Goal: Task Accomplishment & Management: Manage account settings

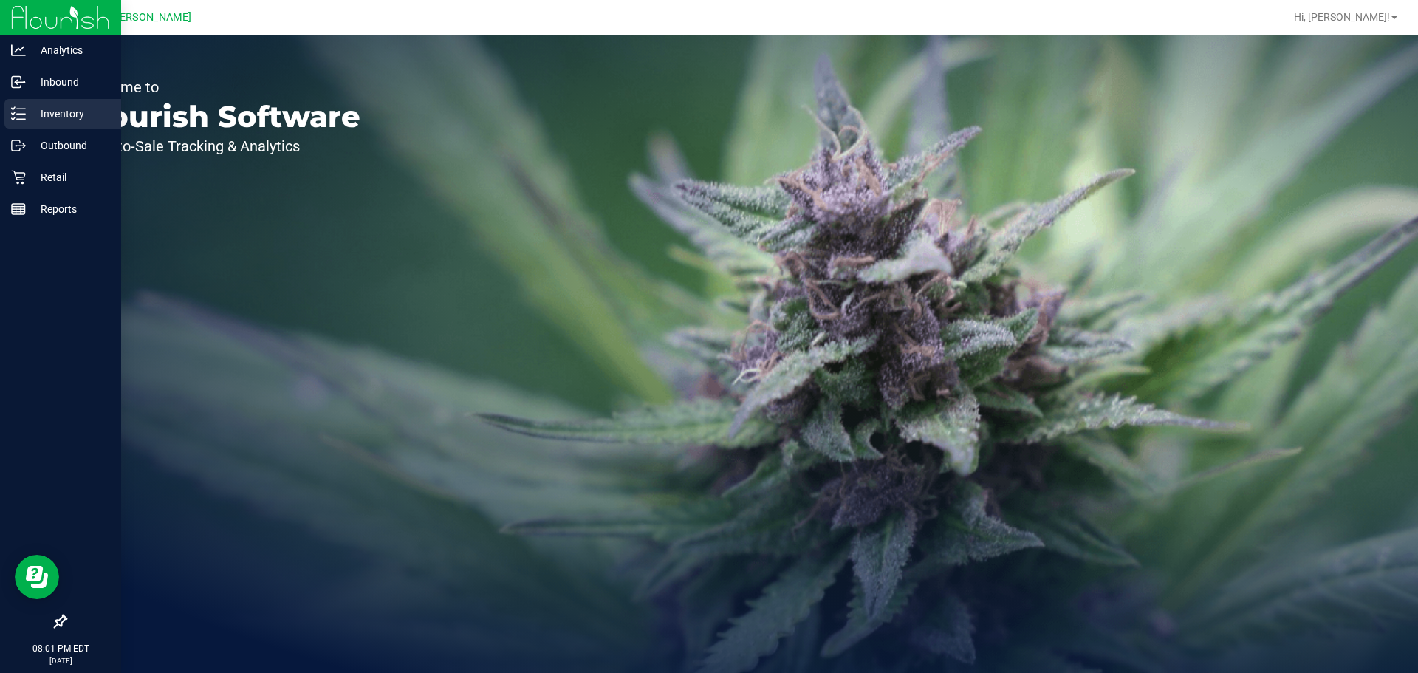
click at [30, 114] on p "Inventory" at bounding box center [70, 114] width 89 height 18
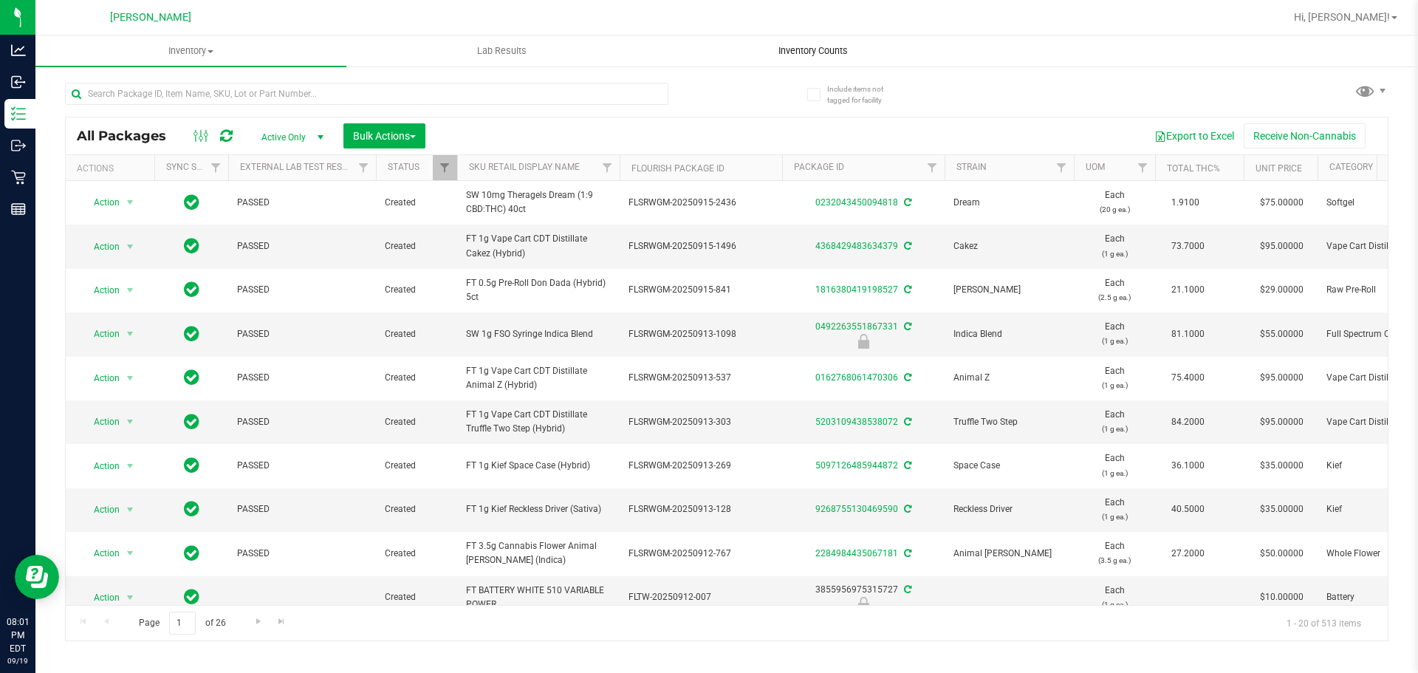
click at [812, 56] on span "Inventory Counts" at bounding box center [812, 50] width 109 height 13
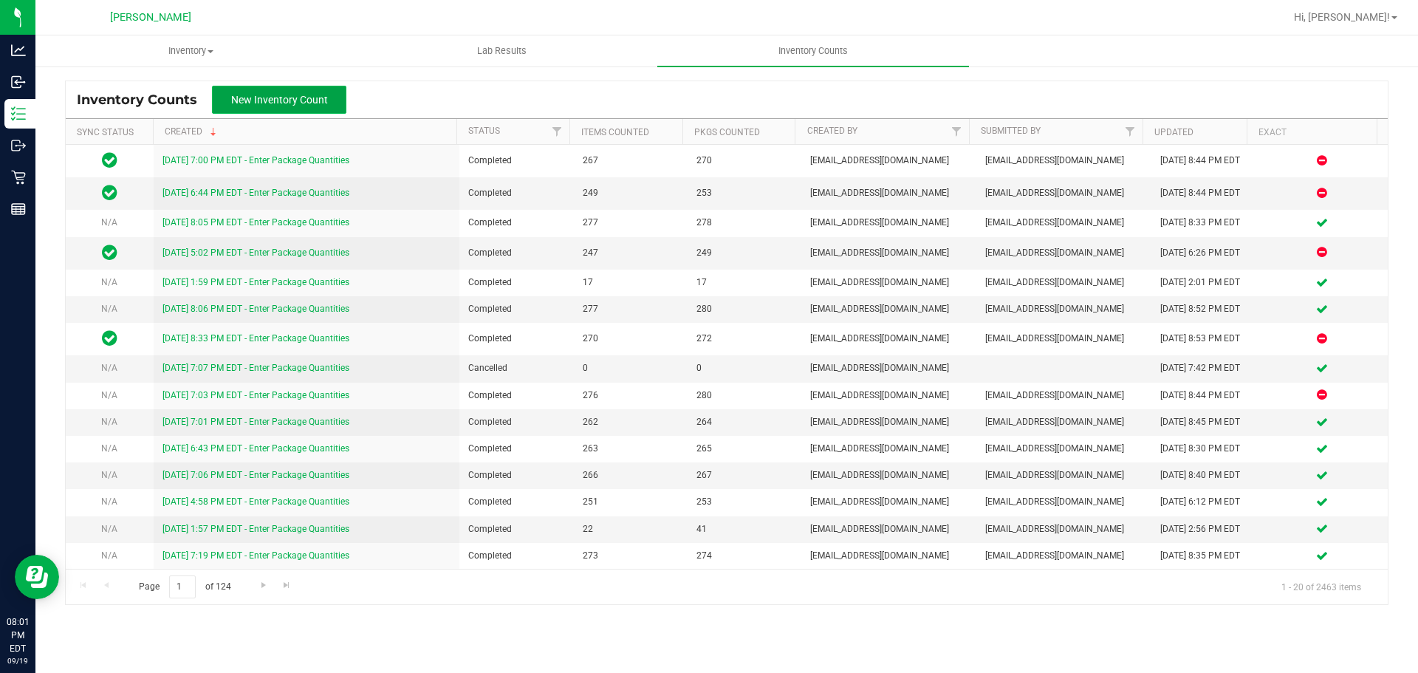
click at [329, 104] on button "New Inventory Count" at bounding box center [279, 100] width 134 height 28
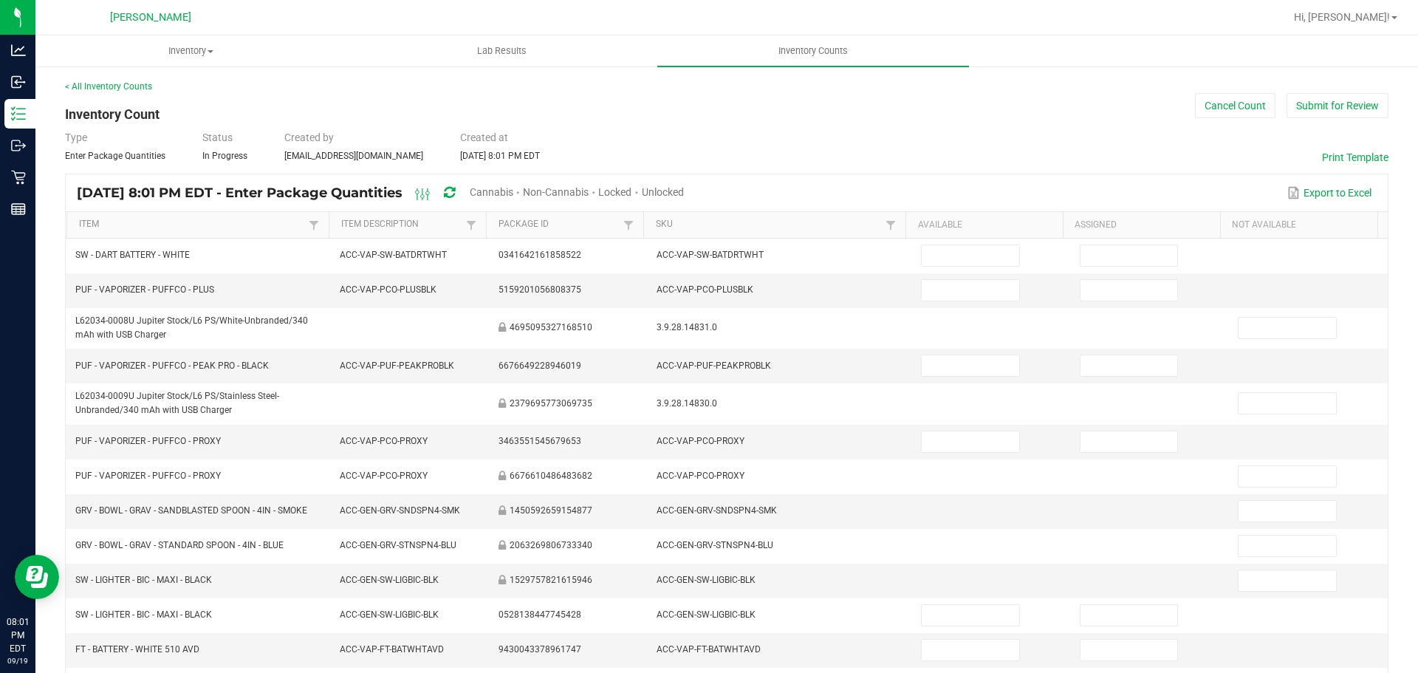
click at [684, 193] on span "Unlocked" at bounding box center [663, 192] width 42 height 12
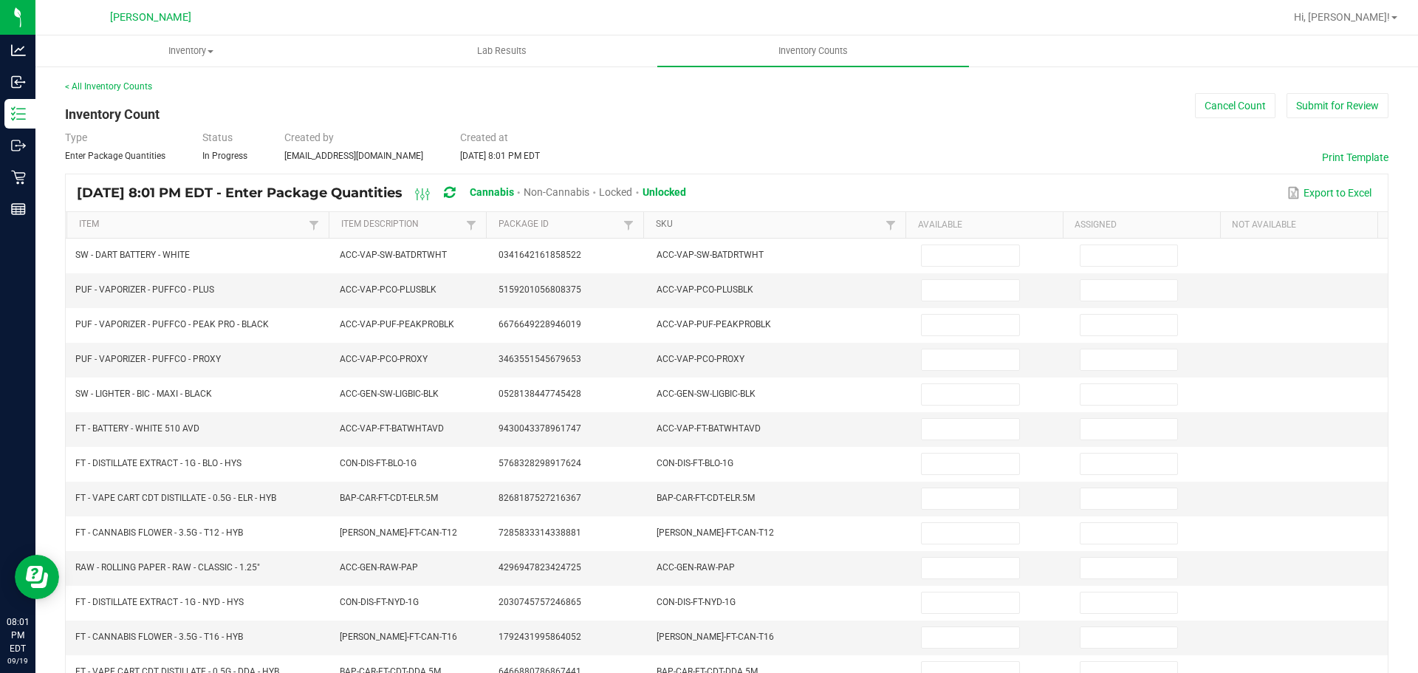
click at [660, 223] on link "SKU" at bounding box center [769, 225] width 226 height 12
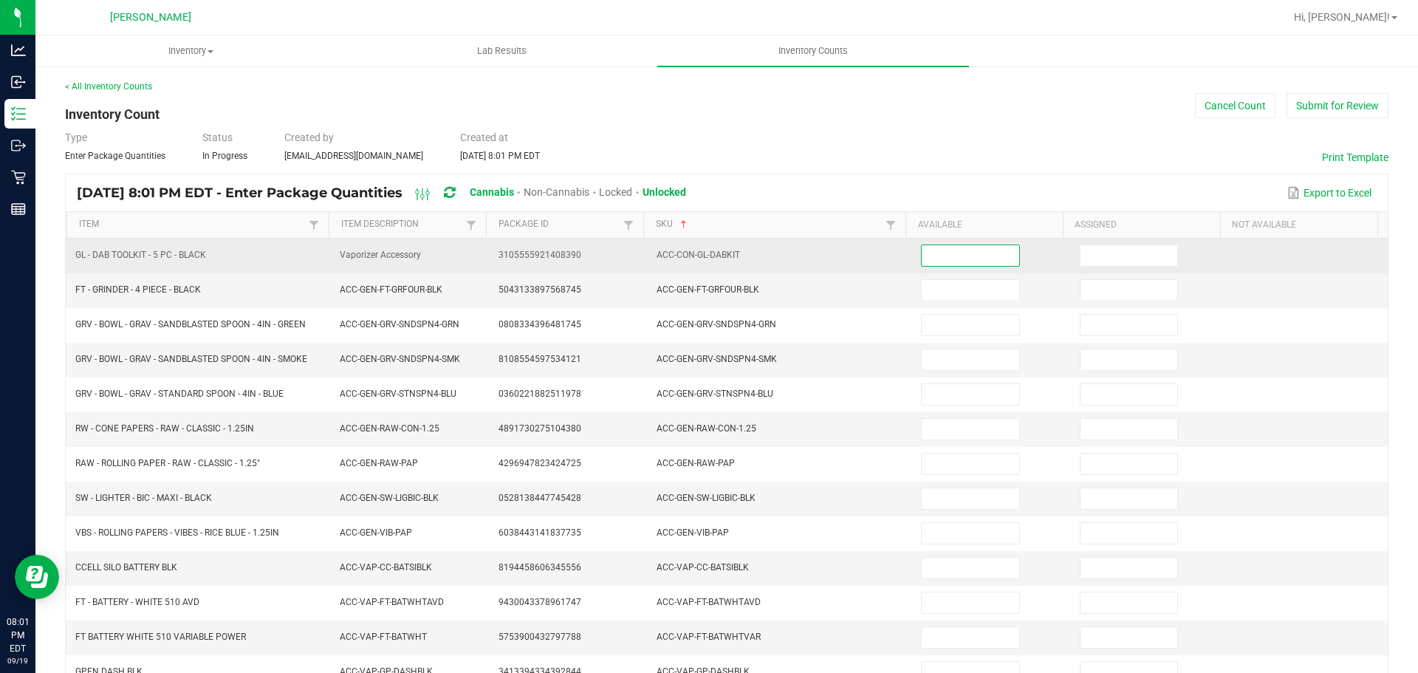
click at [989, 256] on input at bounding box center [970, 255] width 97 height 21
type input "4"
type input "12"
type input "11"
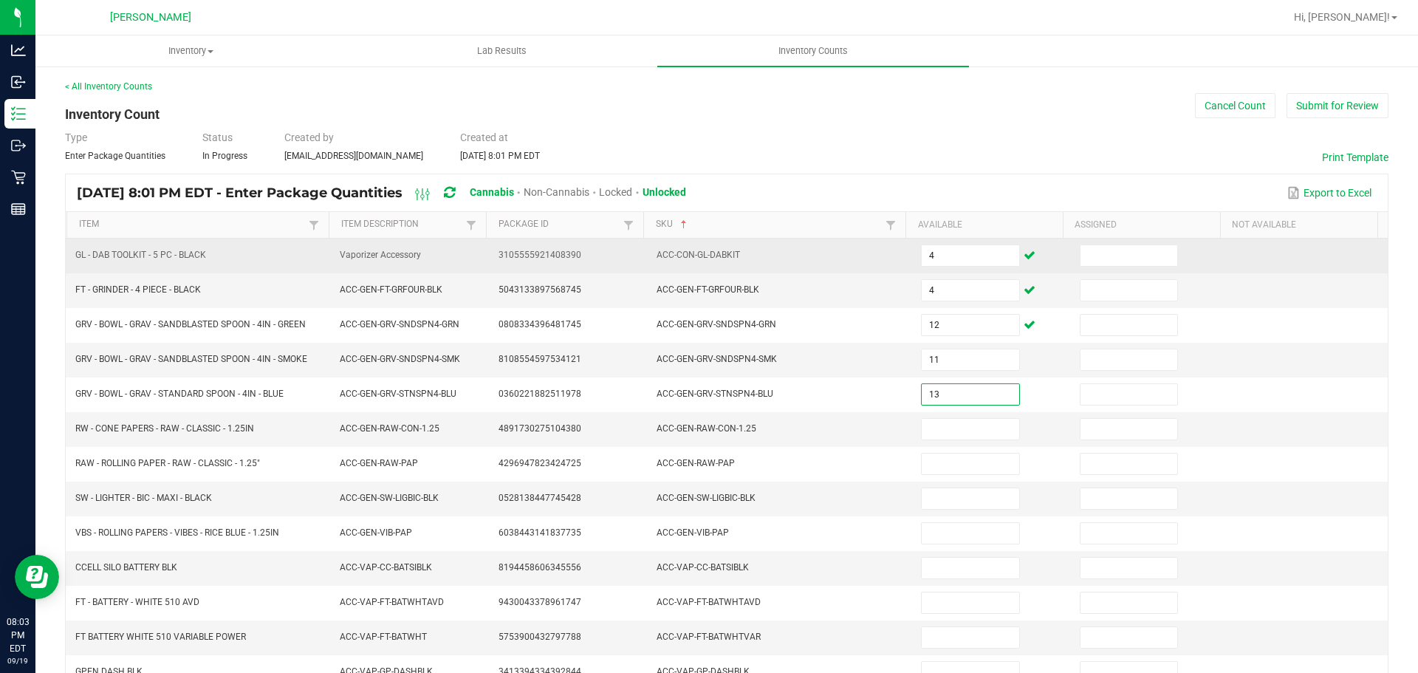
type input "13"
type input "27"
type input "14"
type input "15"
type input "18"
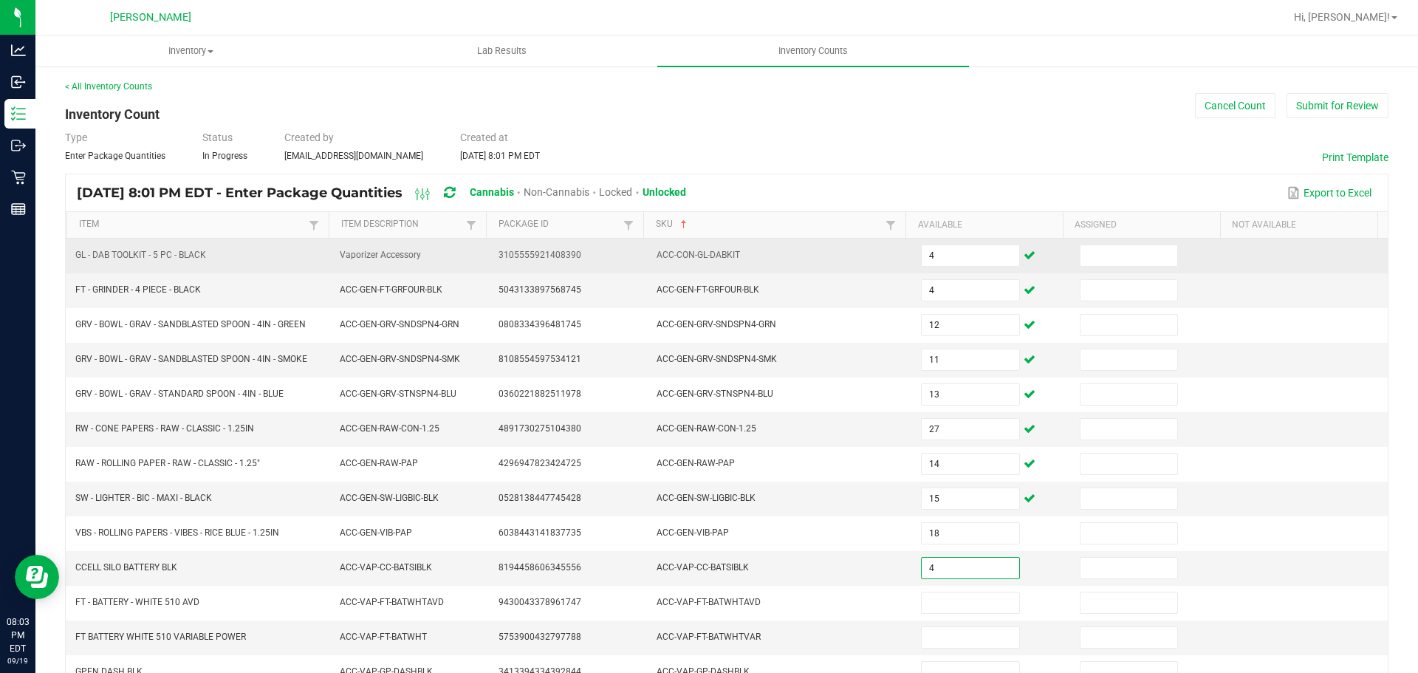
type input "4"
type input "25"
type input "2"
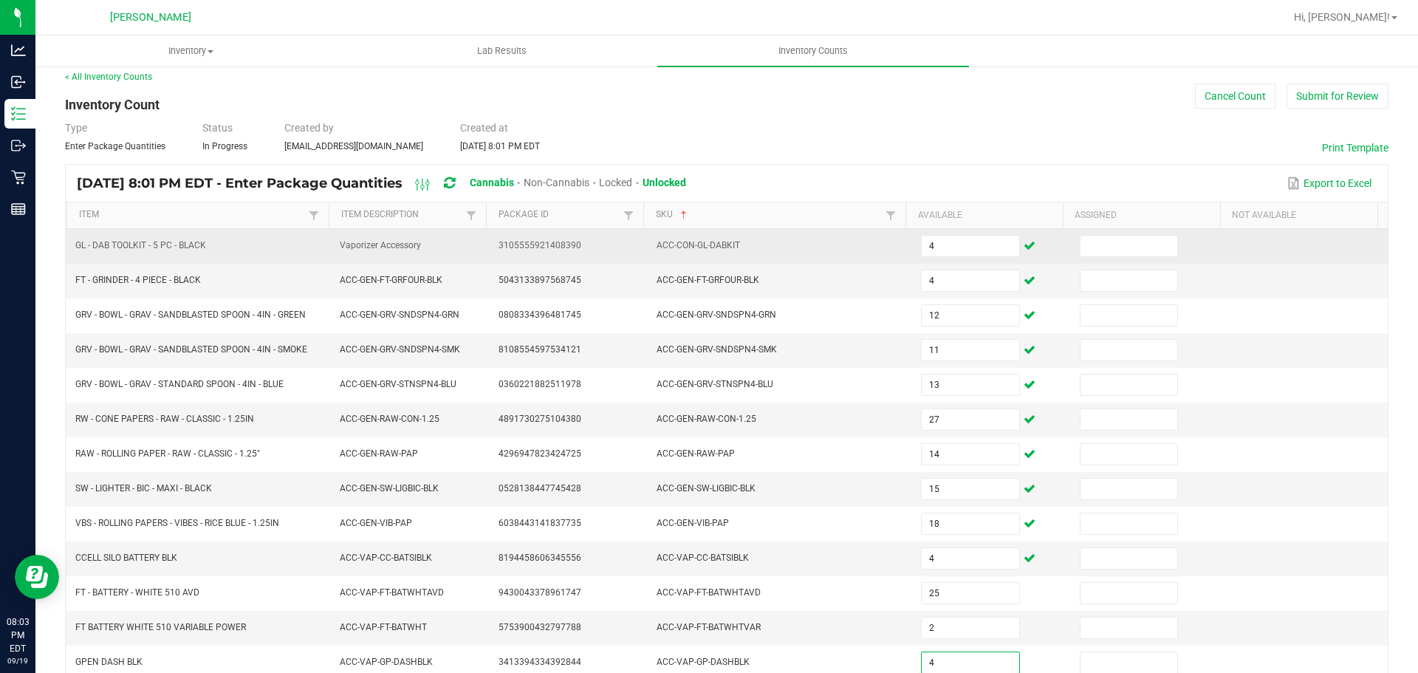
type input "4"
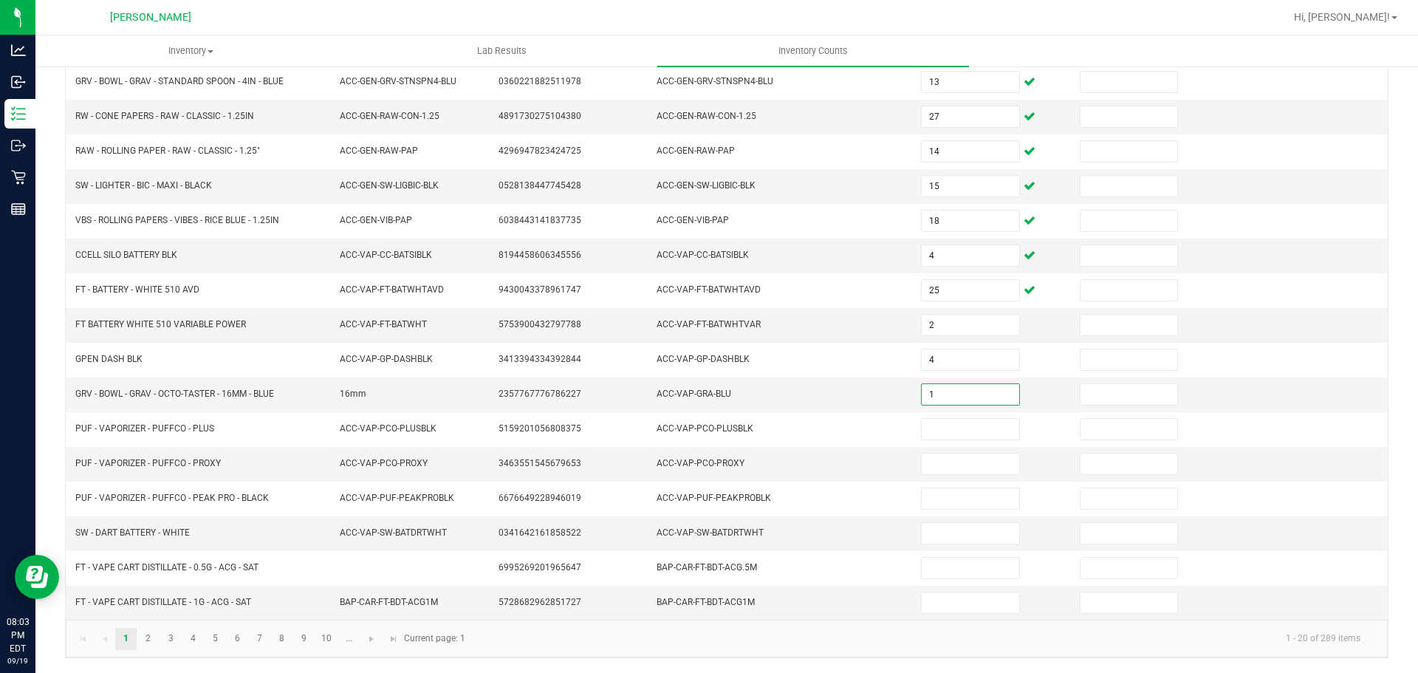
type input "1"
type input "3"
type input "9"
type input "12"
type input "2"
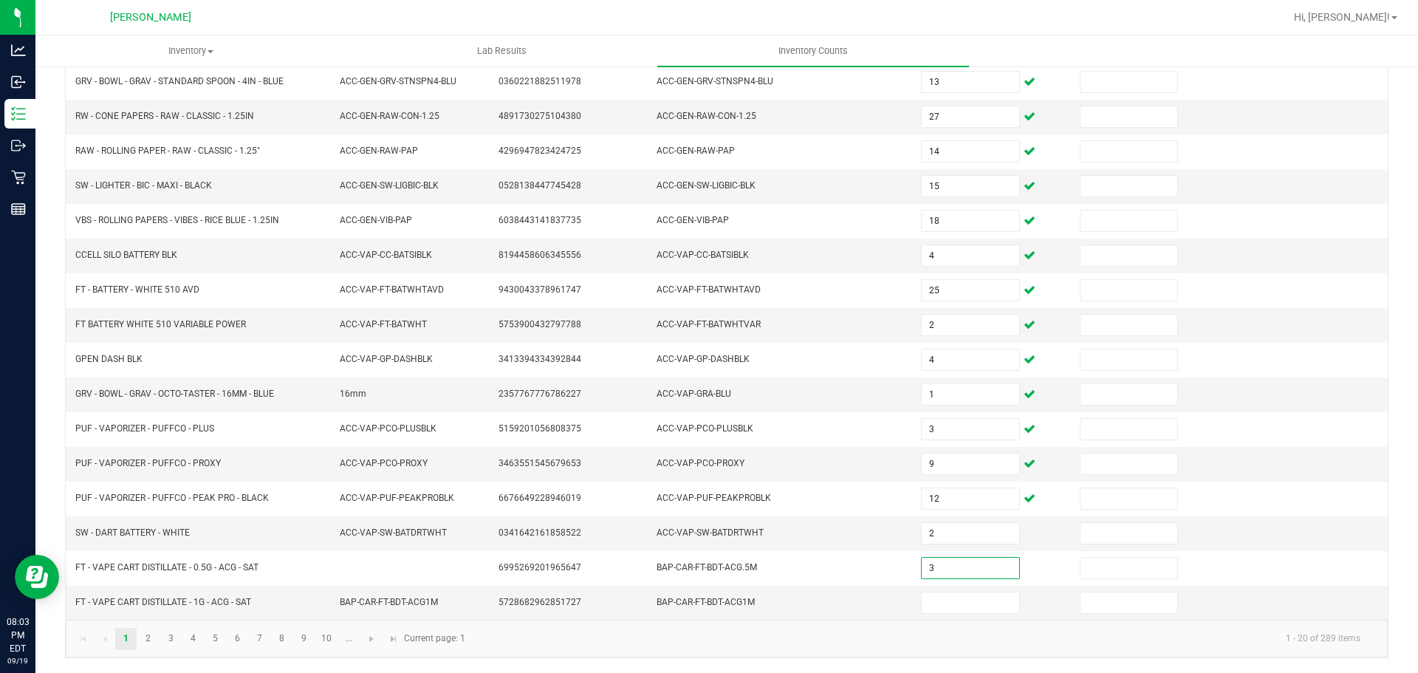
type input "3"
type input "6"
click at [143, 637] on link "2" at bounding box center [147, 639] width 21 height 22
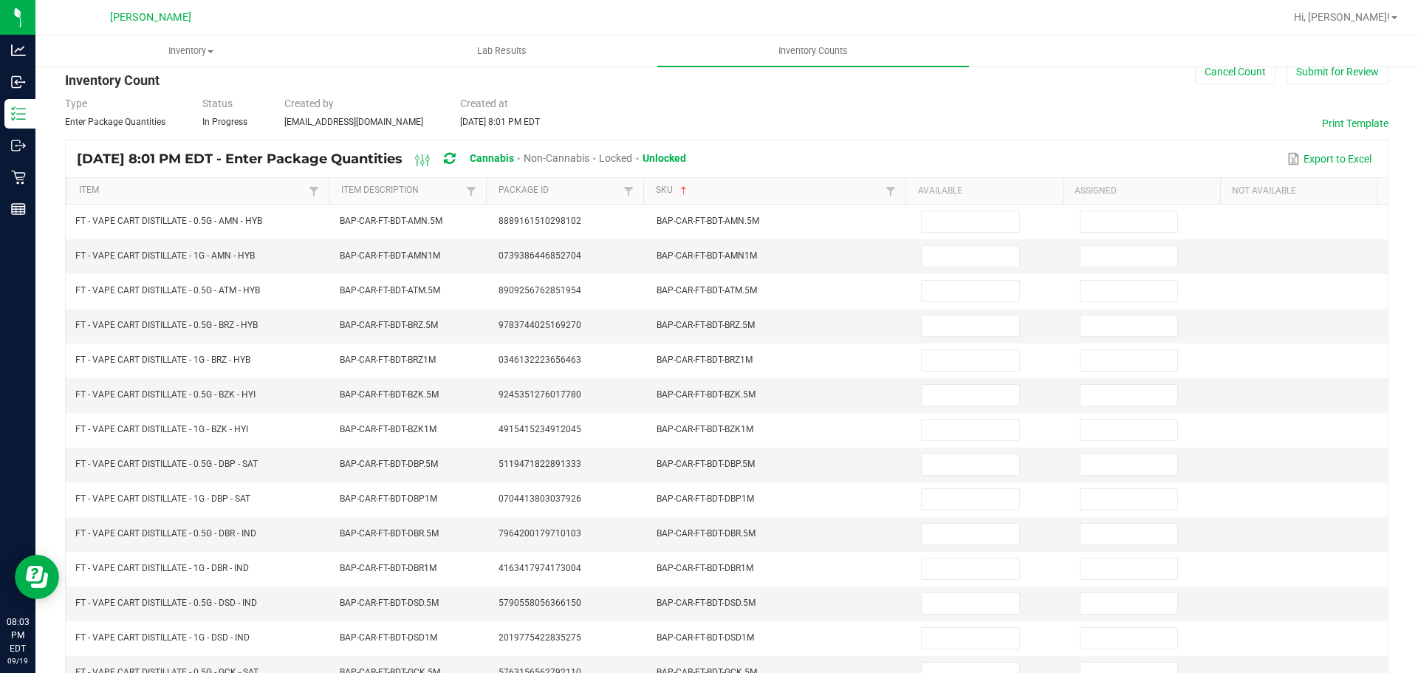
scroll to position [0, 0]
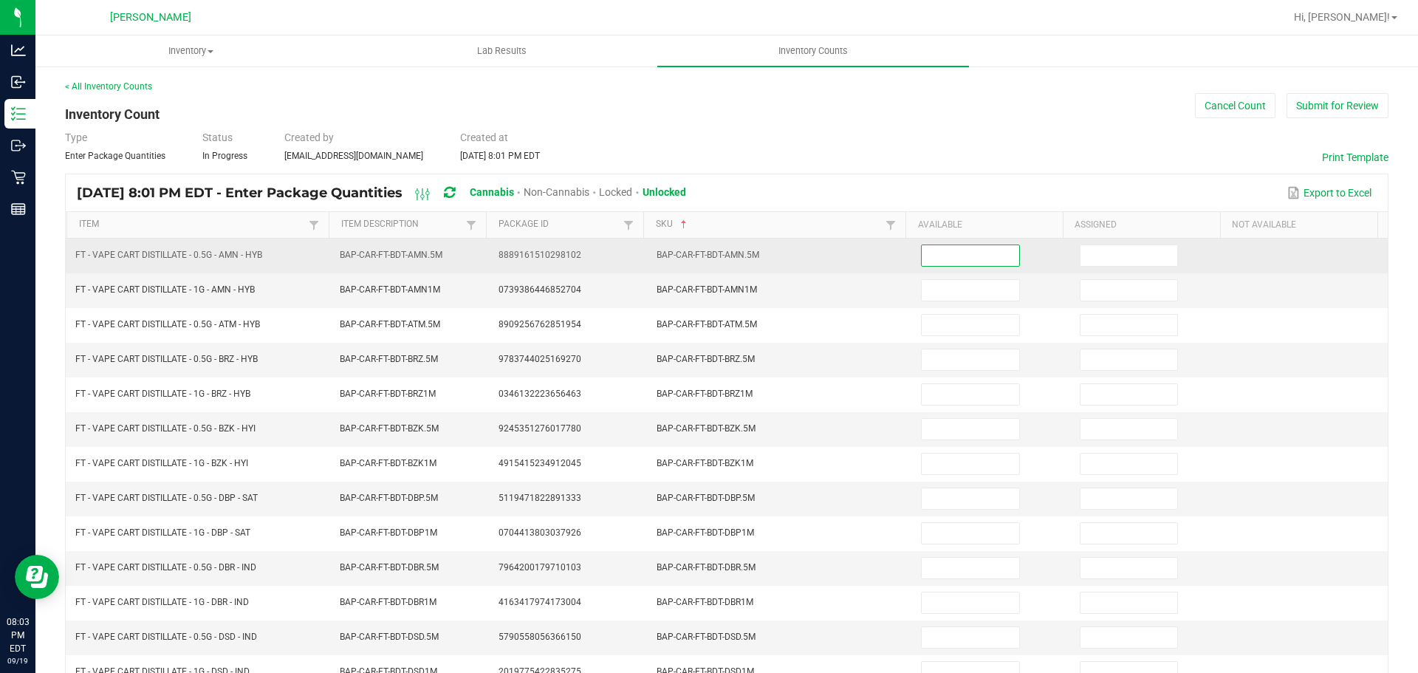
click at [961, 246] on input at bounding box center [970, 255] width 97 height 21
type input "3"
type input "6"
type input "2"
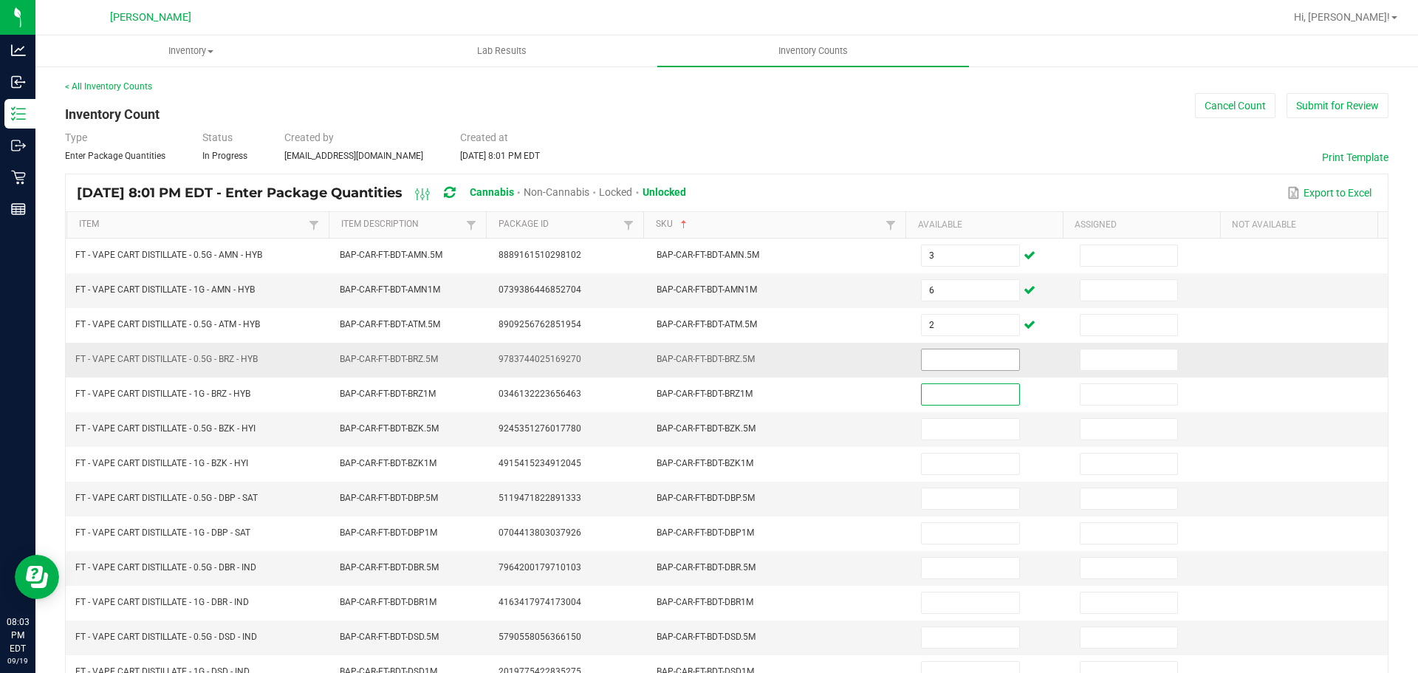
click at [950, 369] on input at bounding box center [970, 359] width 97 height 21
type input "7"
type input "5"
type input "4"
type input "7"
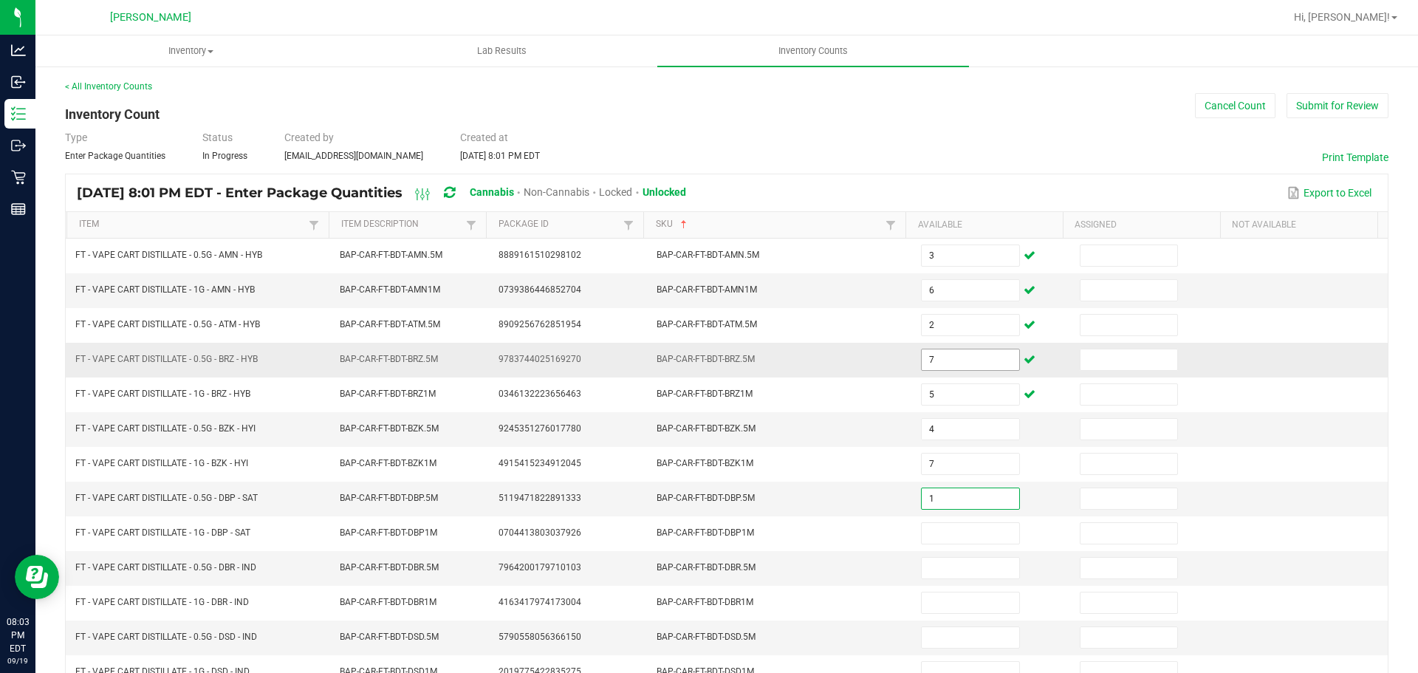
type input "1"
type input "6"
type input "9"
type input "10"
type input "4"
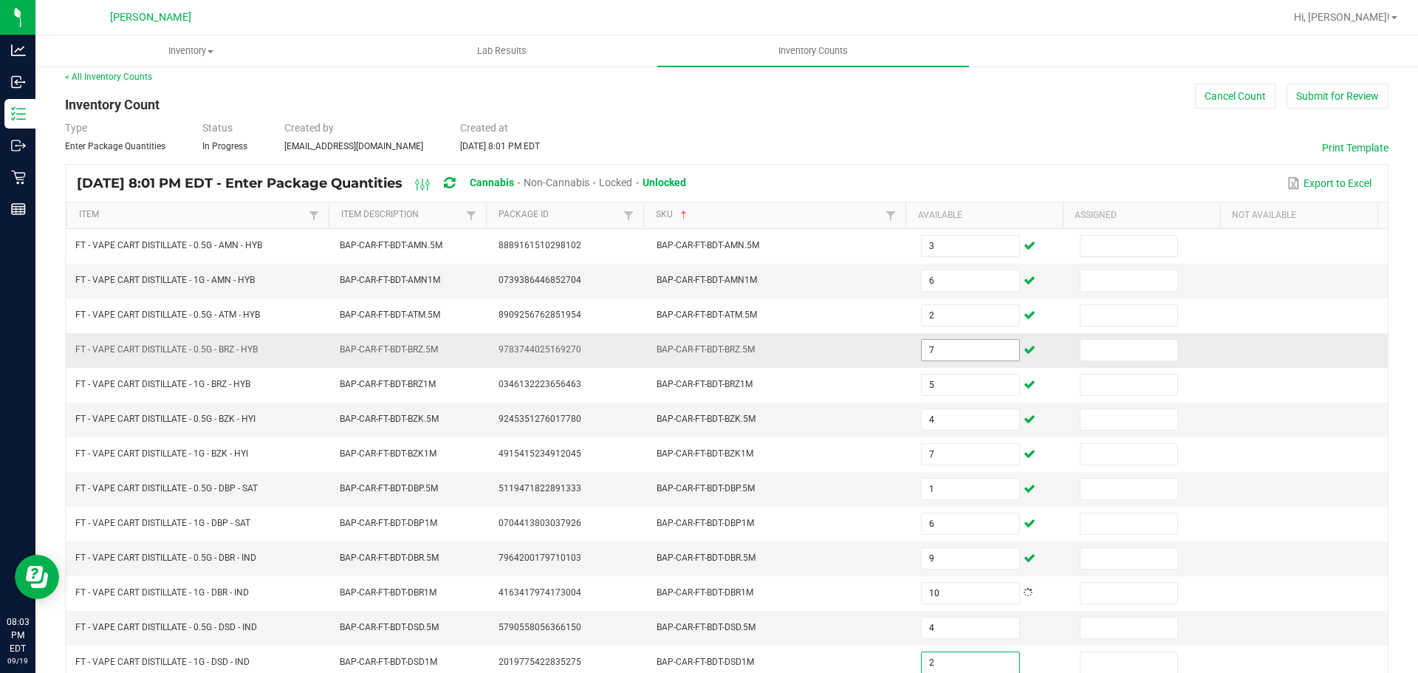
type input "2"
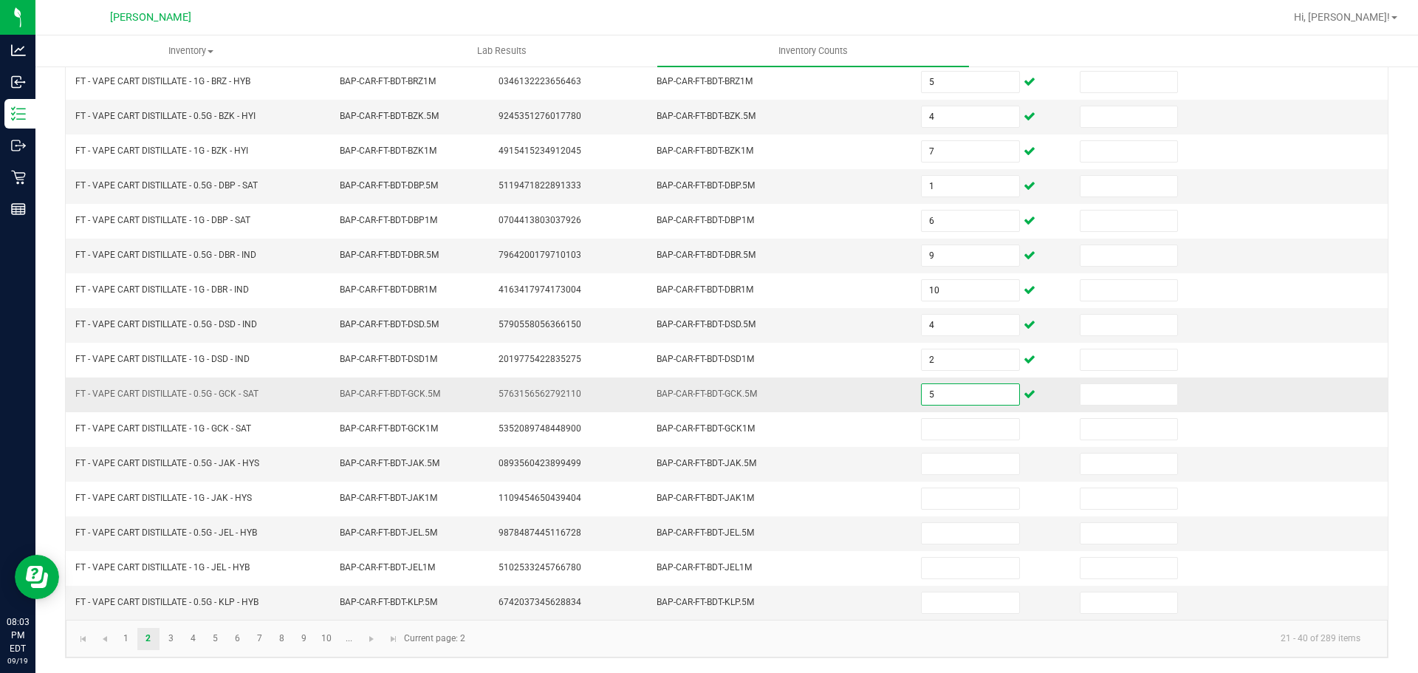
click at [964, 391] on input "5" at bounding box center [970, 394] width 97 height 21
type input "7"
type input "11"
type input "2"
type input "1"
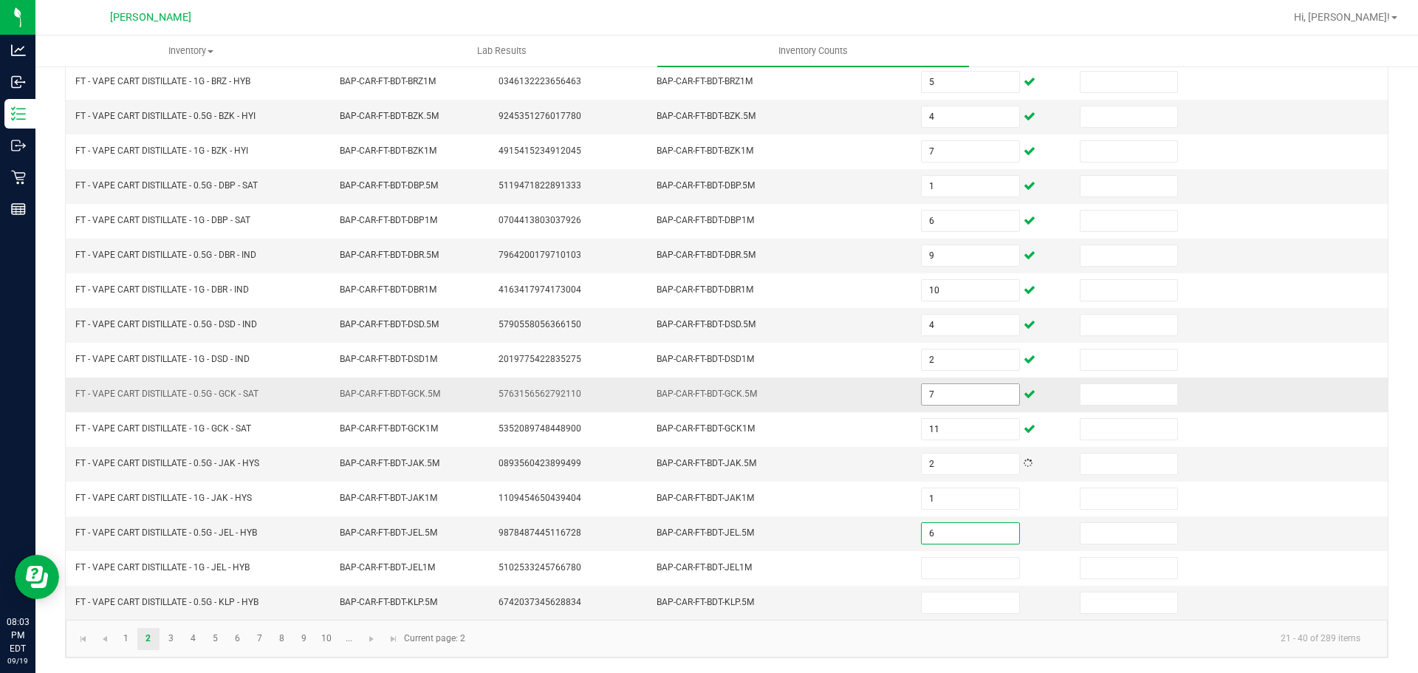
type input "6"
type input "7"
type input "1"
click at [173, 633] on link "3" at bounding box center [170, 639] width 21 height 22
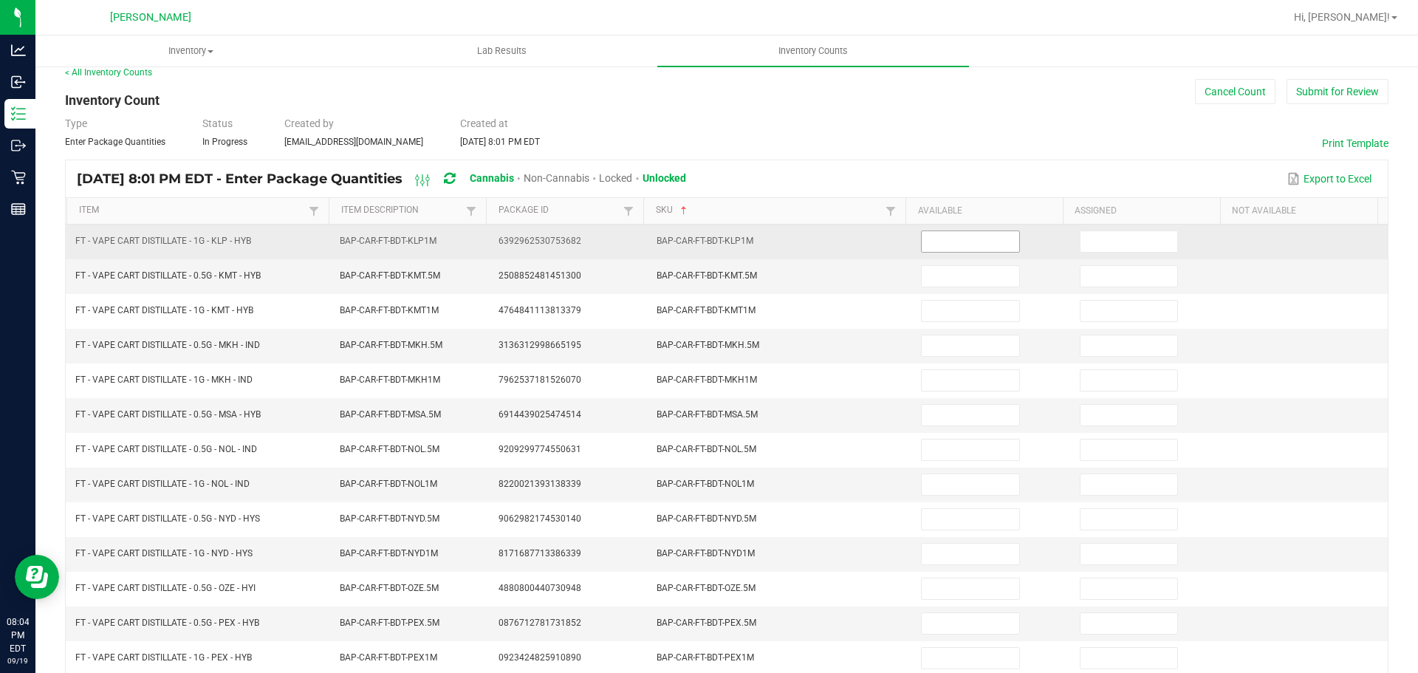
scroll to position [0, 0]
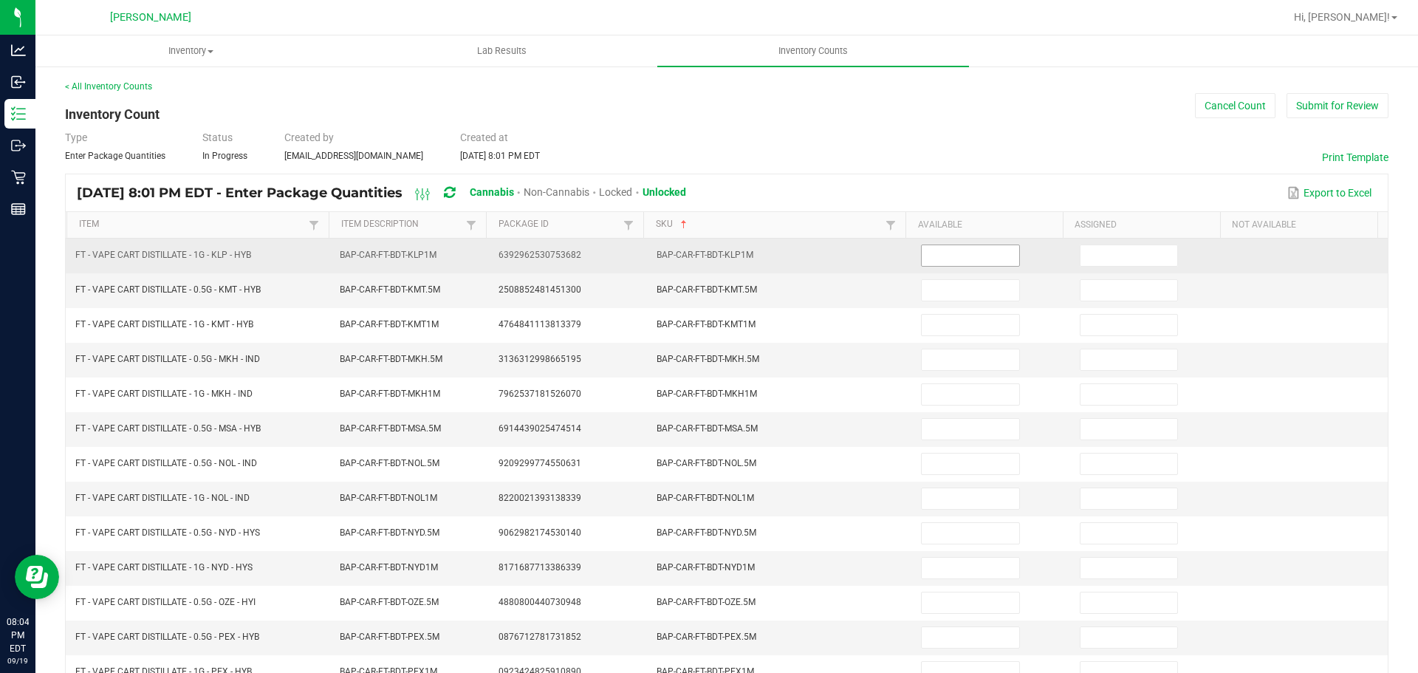
click at [968, 258] on input at bounding box center [970, 255] width 97 height 21
type input "8"
type input "3"
type input "6"
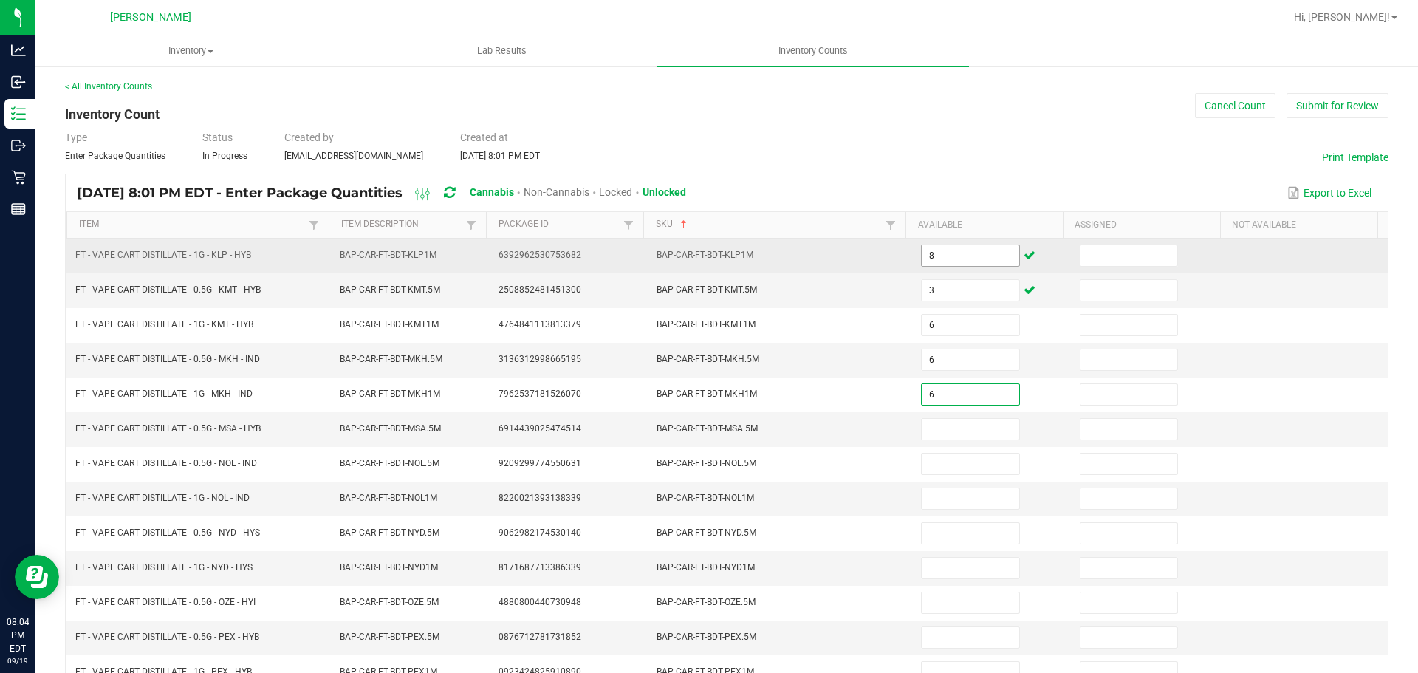
type input "6"
type input "4"
type input "12"
type input "8"
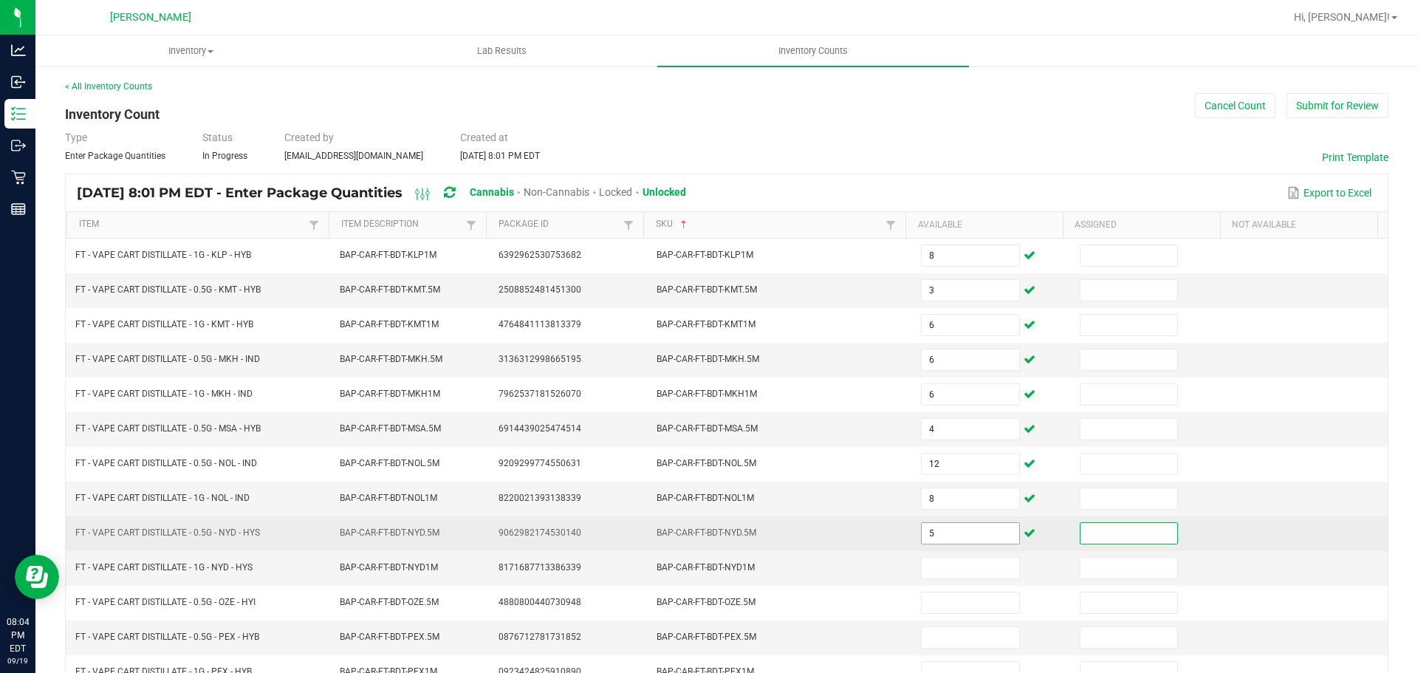
click at [940, 528] on input "5" at bounding box center [970, 533] width 97 height 21
type input "12"
type input "3"
type input "9"
type input "5"
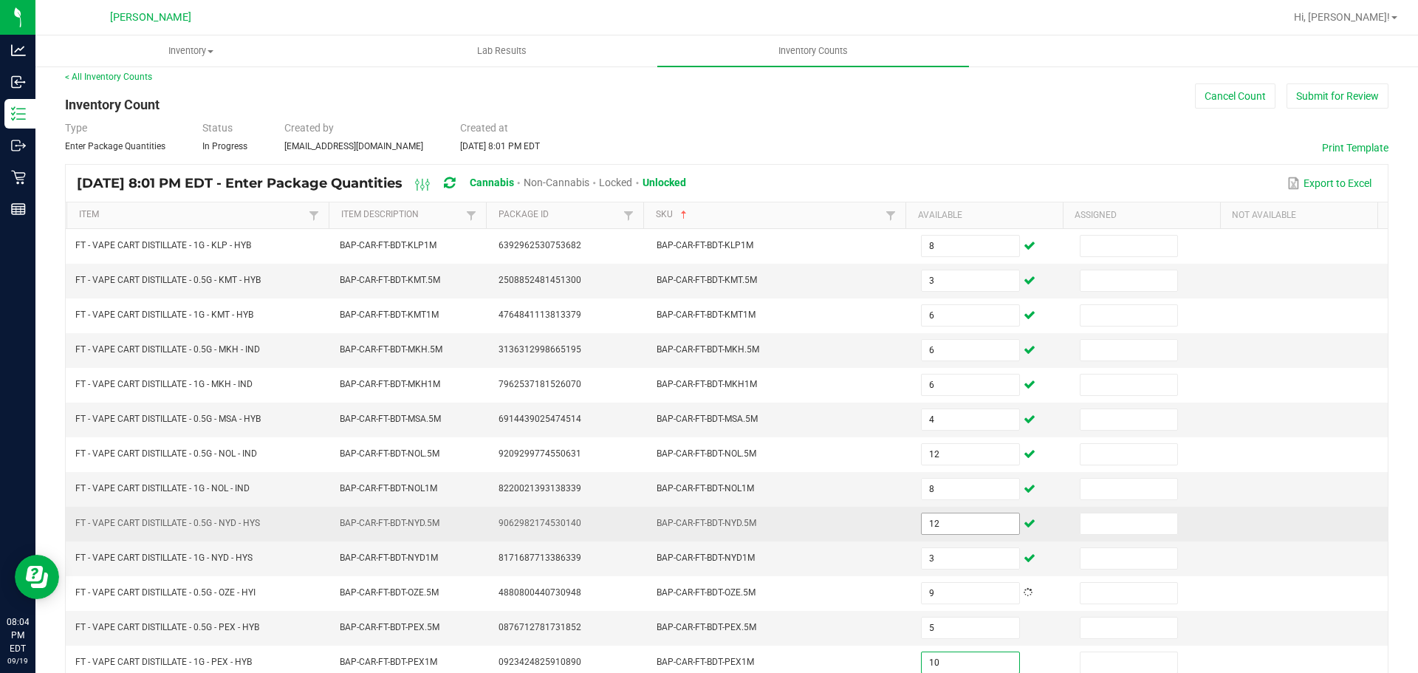
type input "10"
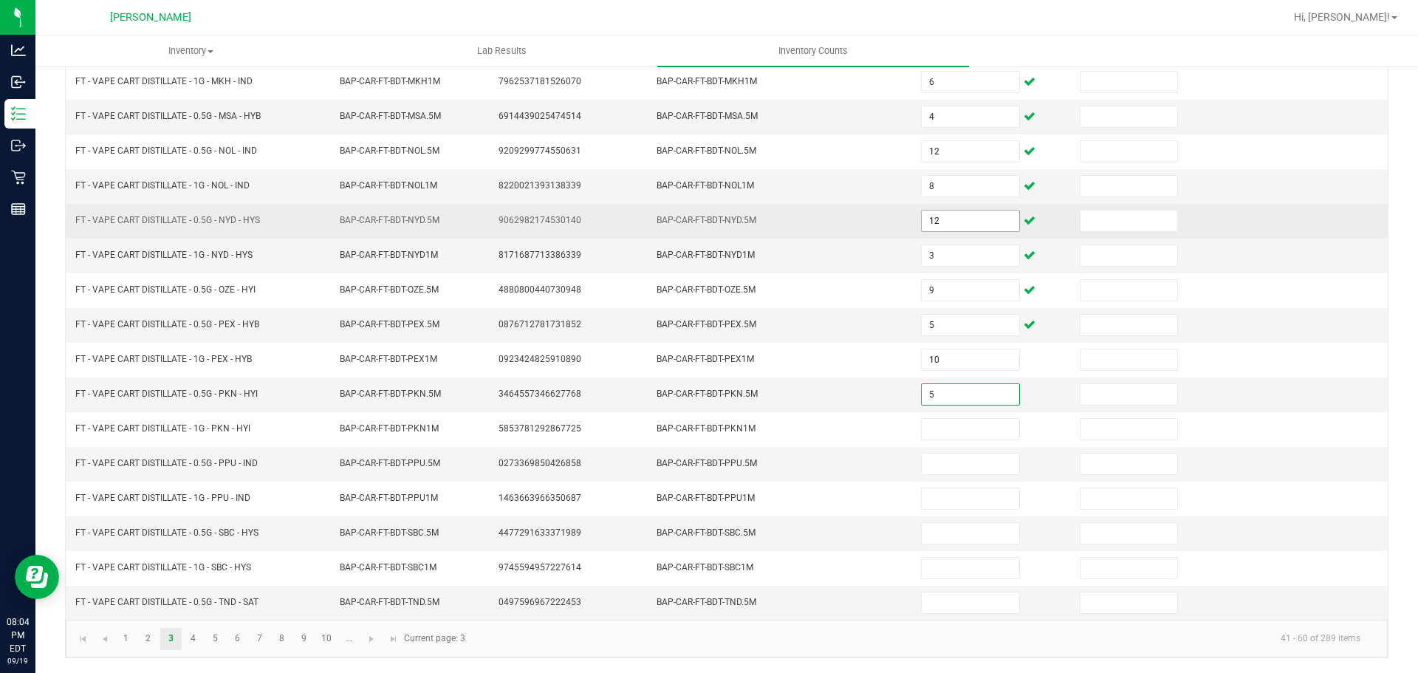
type input "5"
type input "3"
type input "8"
type input "4"
type input "3"
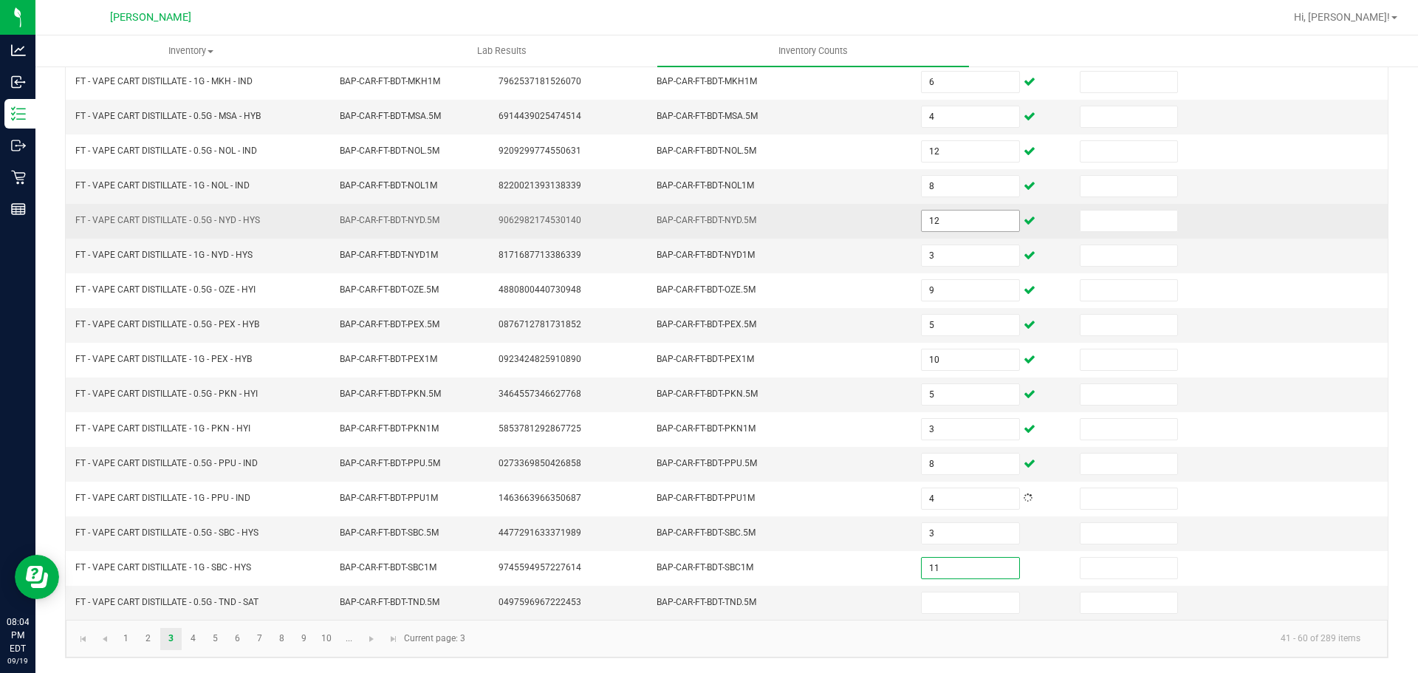
type input "11"
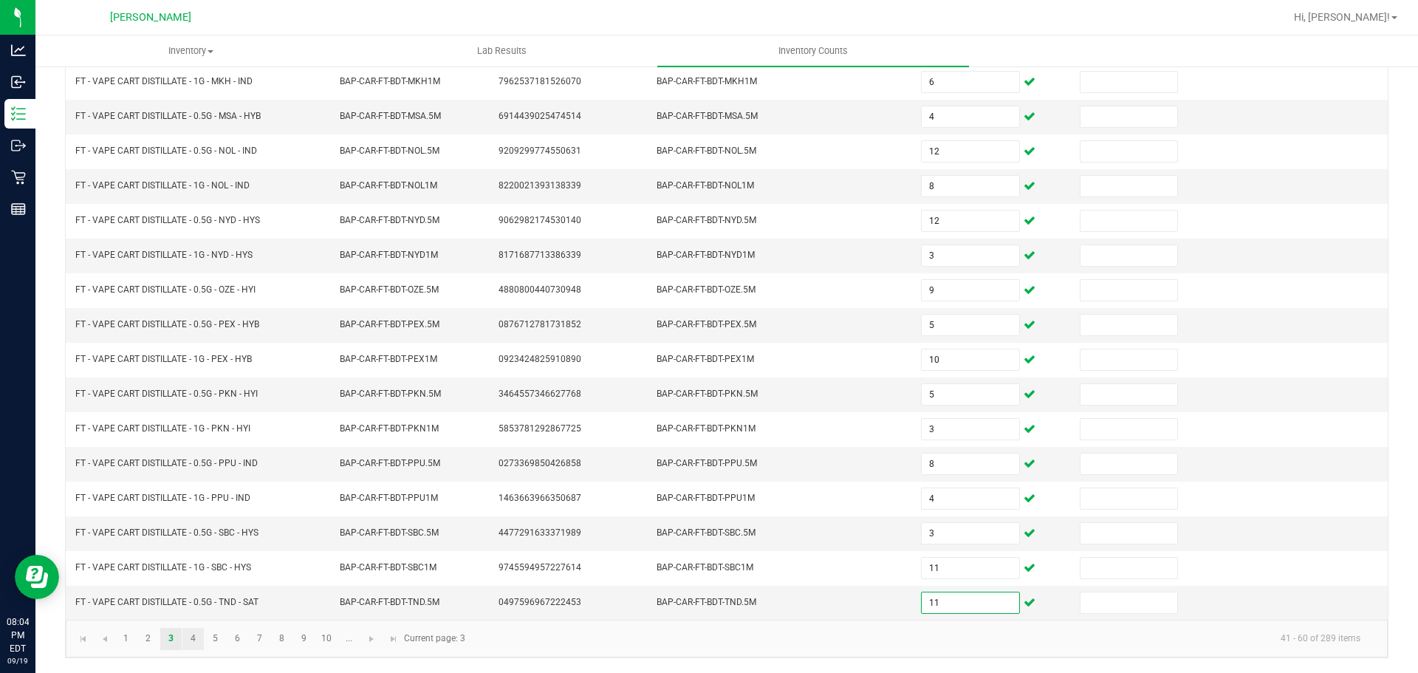
type input "11"
drag, startPoint x: 192, startPoint y: 642, endPoint x: 228, endPoint y: 626, distance: 39.7
click at [192, 642] on link "4" at bounding box center [192, 639] width 21 height 22
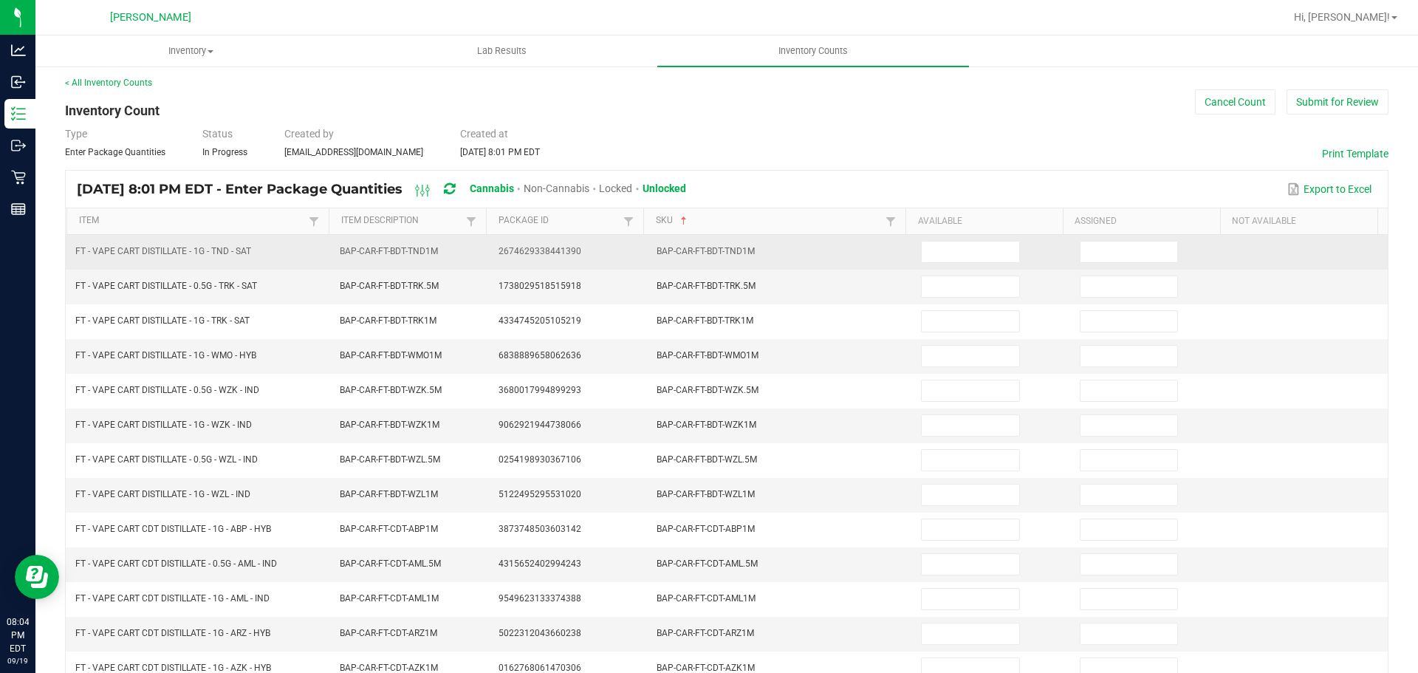
scroll to position [0, 0]
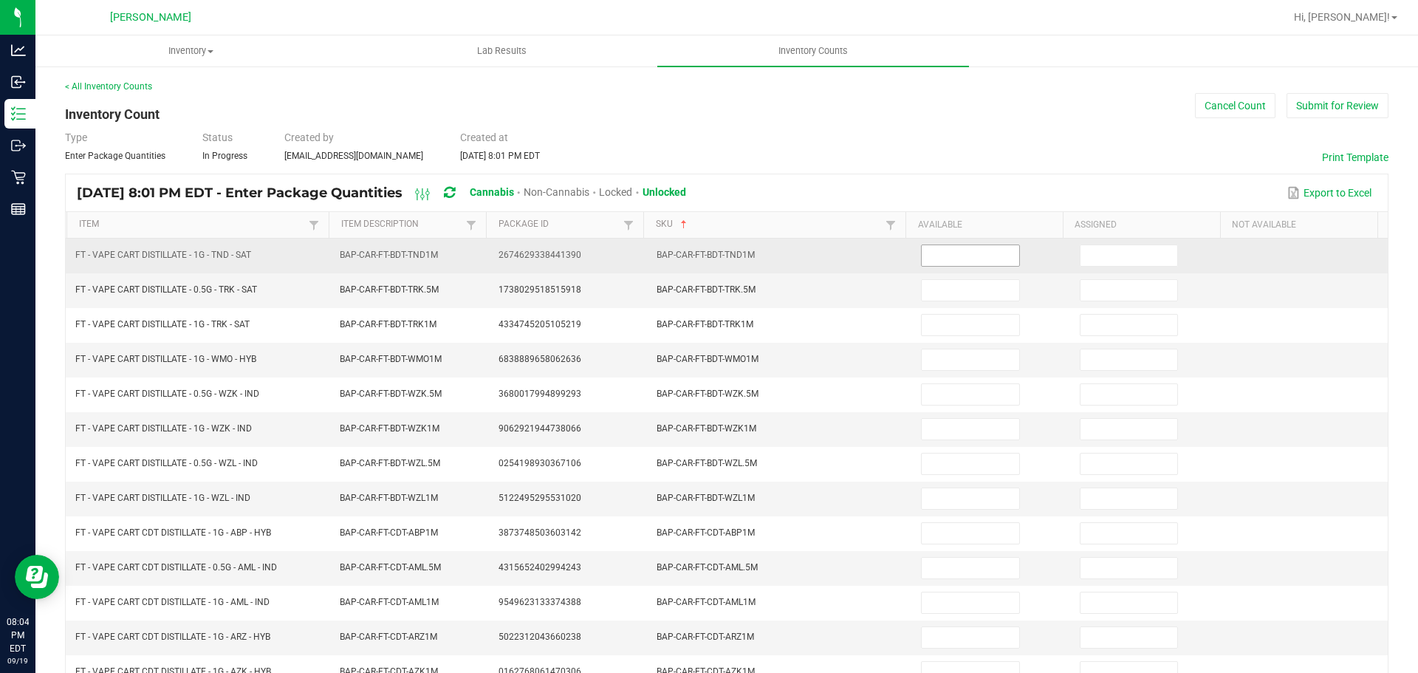
click at [996, 258] on input at bounding box center [970, 255] width 97 height 21
type input "9"
type input "5"
type input "11"
type input "3"
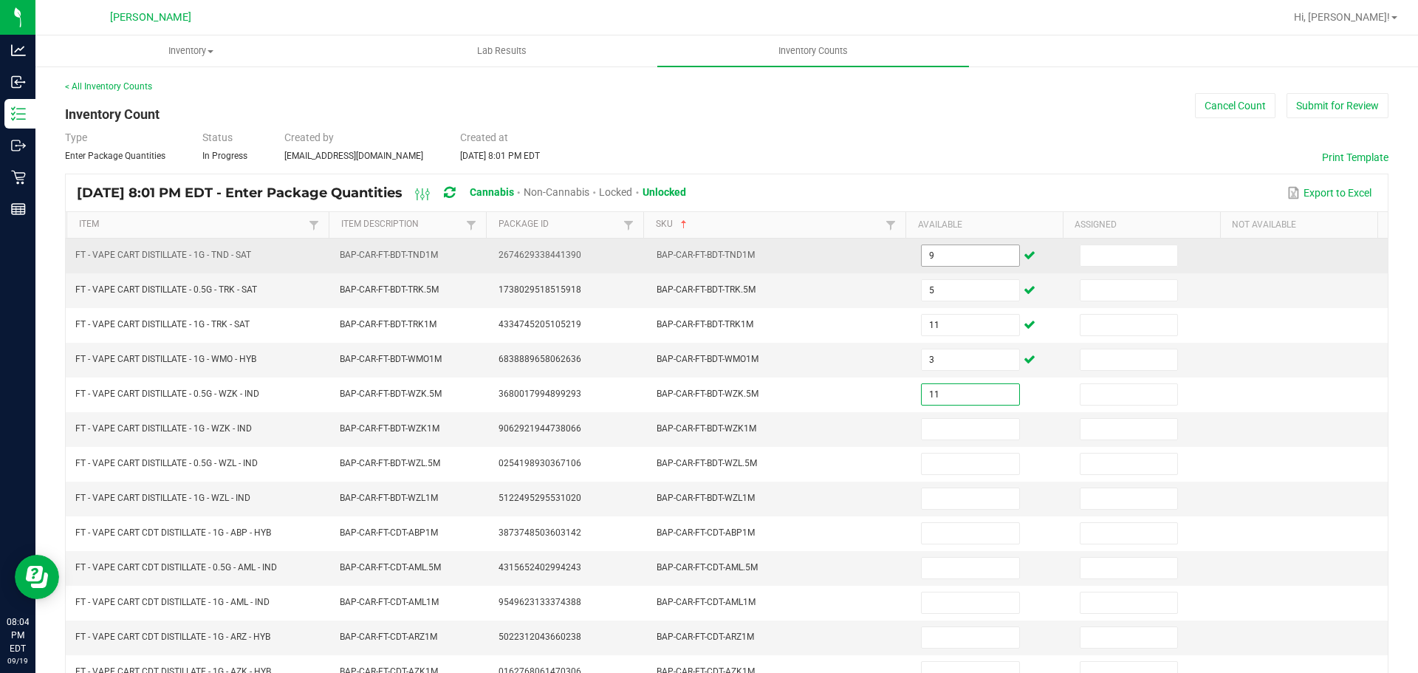
type input "11"
type input "12"
type input "6"
type input "9"
type input "10"
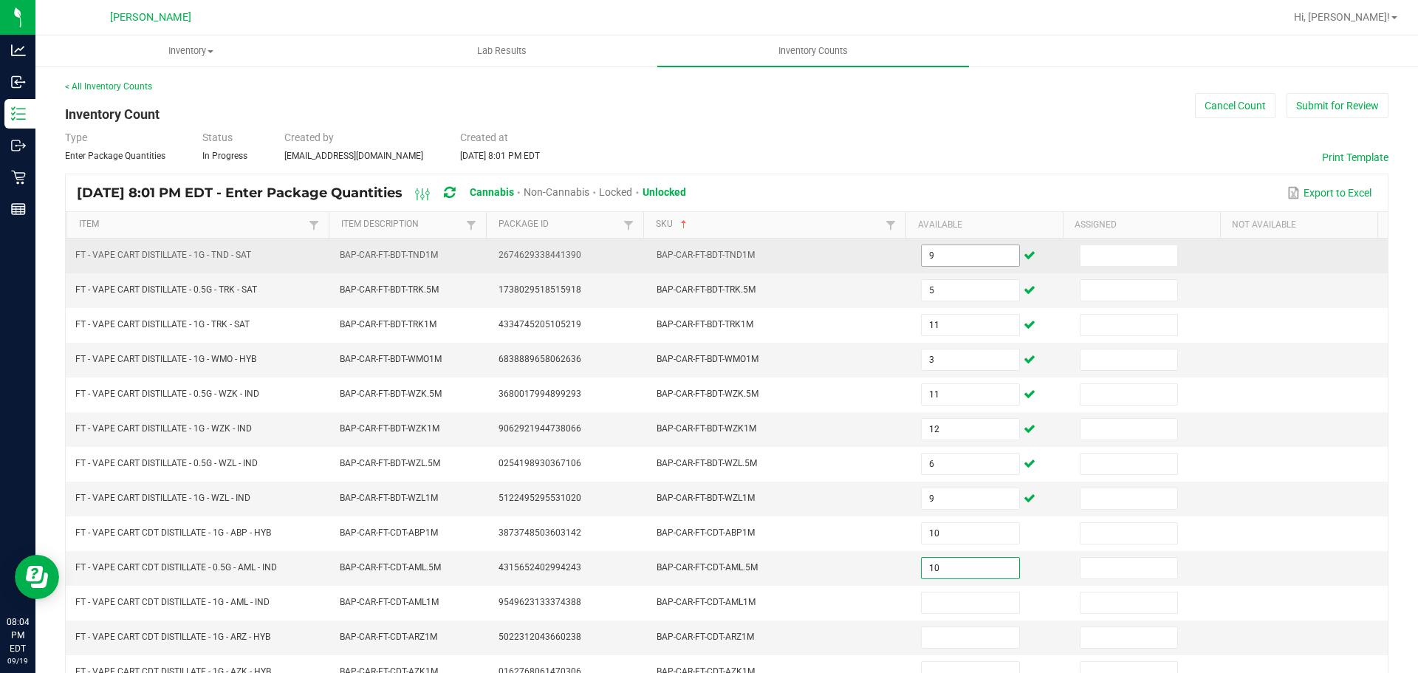
type input "10"
type input "1"
type input "7"
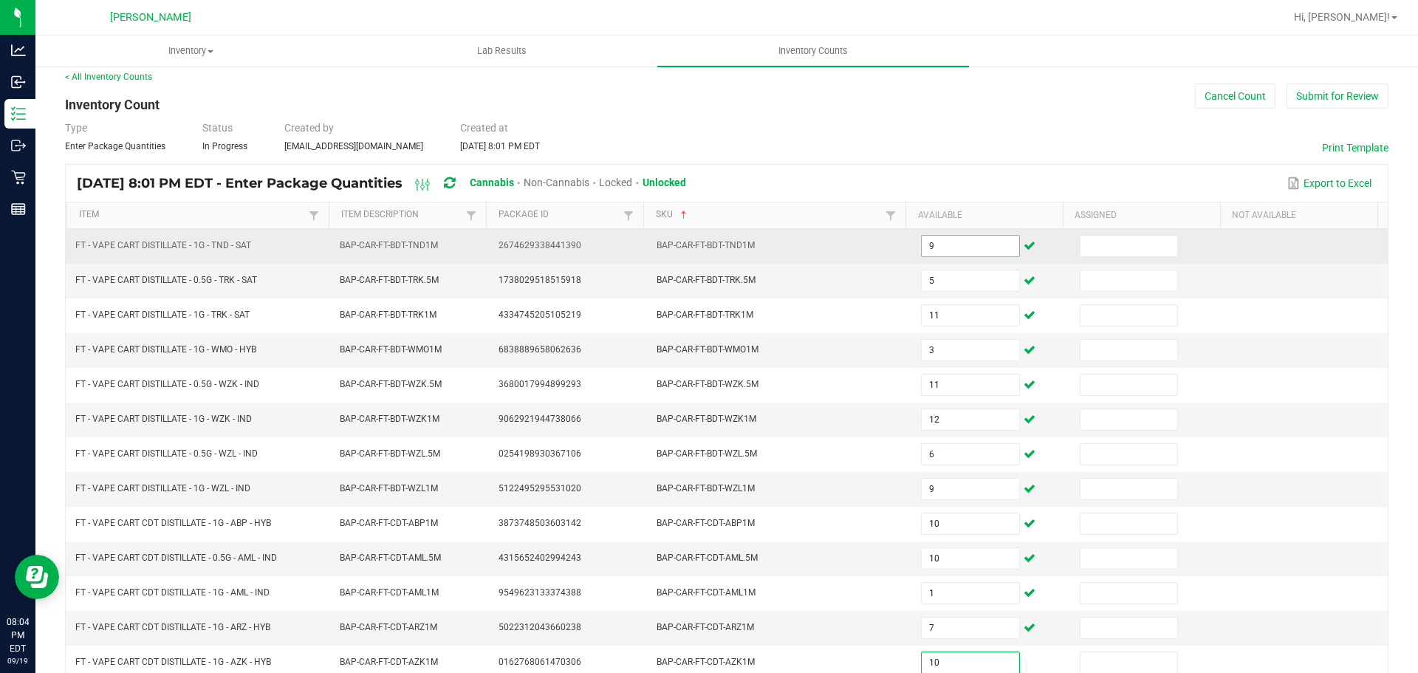
type input "10"
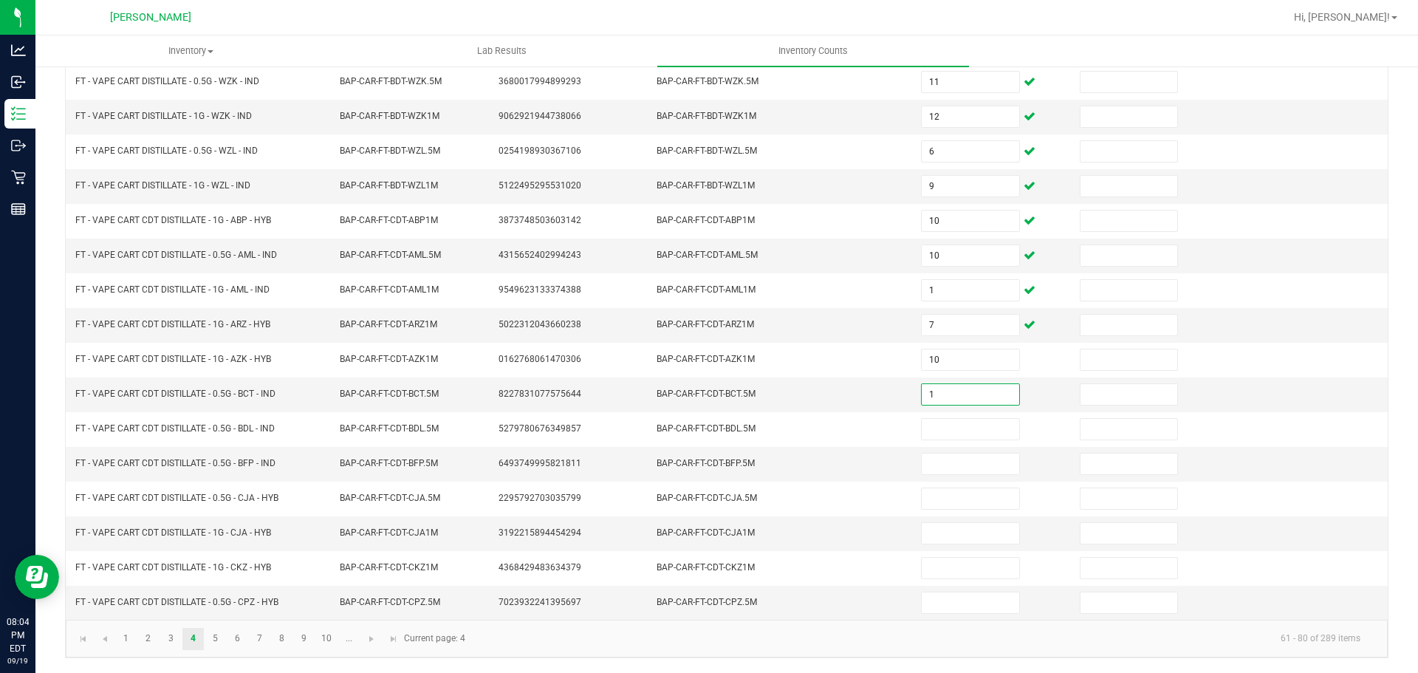
type input "1"
type input "9"
type input "11"
type input "7"
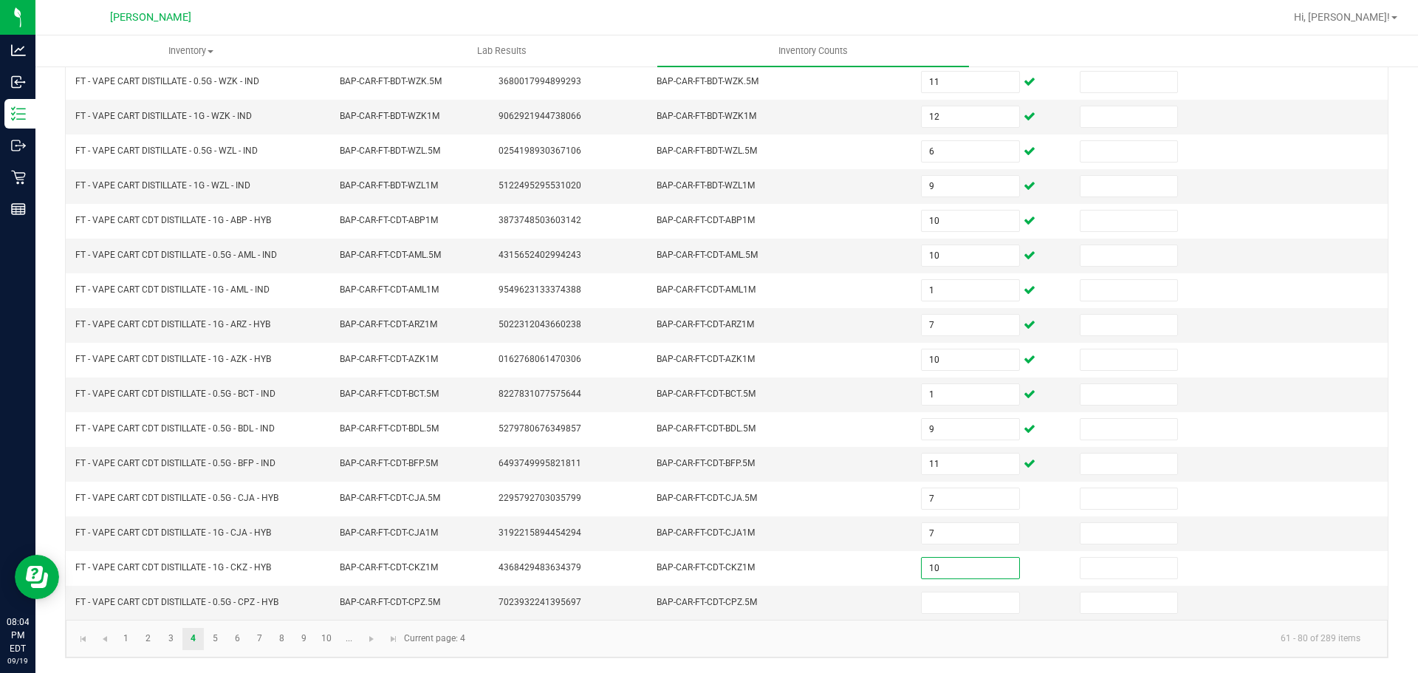
type input "10"
type input "11"
click at [223, 628] on link "5" at bounding box center [215, 639] width 21 height 22
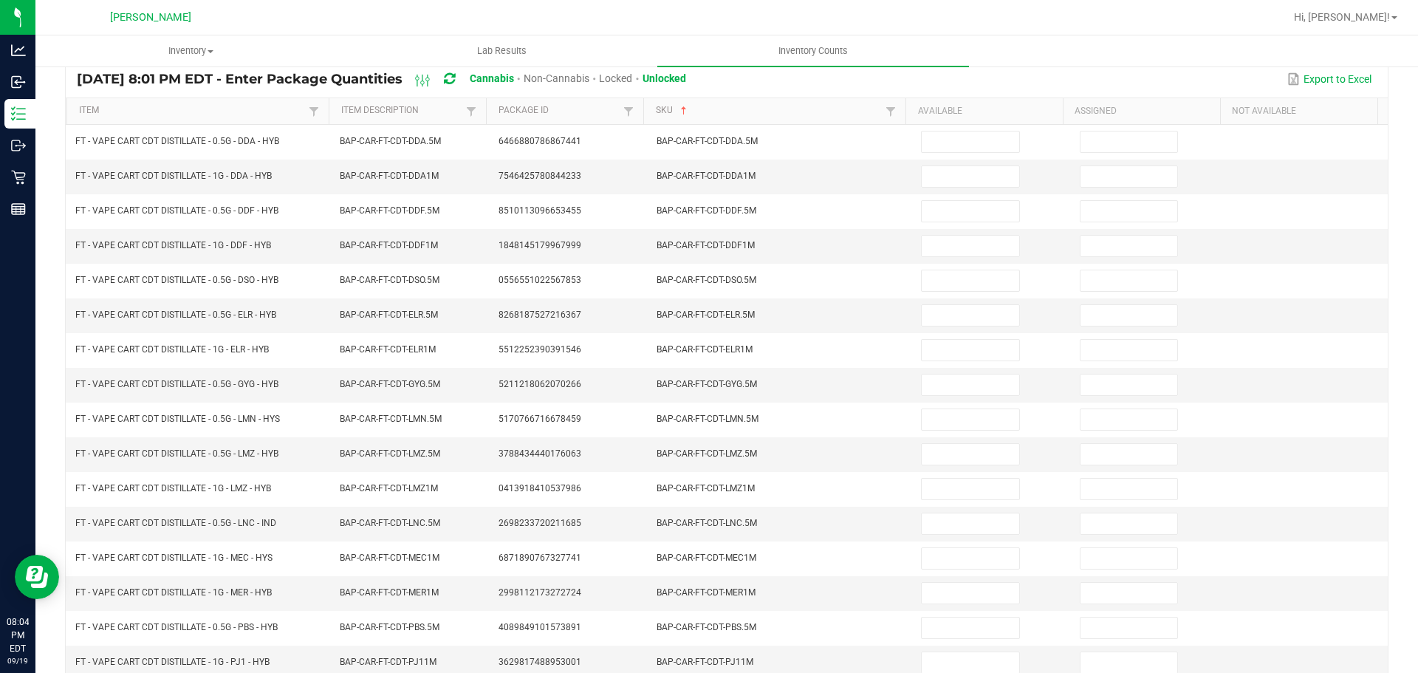
scroll to position [0, 0]
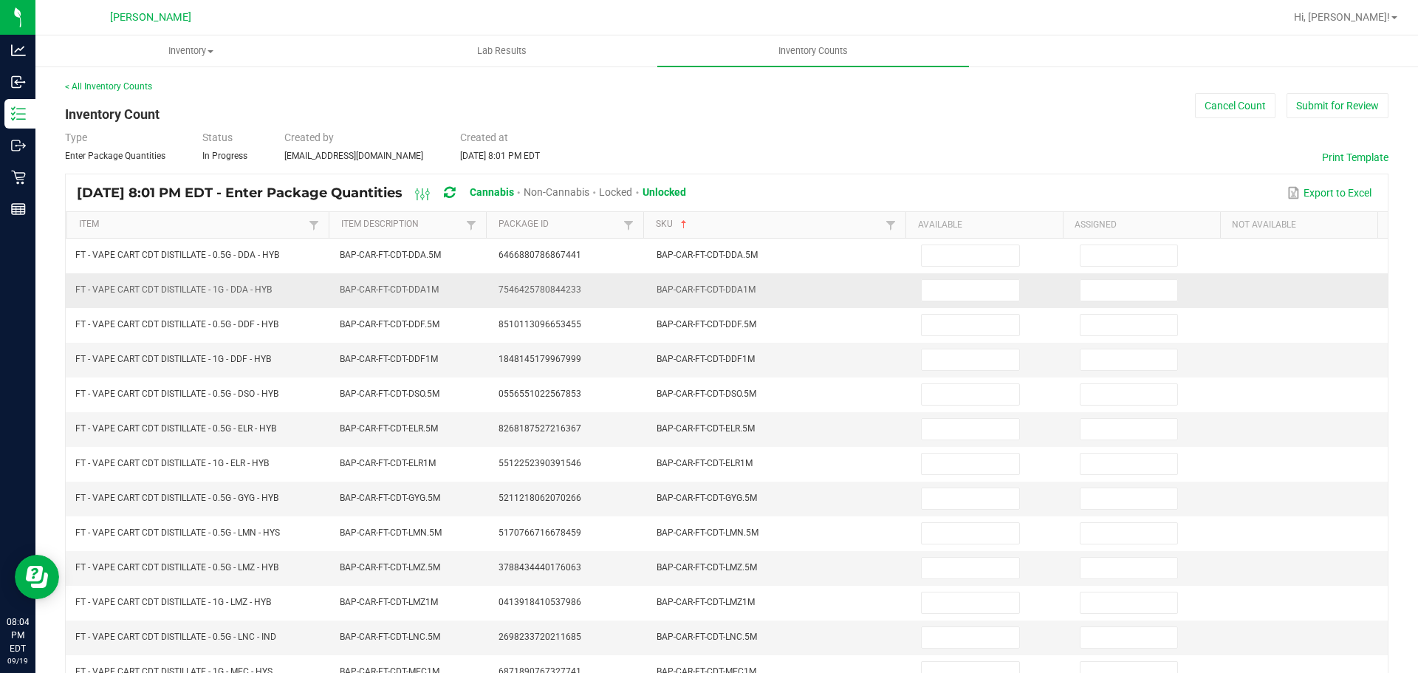
click at [966, 273] on td at bounding box center [991, 290] width 159 height 35
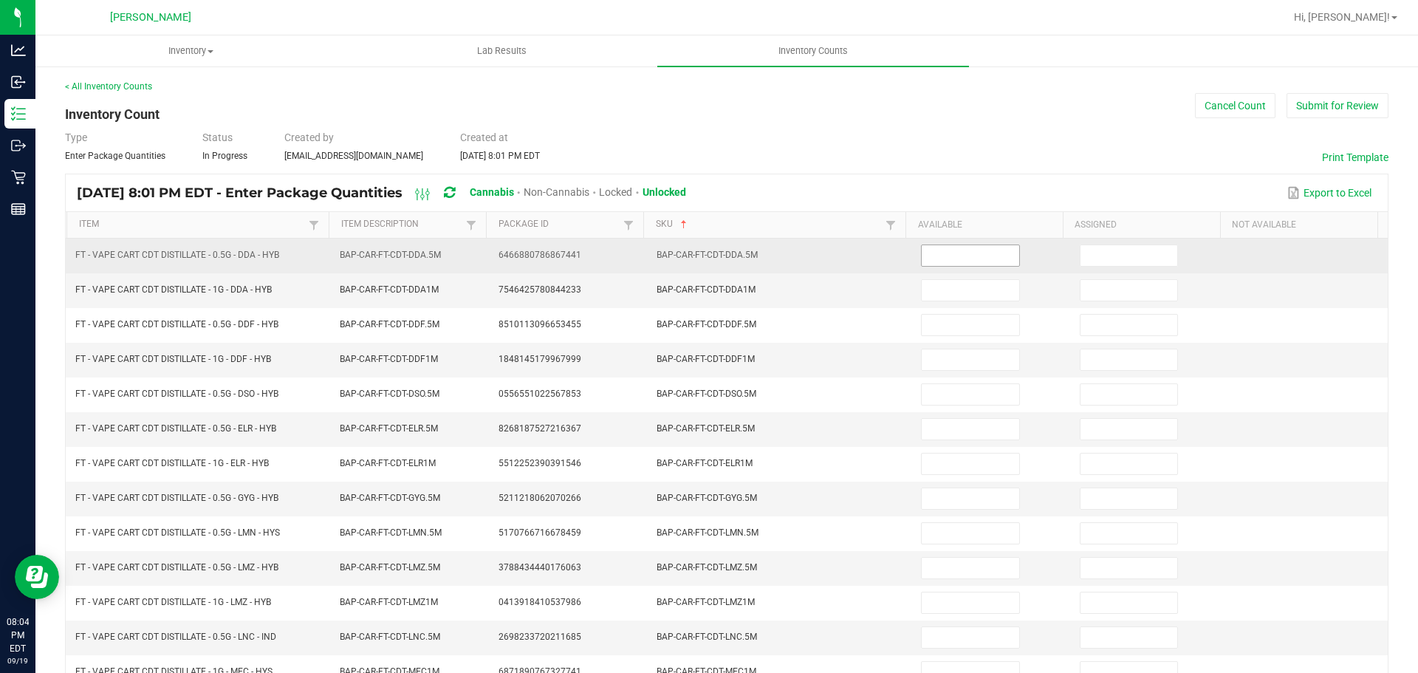
click at [966, 259] on input at bounding box center [970, 255] width 97 height 21
type input "6"
type input "8"
type input "2"
type input "8"
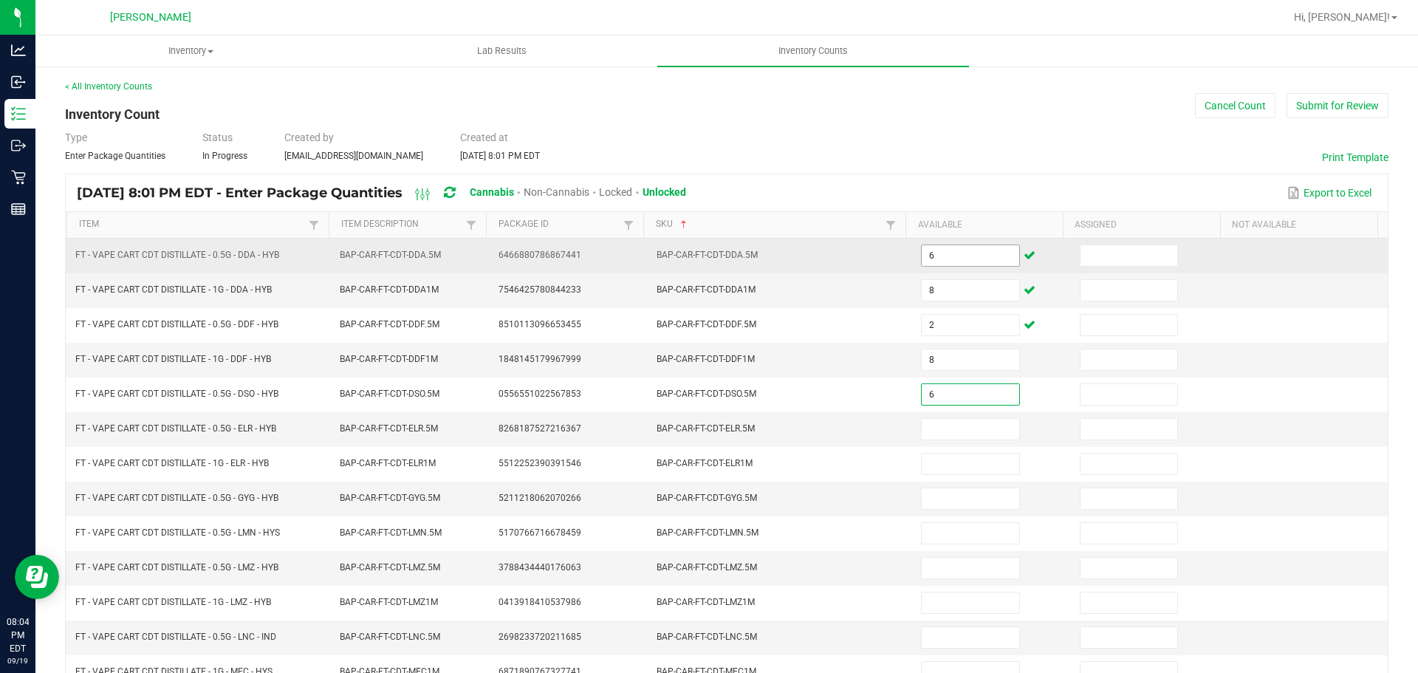
type input "6"
type input "3"
type input "11"
type input "3"
type input "6"
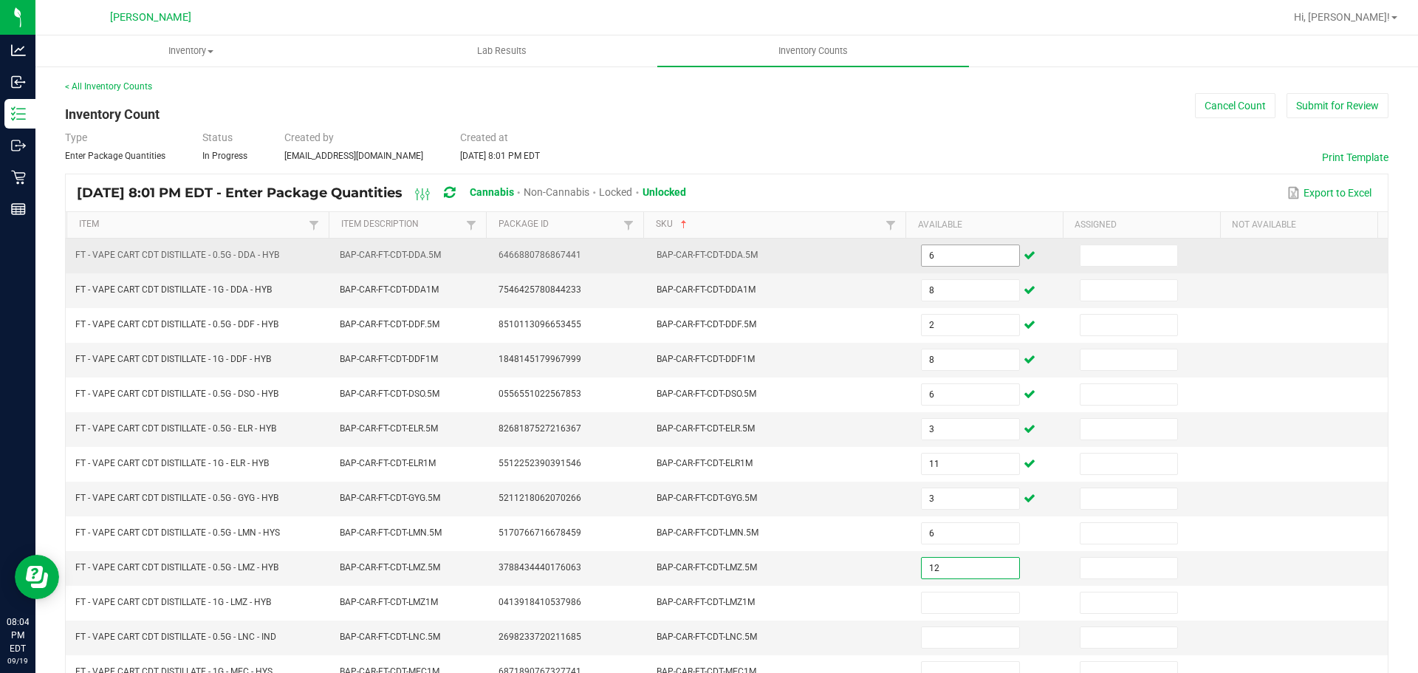
type input "12"
type input "11"
type input "1"
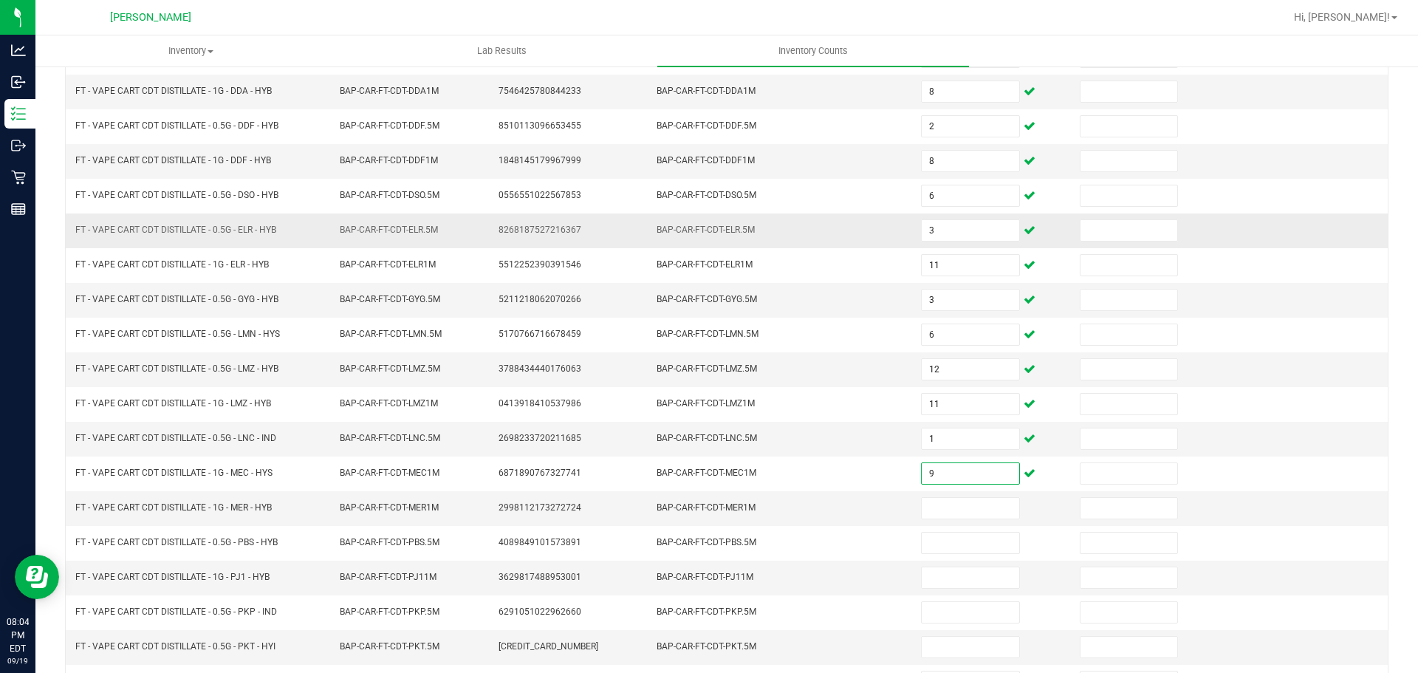
scroll to position [231, 0]
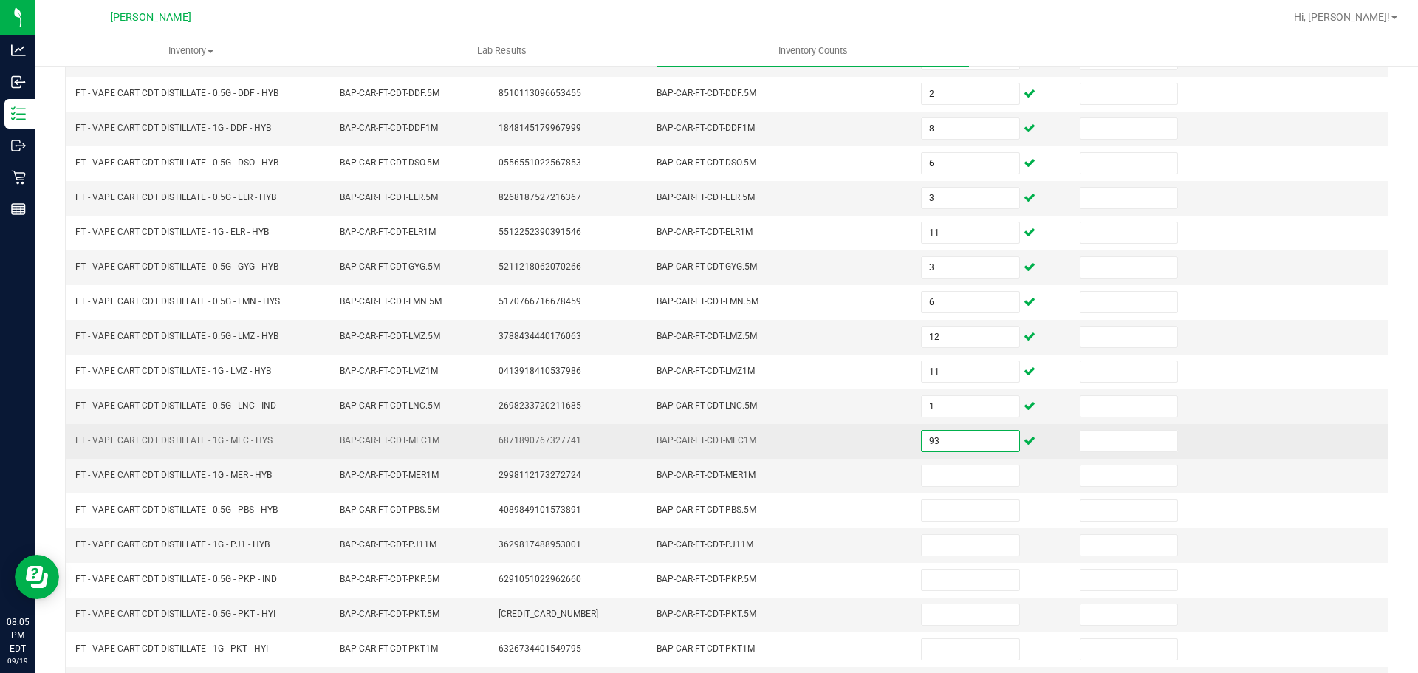
click at [953, 434] on input "93" at bounding box center [970, 441] width 97 height 21
type input "9"
type input "3"
type input "5"
type input "0"
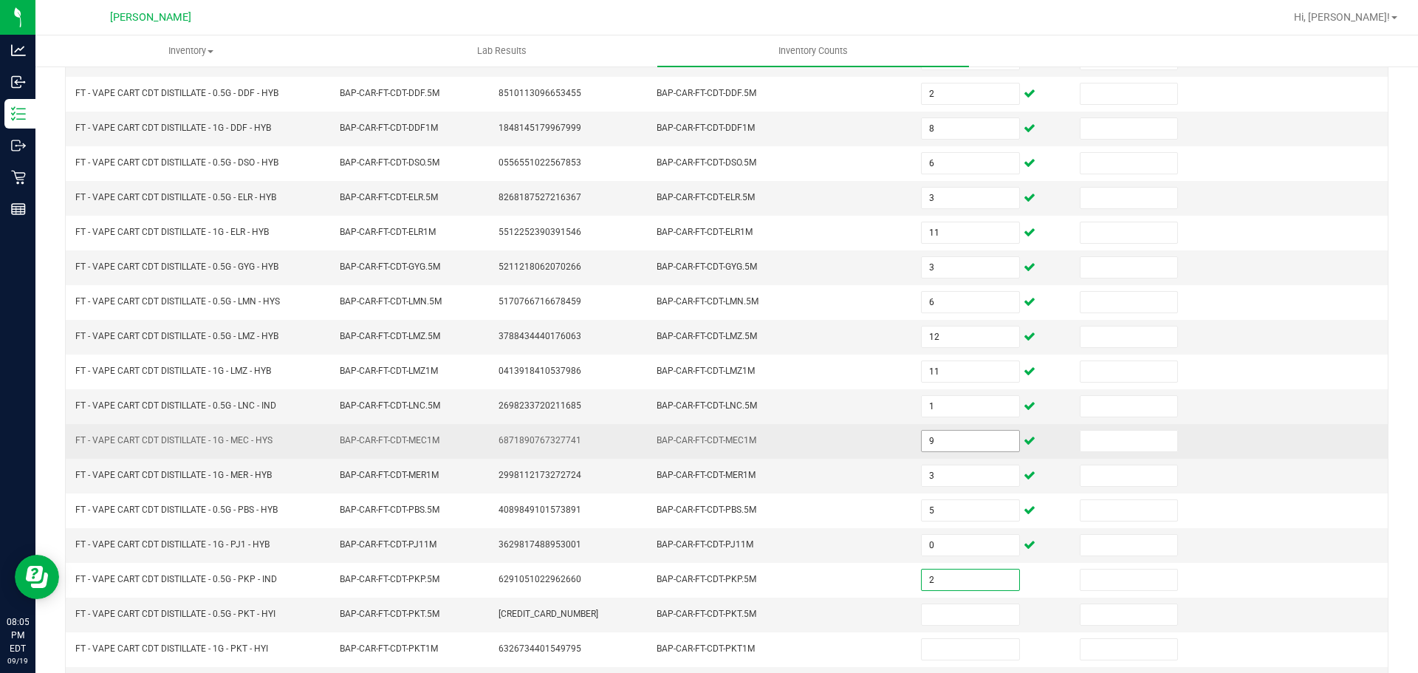
type input "2"
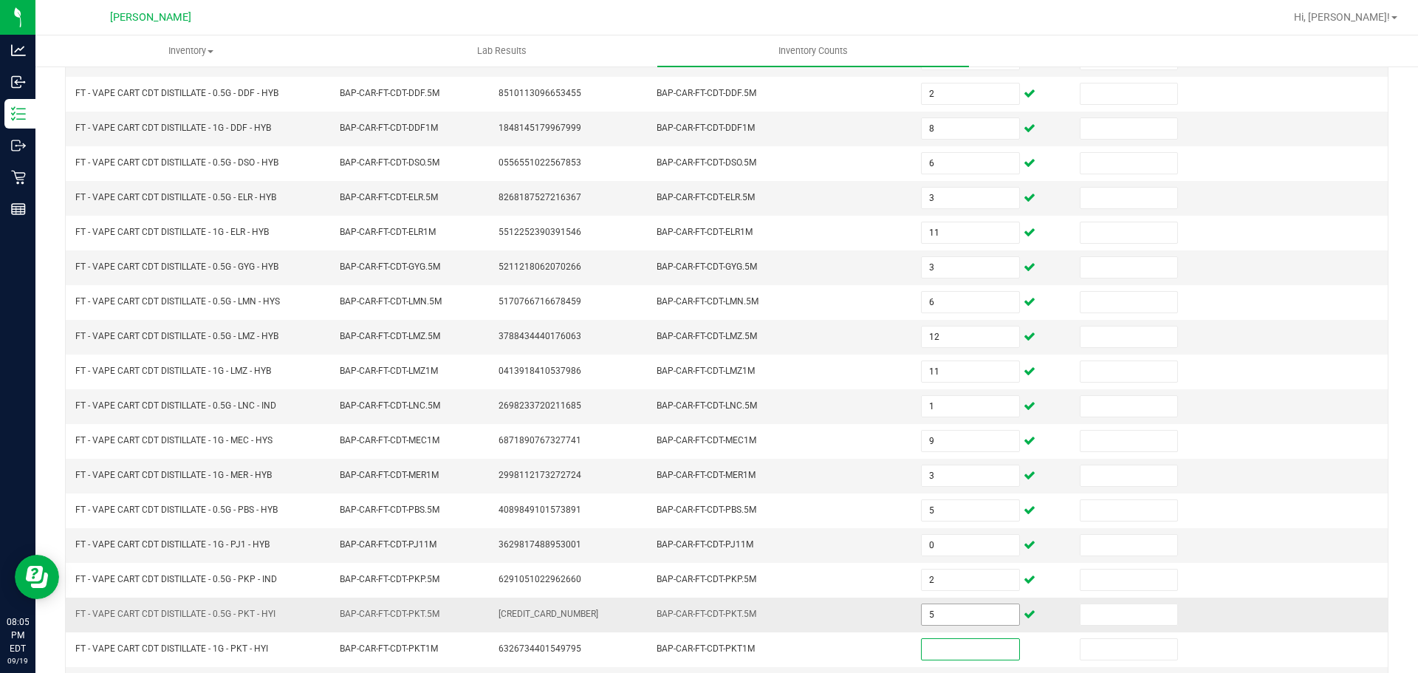
click at [961, 617] on input "5" at bounding box center [970, 614] width 97 height 21
type input "12"
type input "5"
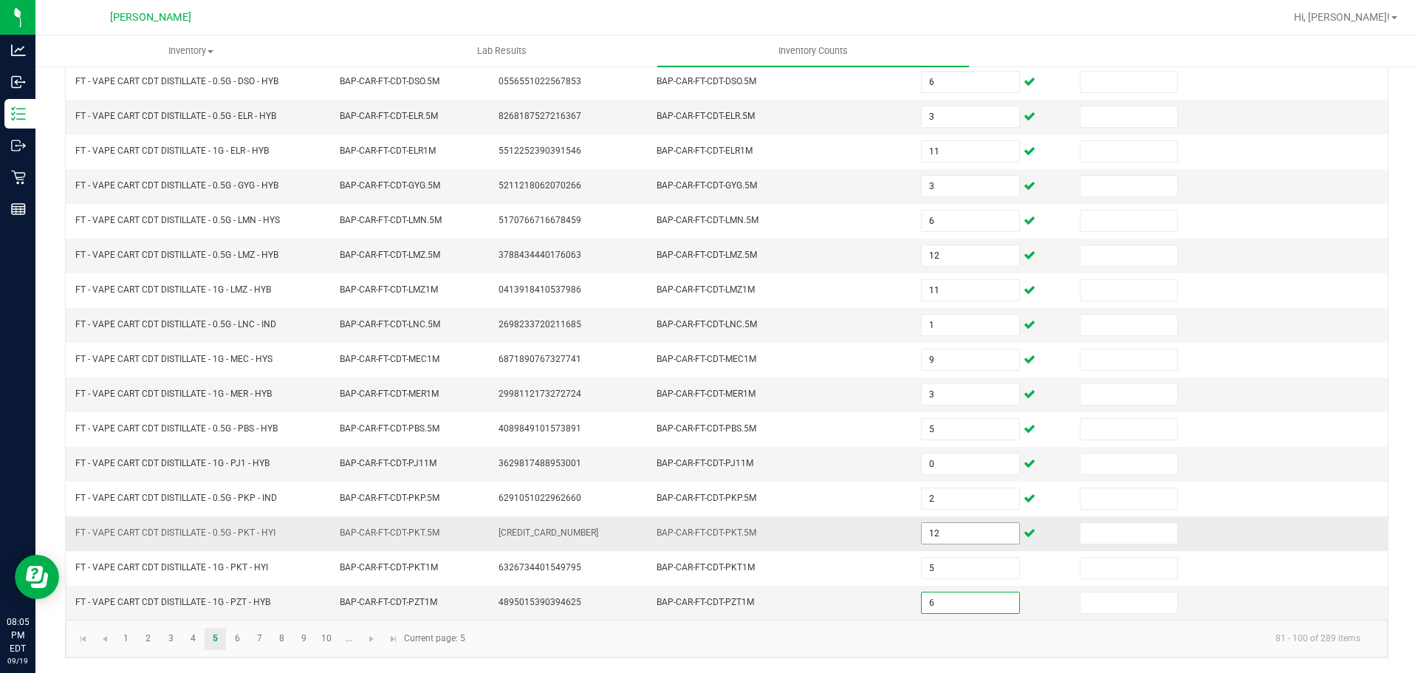
type input "6"
click at [961, 617] on td "6" at bounding box center [991, 603] width 159 height 34
click at [233, 642] on link "6" at bounding box center [237, 639] width 21 height 22
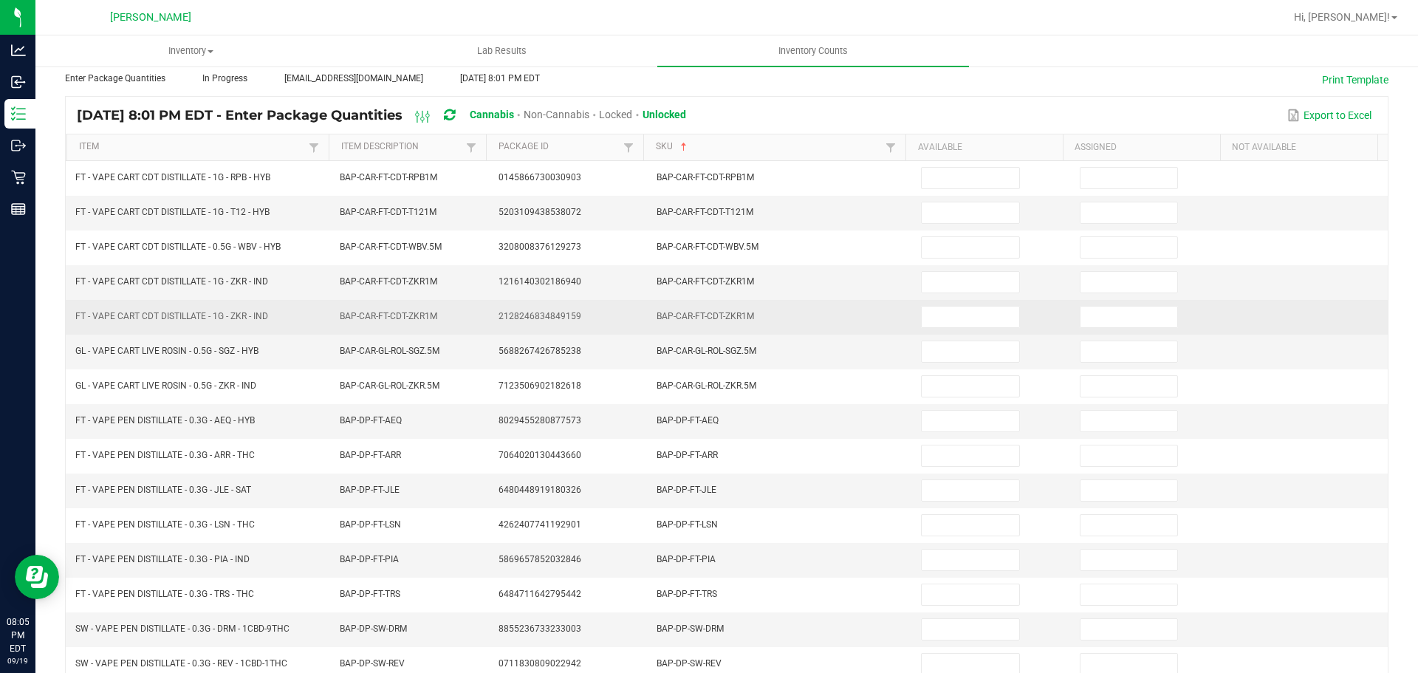
scroll to position [0, 0]
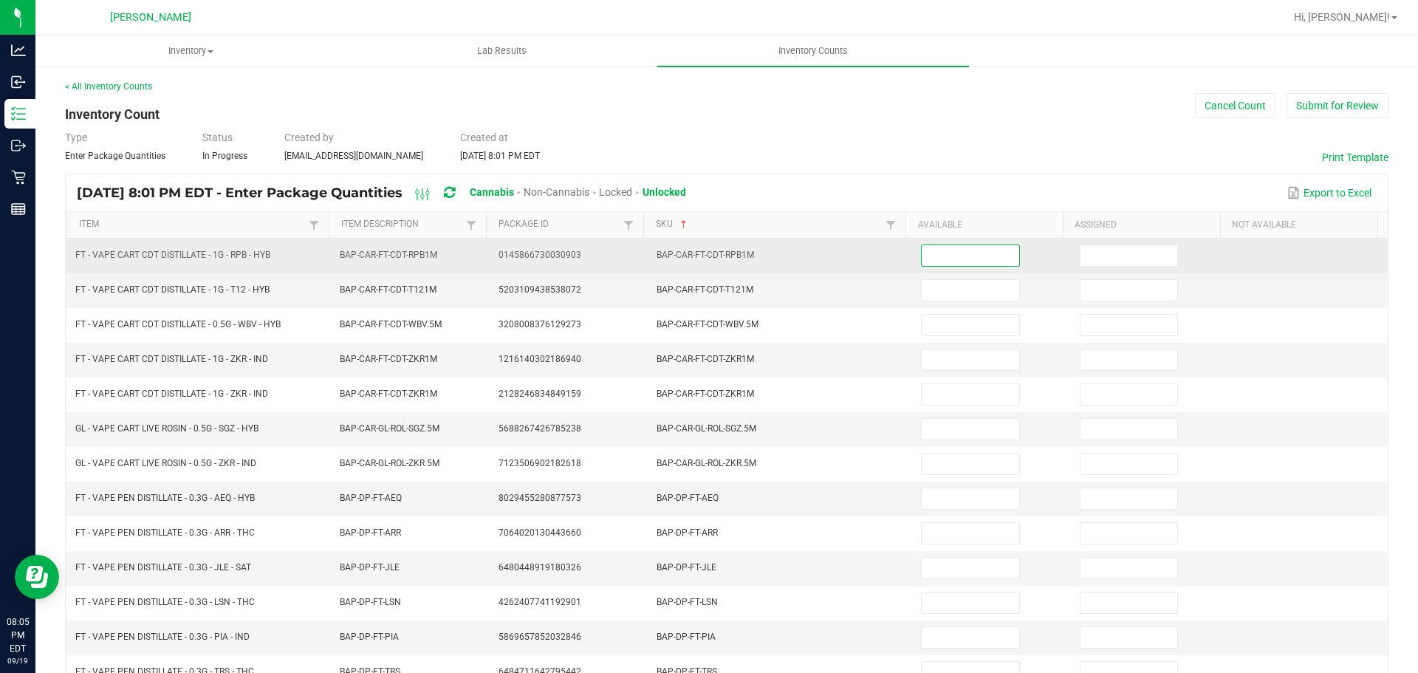
click at [979, 254] on input at bounding box center [970, 255] width 97 height 21
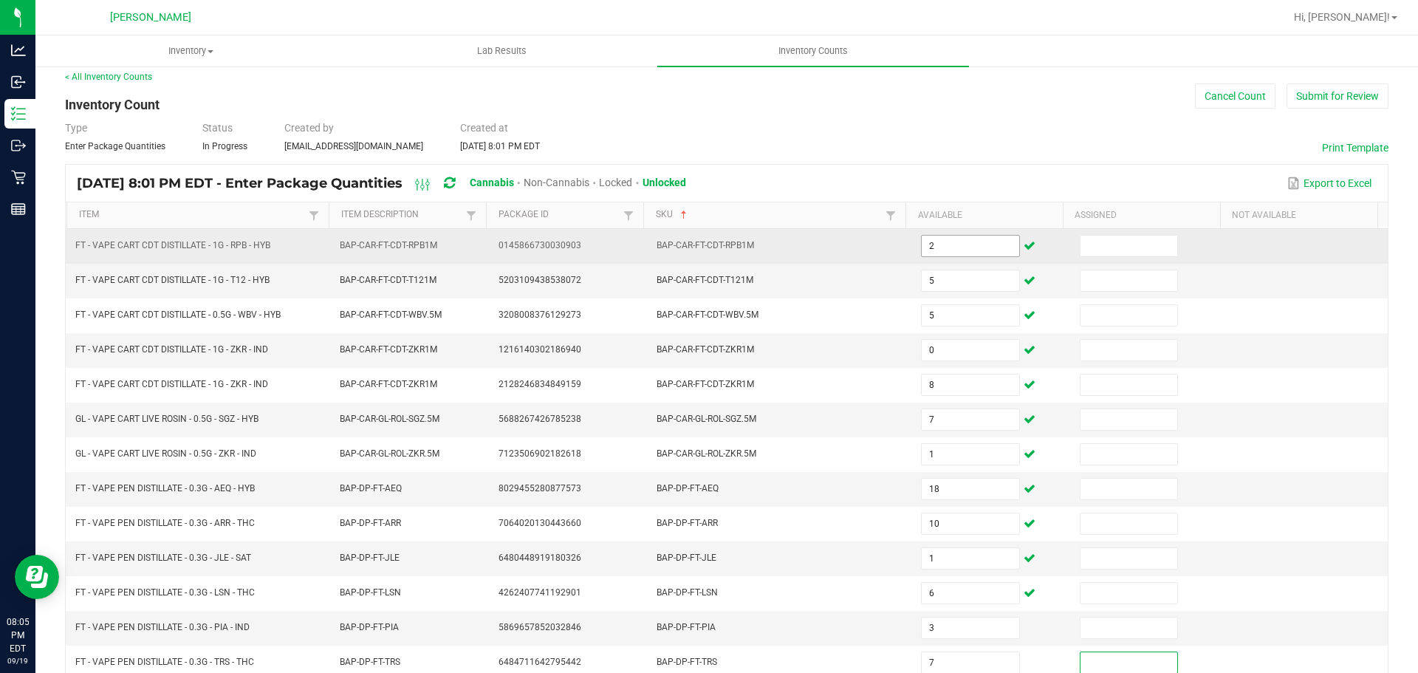
scroll to position [312, 0]
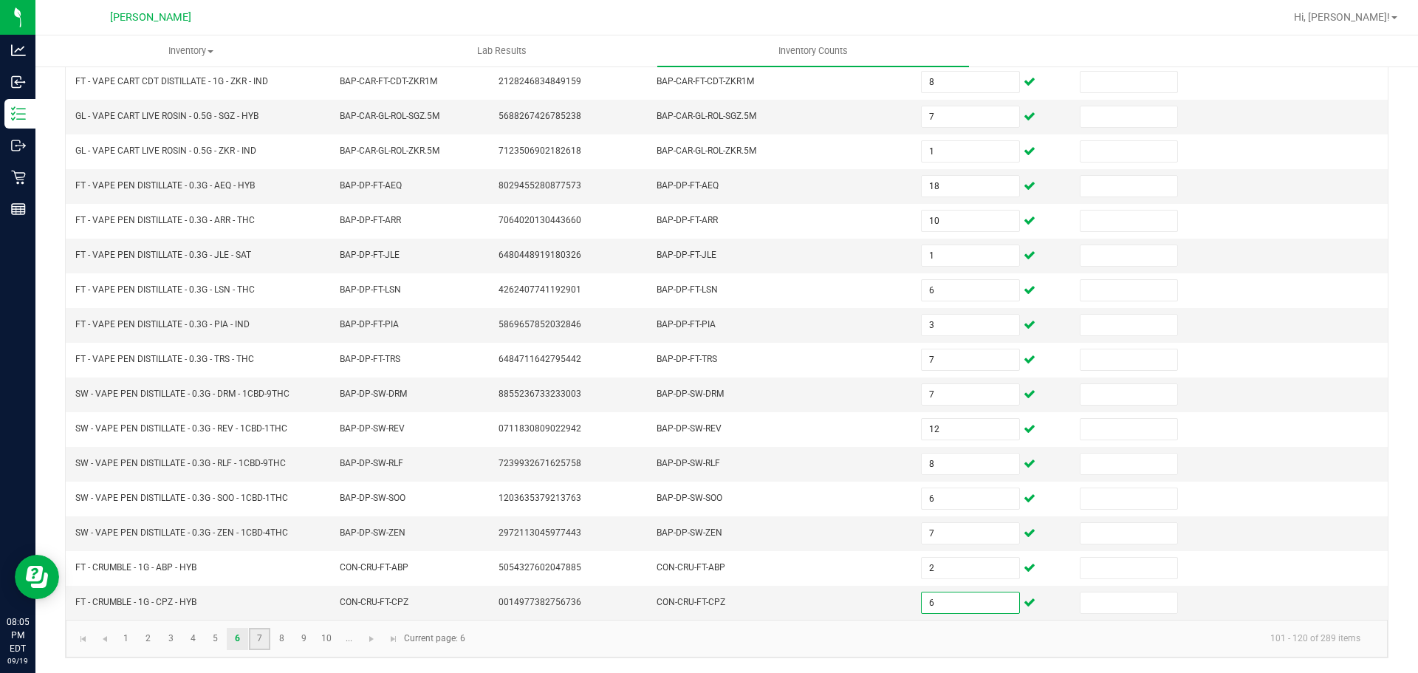
click at [256, 639] on link "7" at bounding box center [259, 639] width 21 height 22
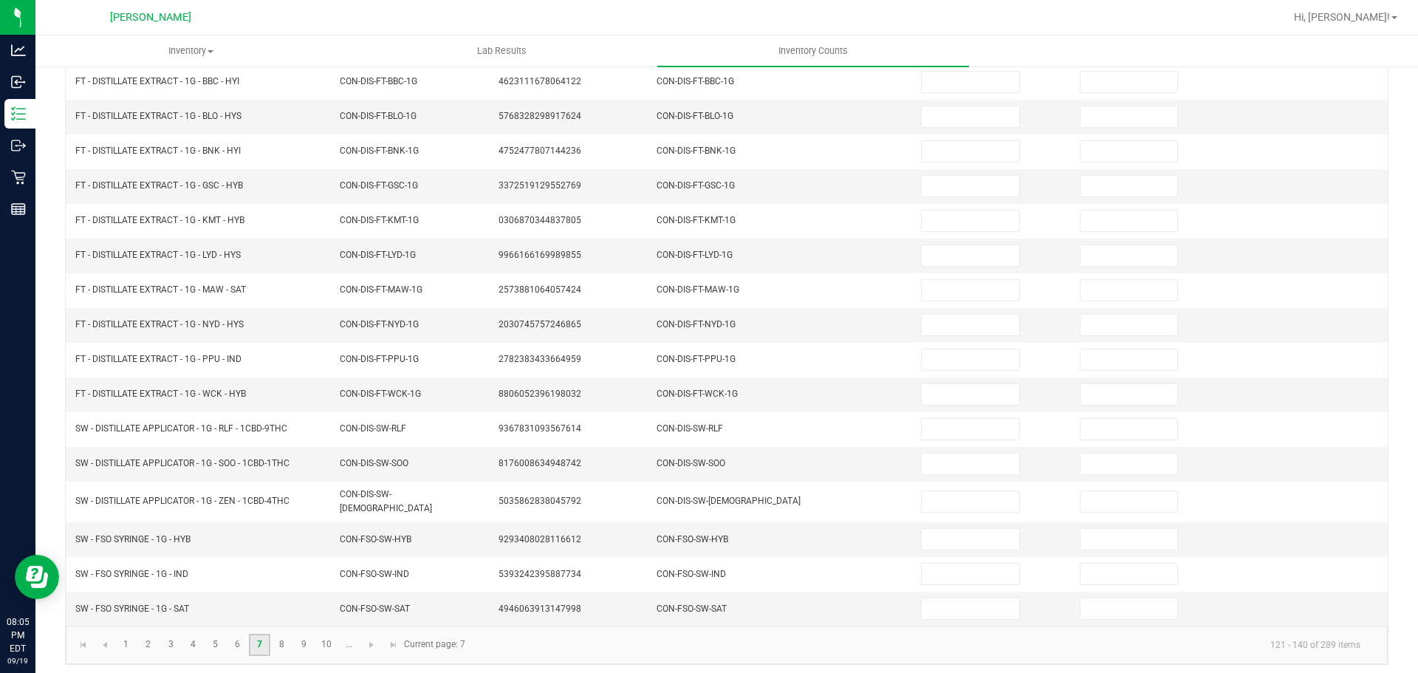
scroll to position [0, 0]
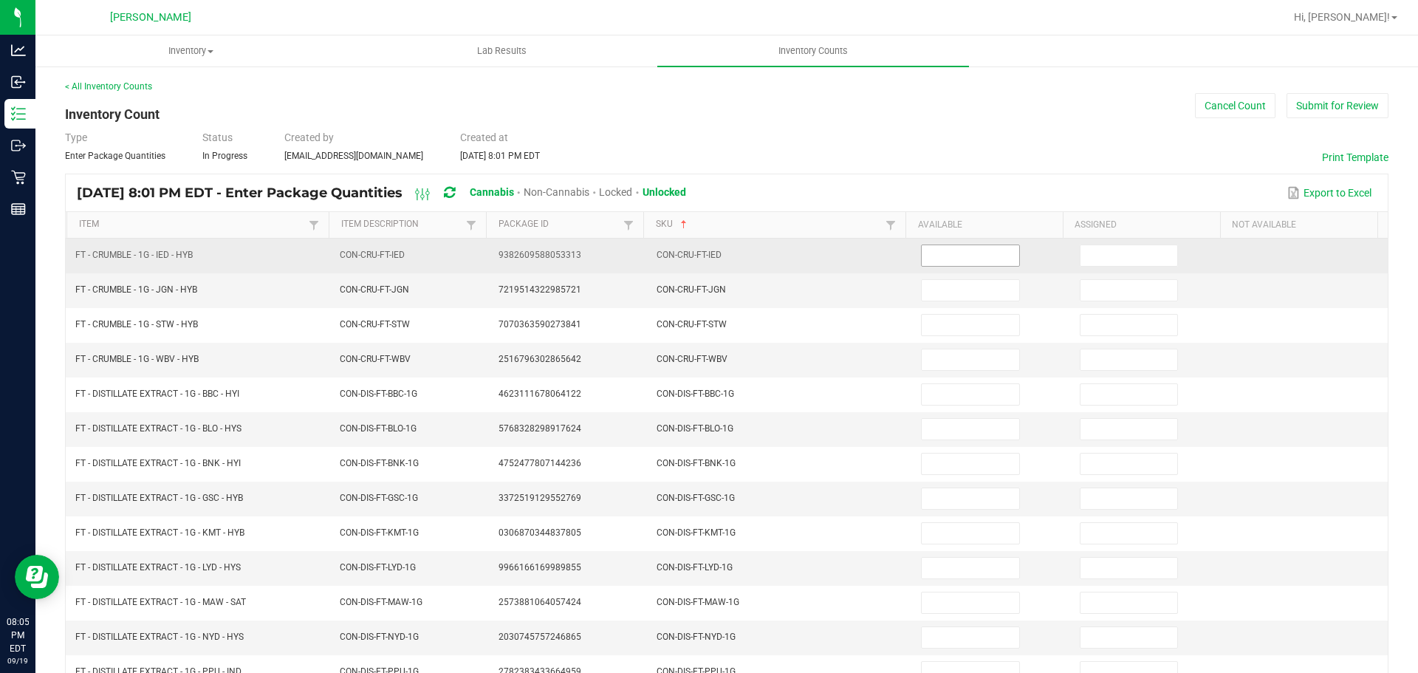
click at [972, 256] on input at bounding box center [970, 255] width 97 height 21
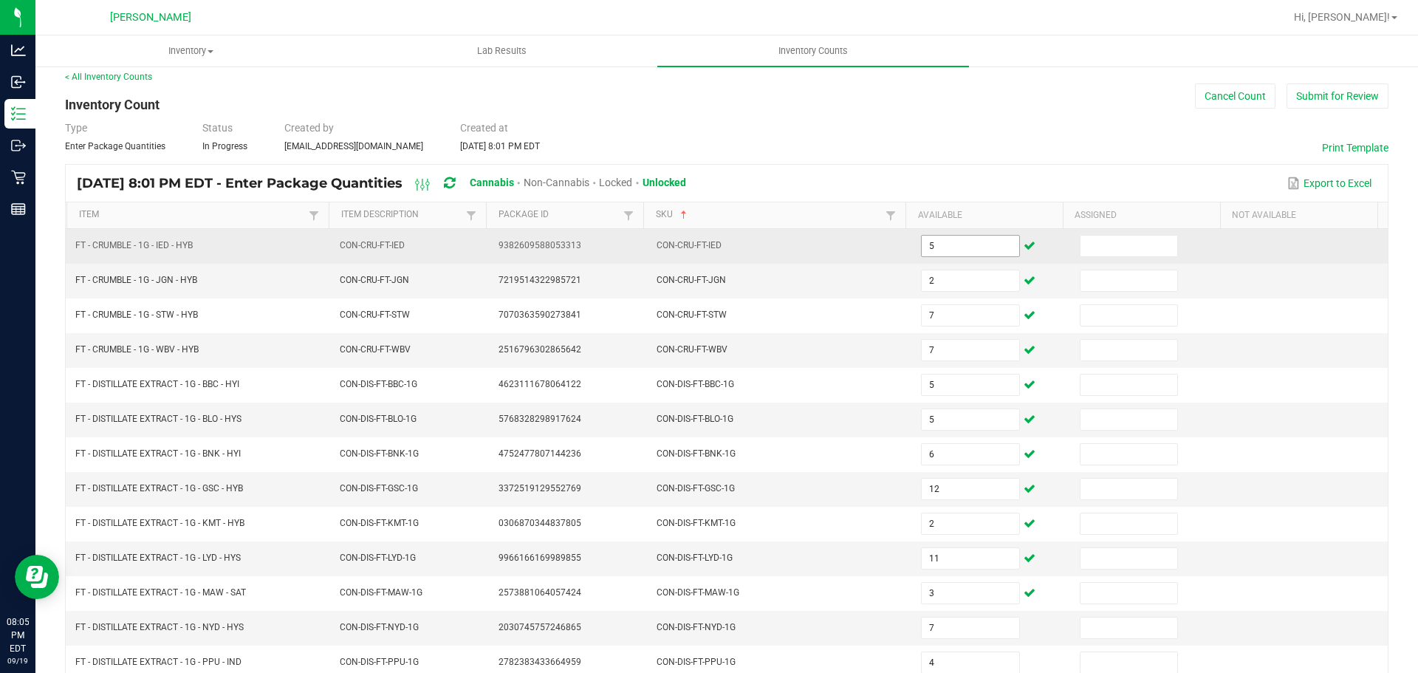
scroll to position [312, 0]
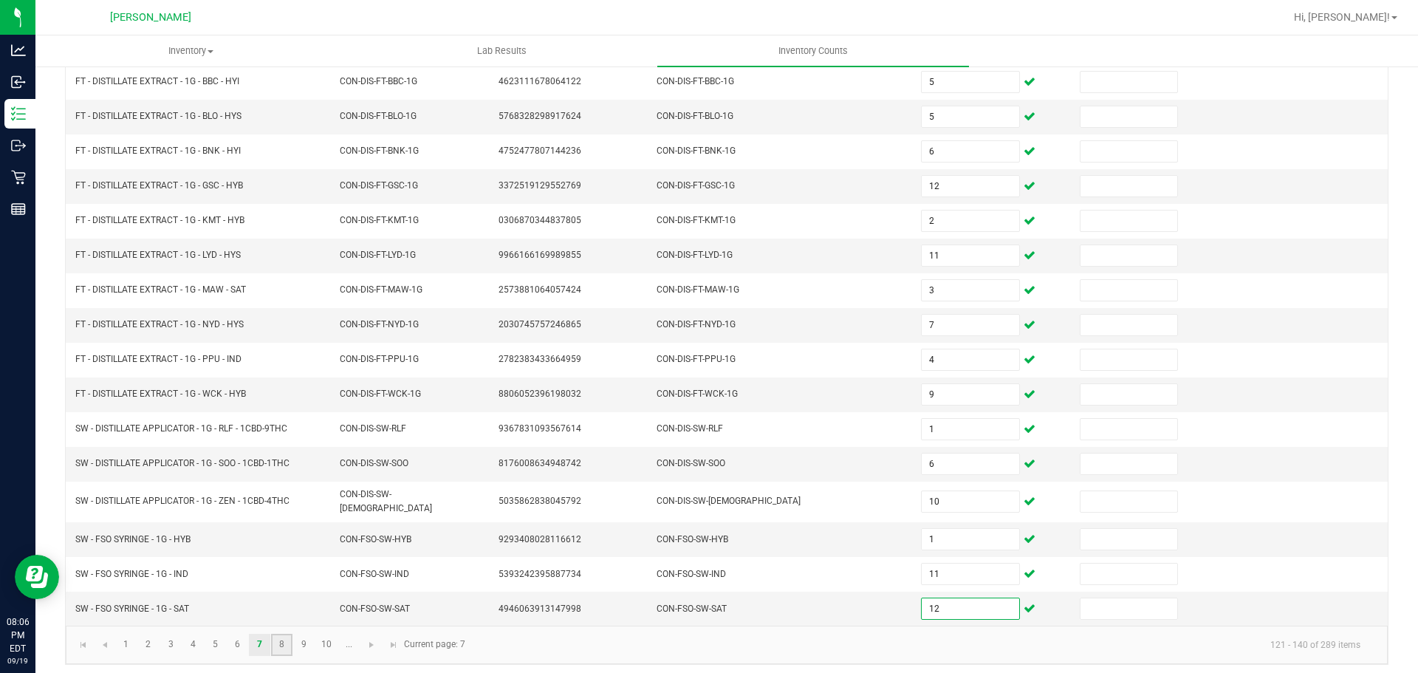
click at [287, 646] on link "8" at bounding box center [281, 645] width 21 height 22
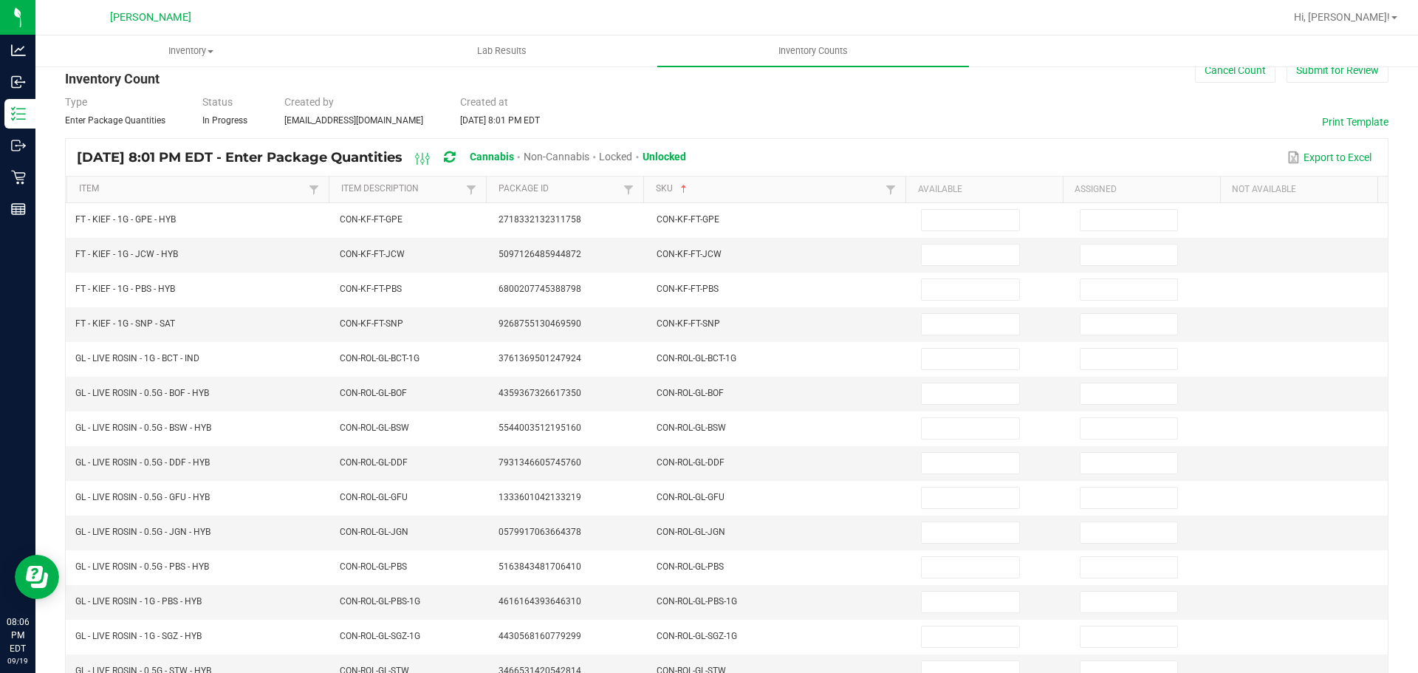
scroll to position [0, 0]
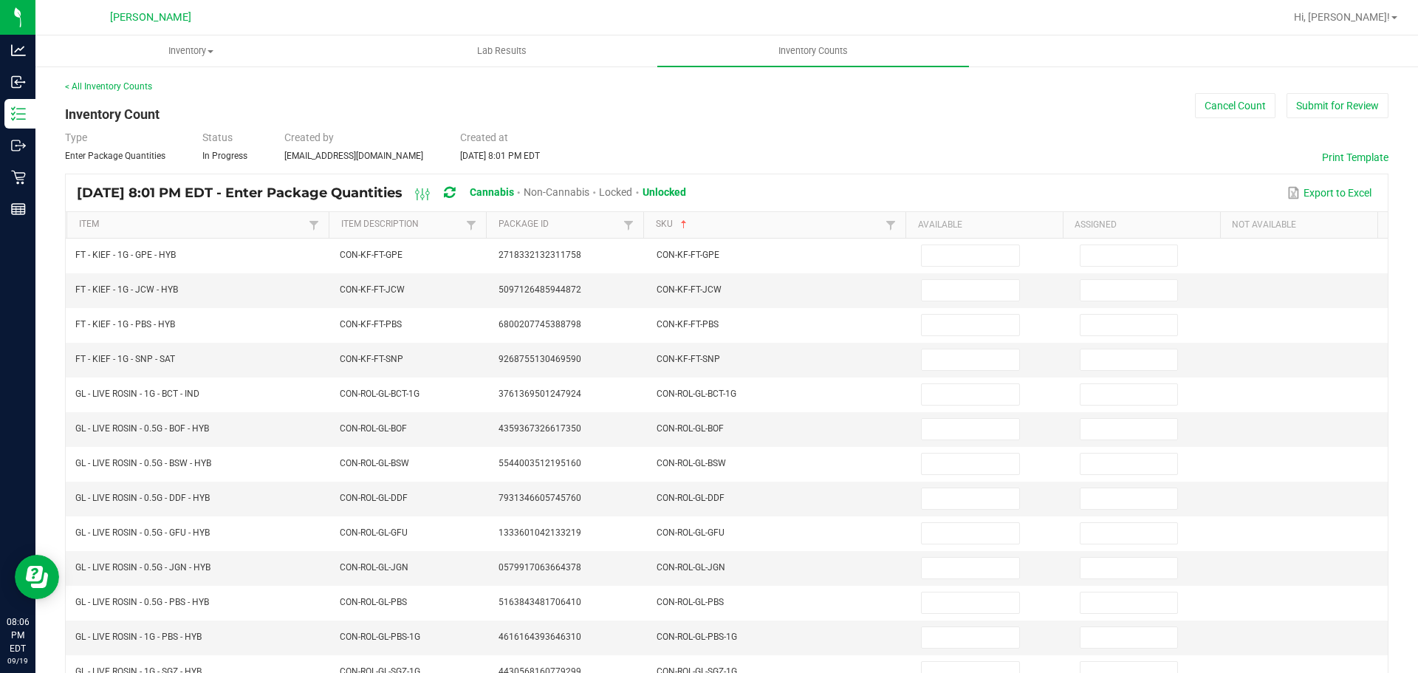
click at [933, 233] on th "Available" at bounding box center [983, 225] width 157 height 27
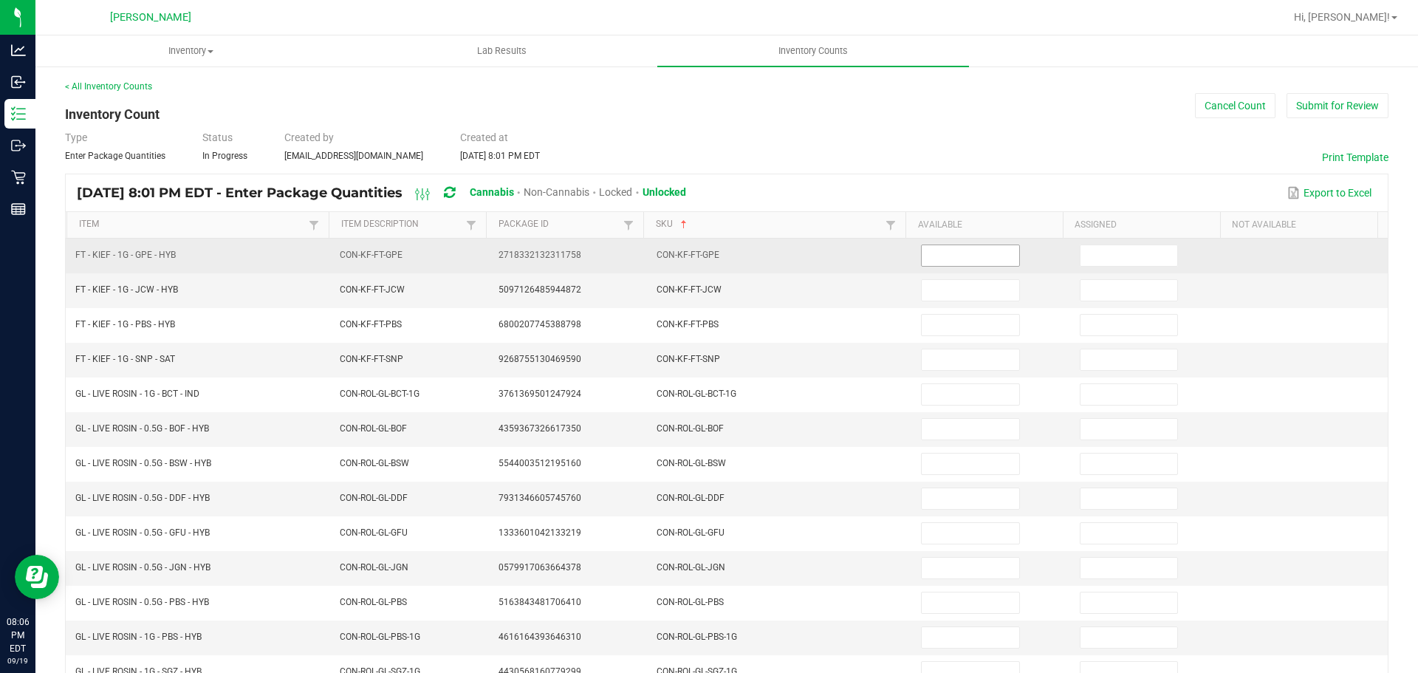
click at [935, 256] on input at bounding box center [970, 255] width 97 height 21
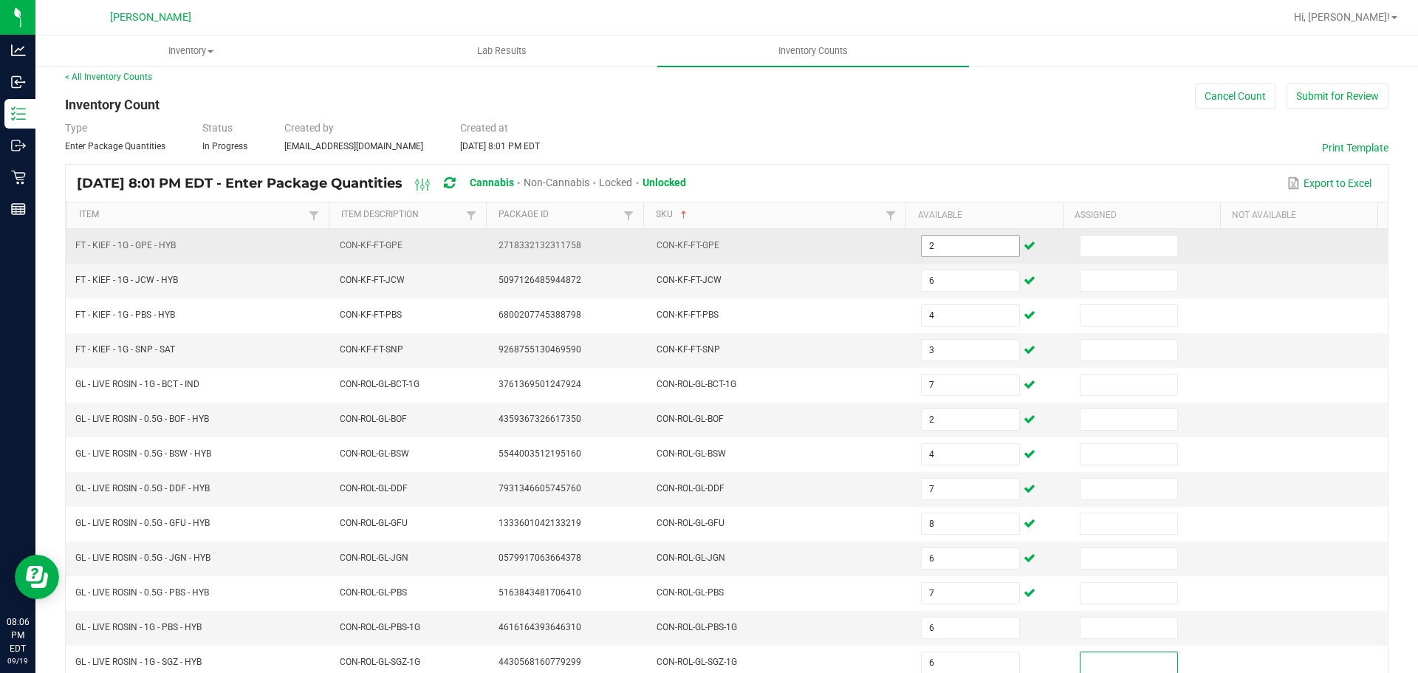
scroll to position [312, 0]
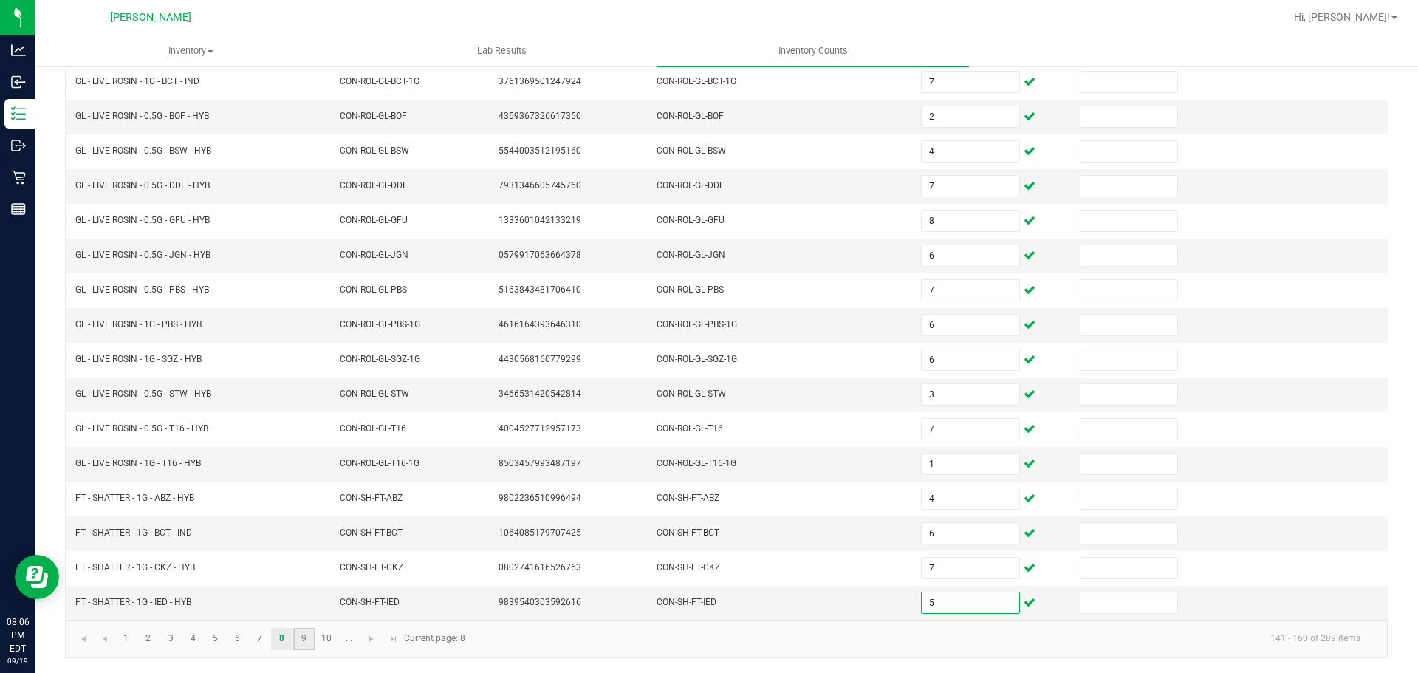
click at [306, 642] on link "9" at bounding box center [303, 639] width 21 height 22
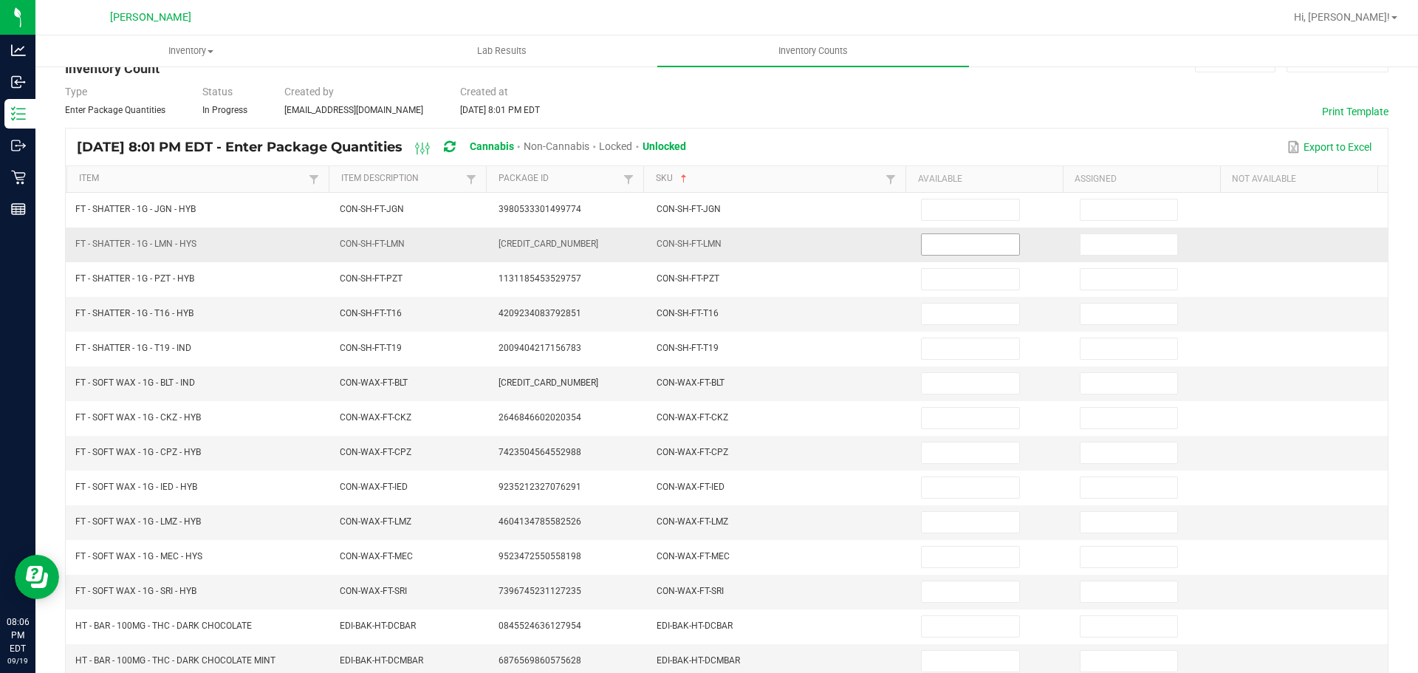
scroll to position [0, 0]
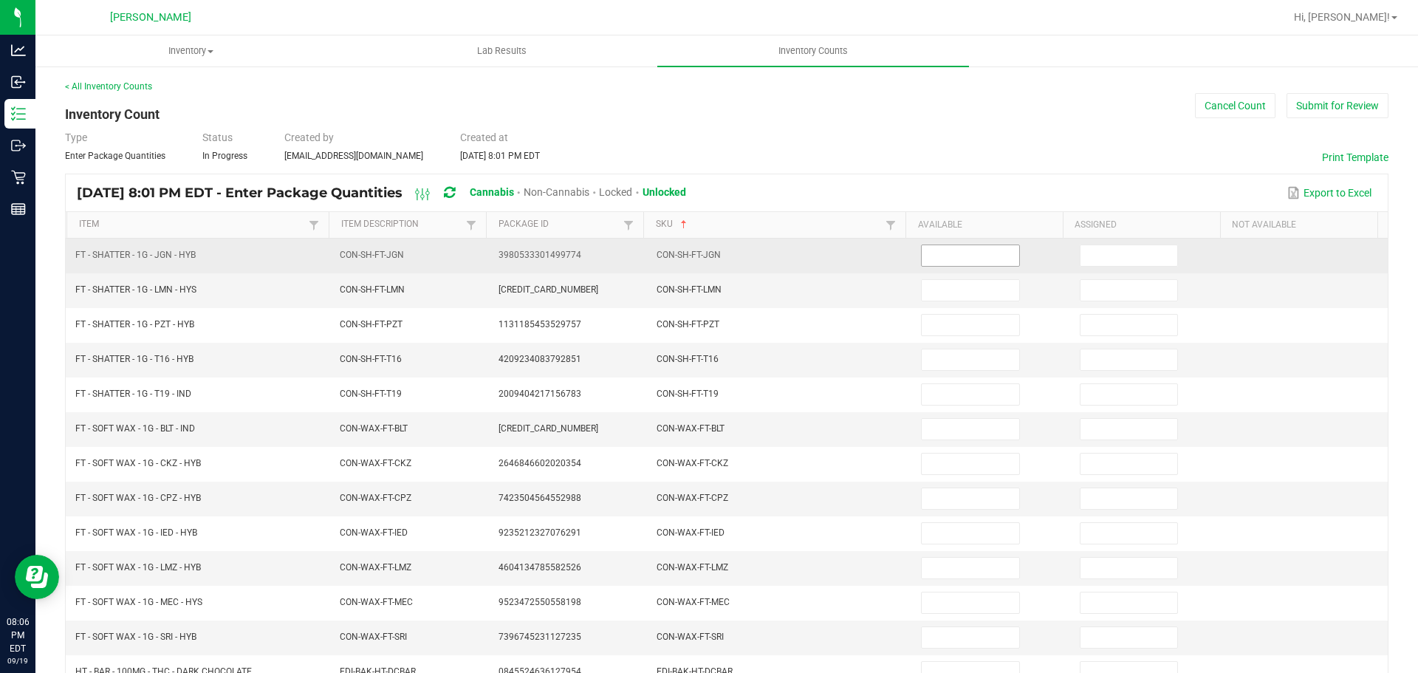
click at [981, 255] on input at bounding box center [970, 255] width 97 height 21
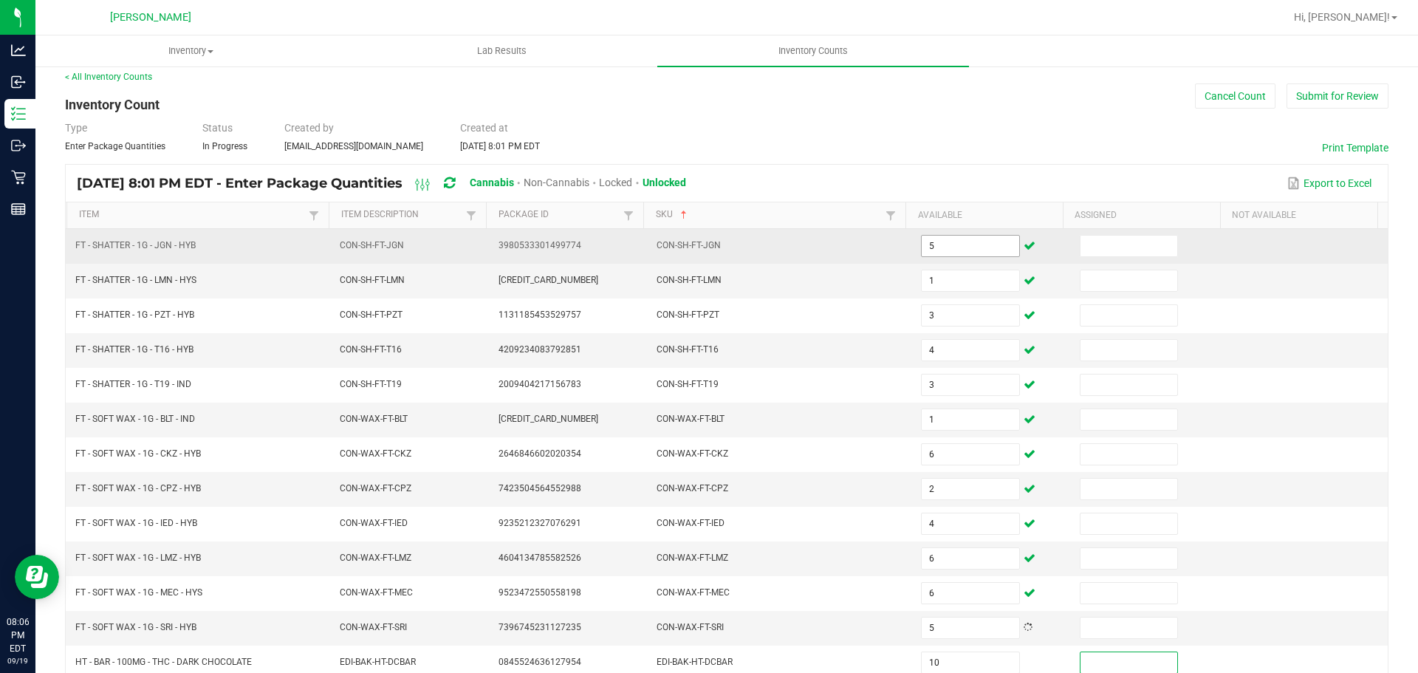
scroll to position [312, 0]
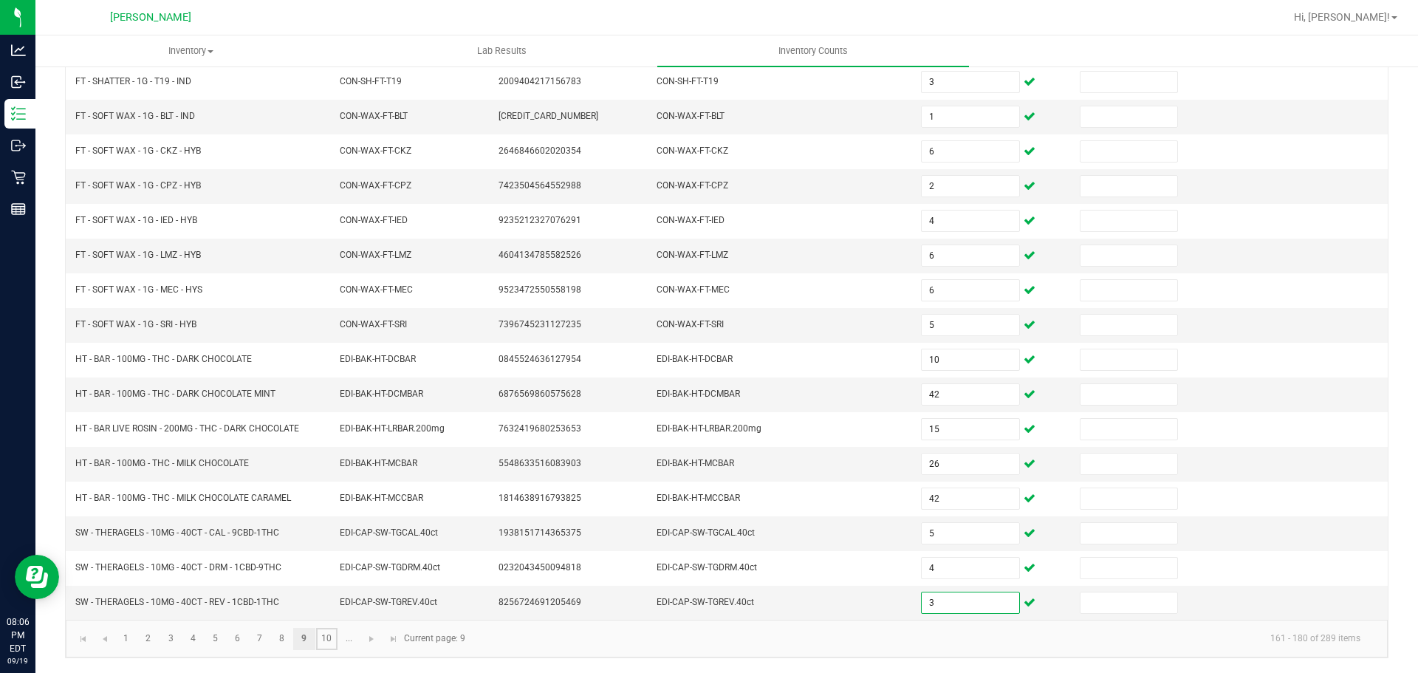
click at [316, 638] on link "10" at bounding box center [326, 639] width 21 height 22
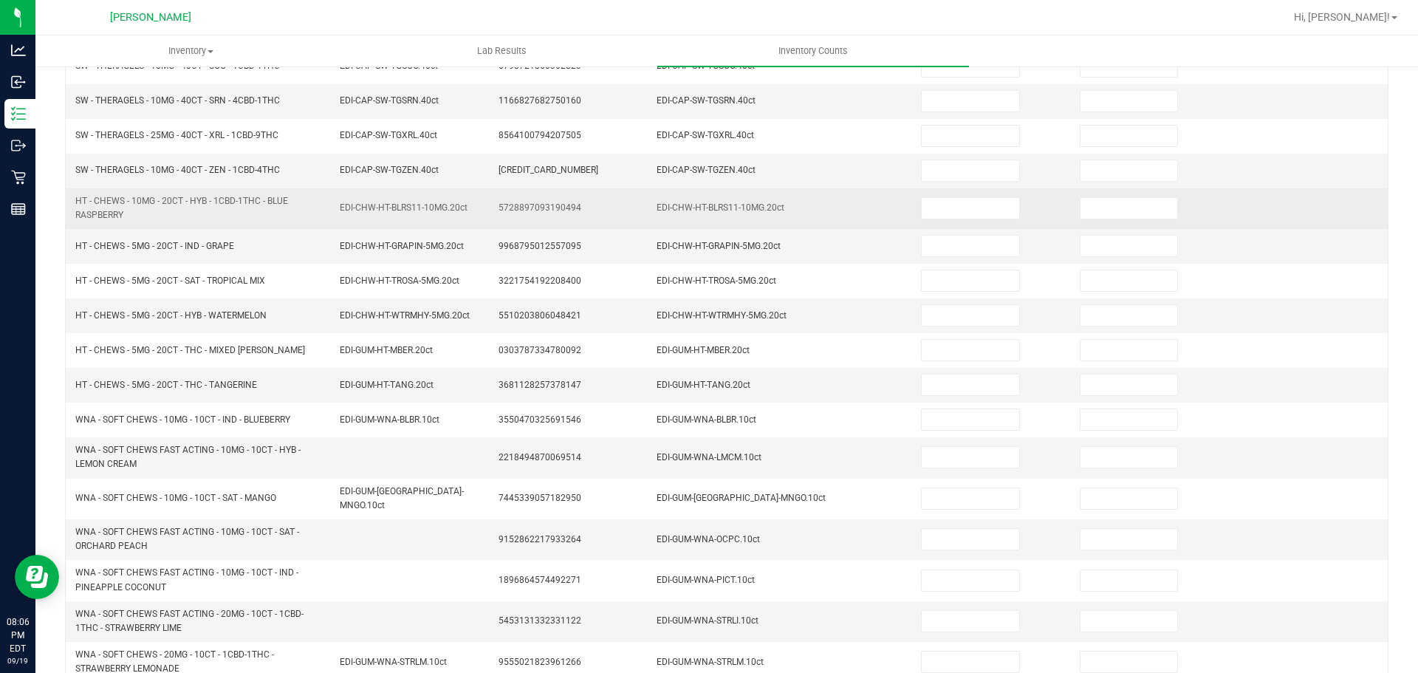
scroll to position [0, 0]
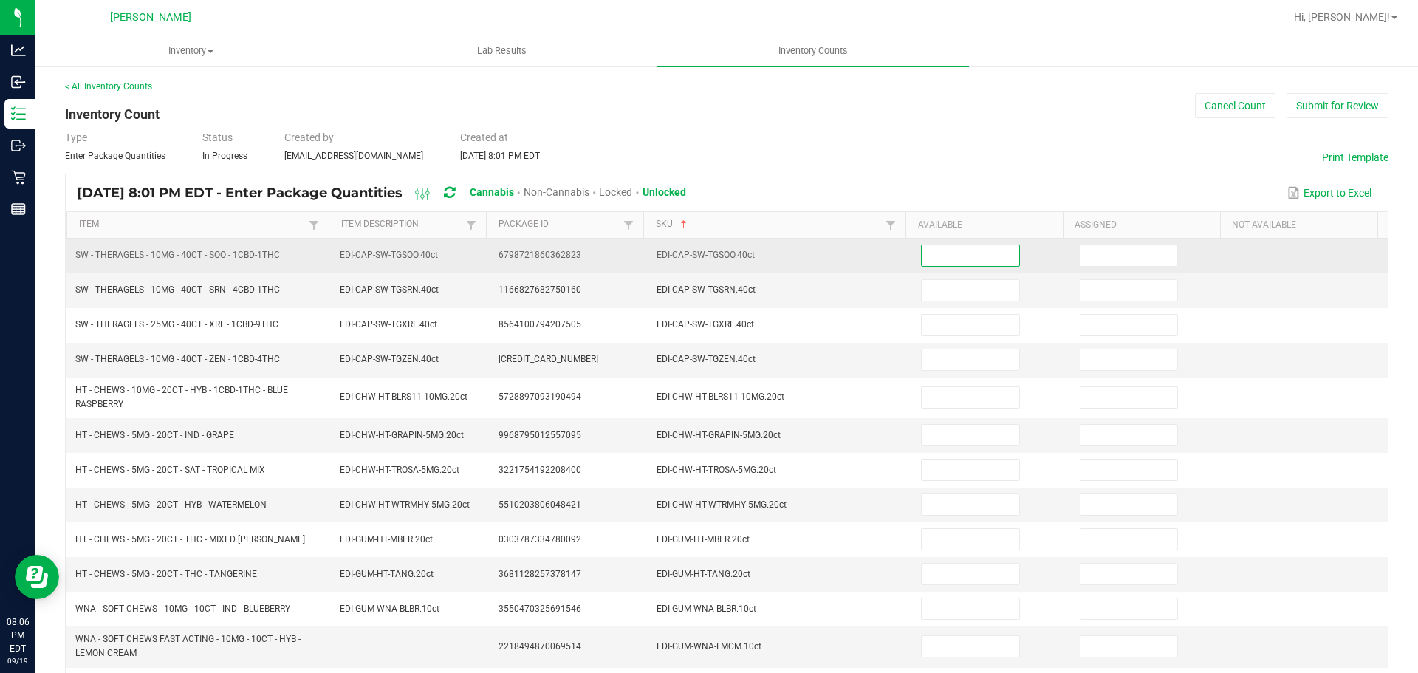
click at [936, 259] on input at bounding box center [970, 255] width 97 height 21
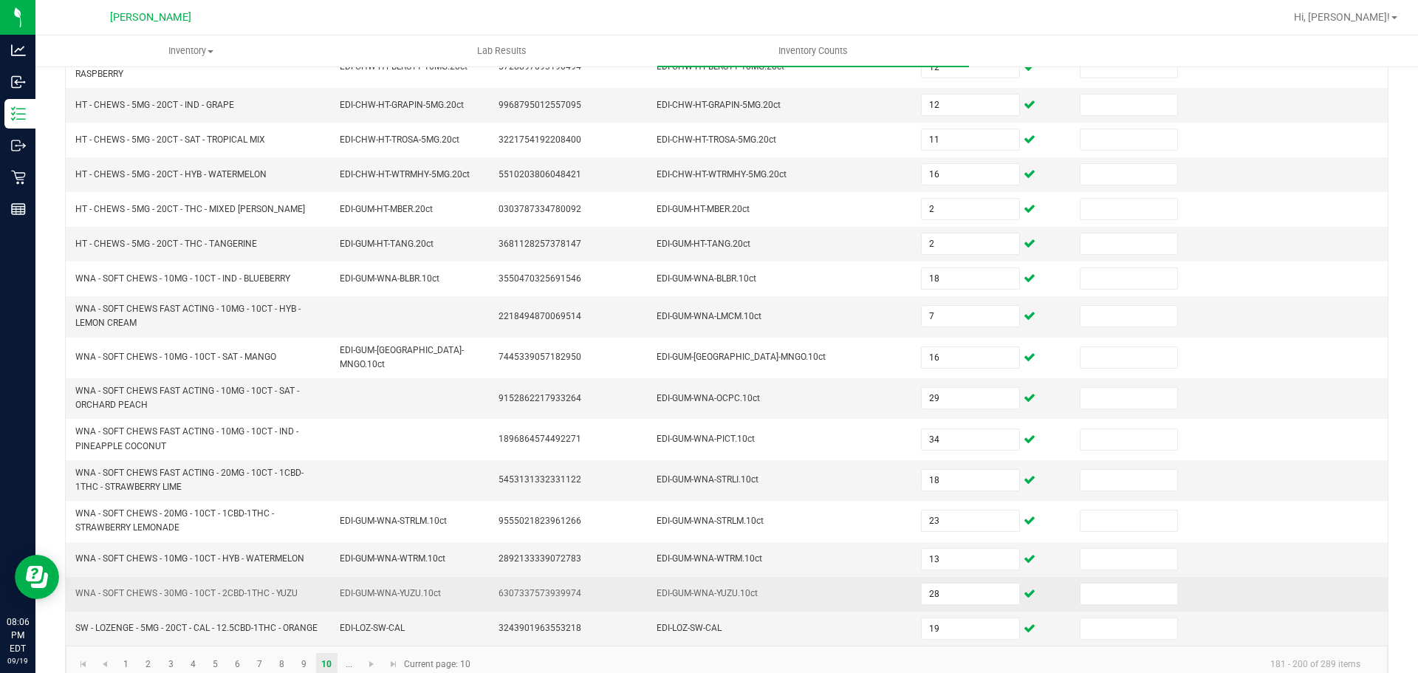
click at [690, 577] on td "EDI-GUM-WNA-YUZU.10ct" at bounding box center [780, 594] width 264 height 35
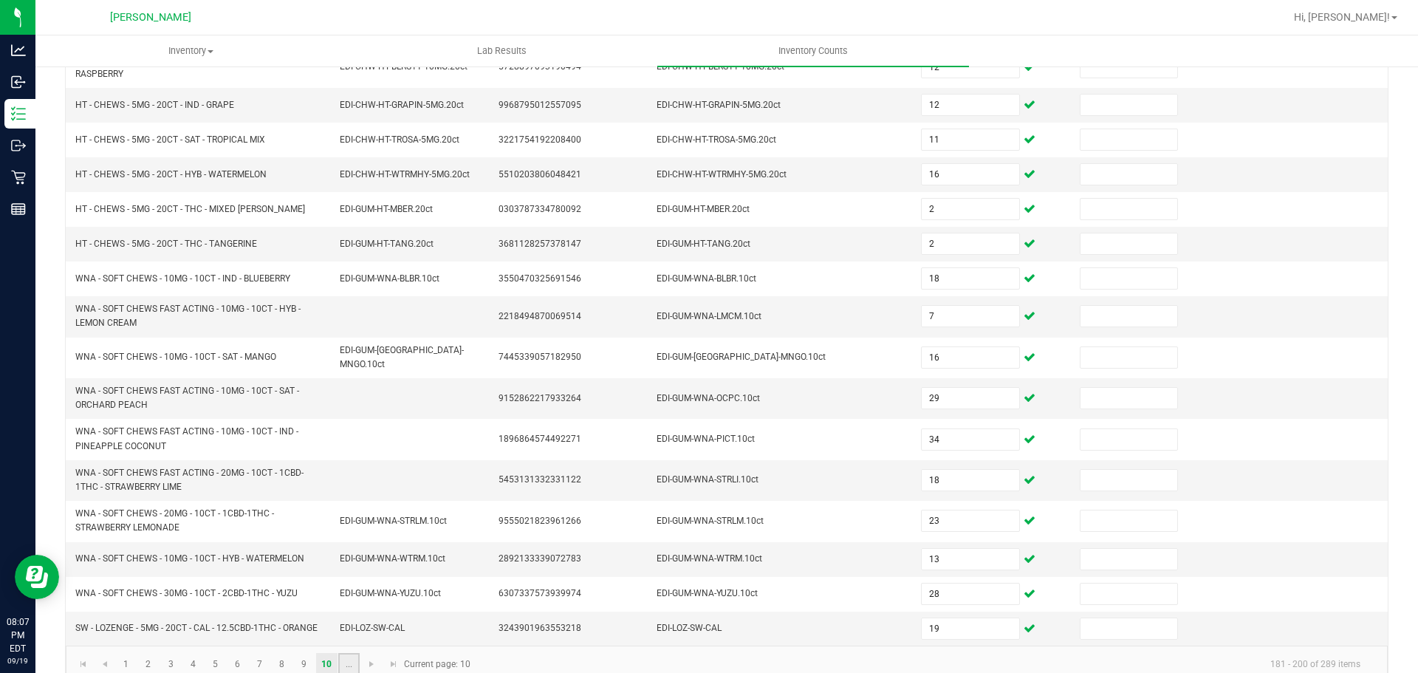
click at [354, 662] on link "..." at bounding box center [348, 664] width 21 height 22
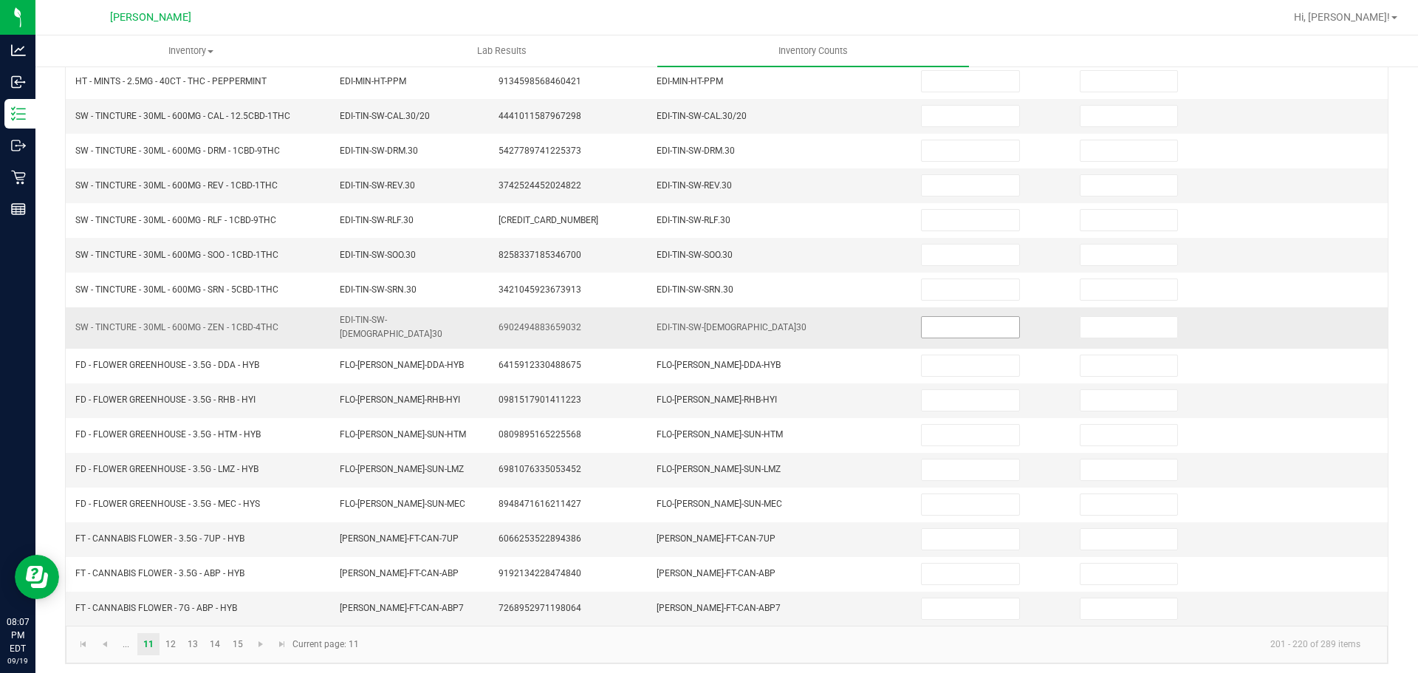
scroll to position [0, 0]
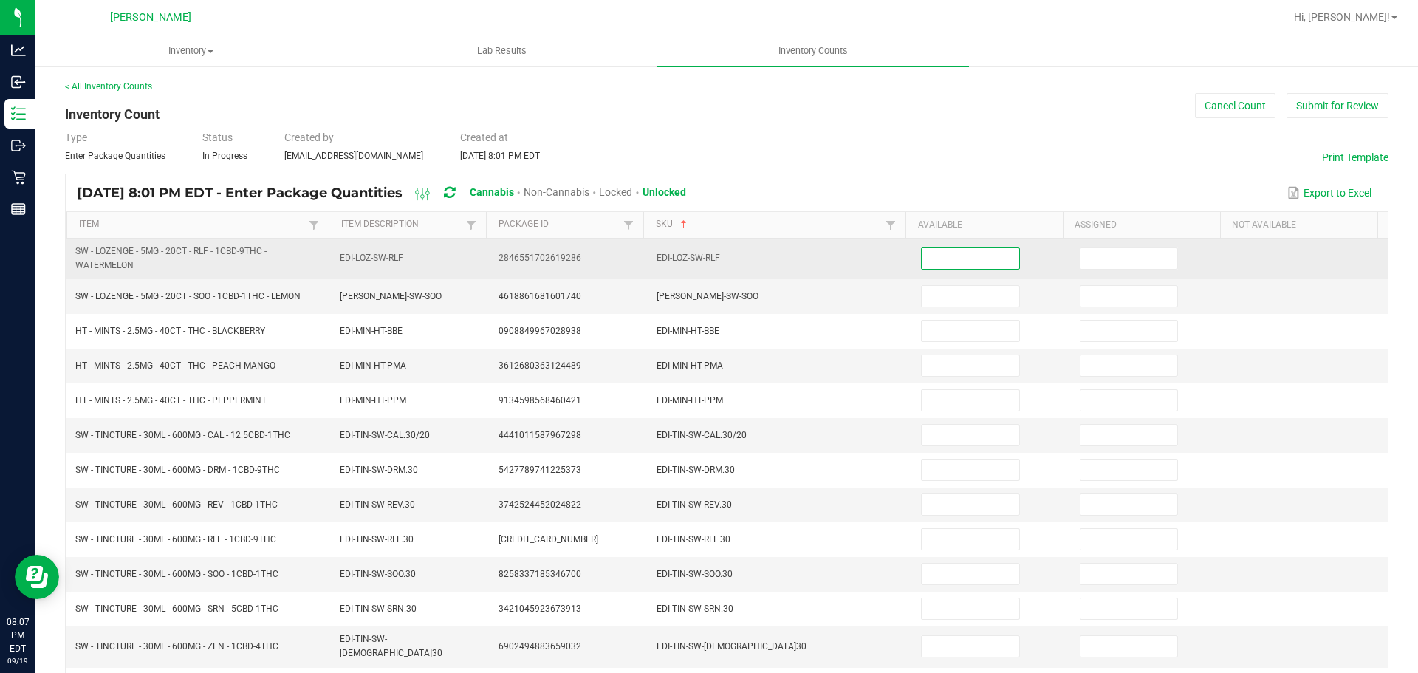
click at [944, 265] on input at bounding box center [970, 258] width 97 height 21
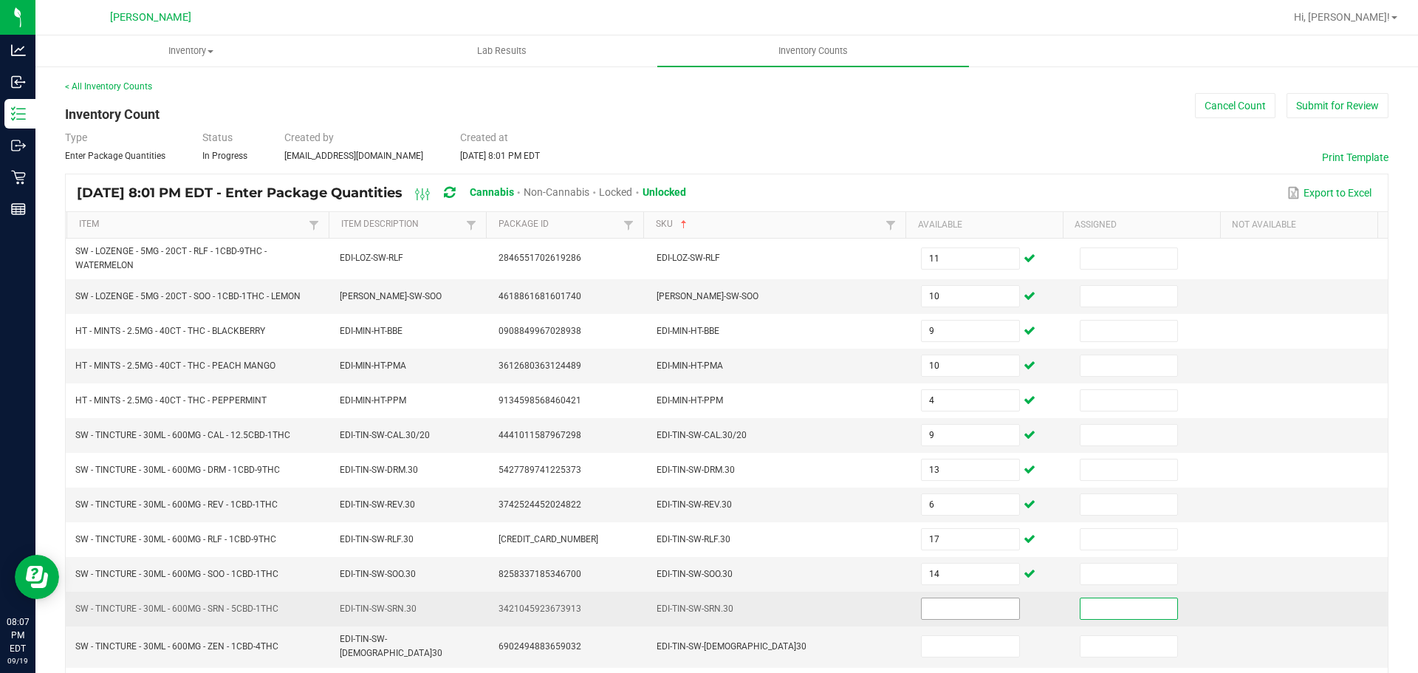
click at [944, 618] on input at bounding box center [970, 608] width 97 height 21
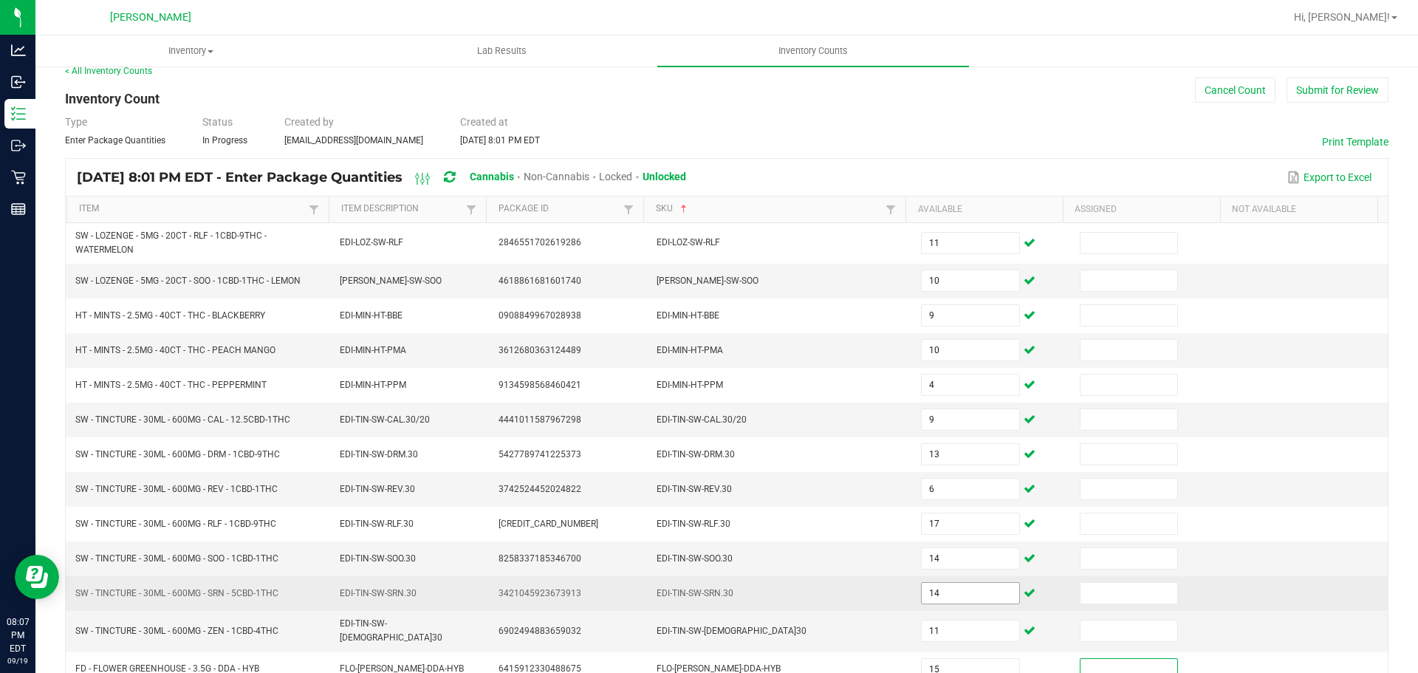
scroll to position [319, 0]
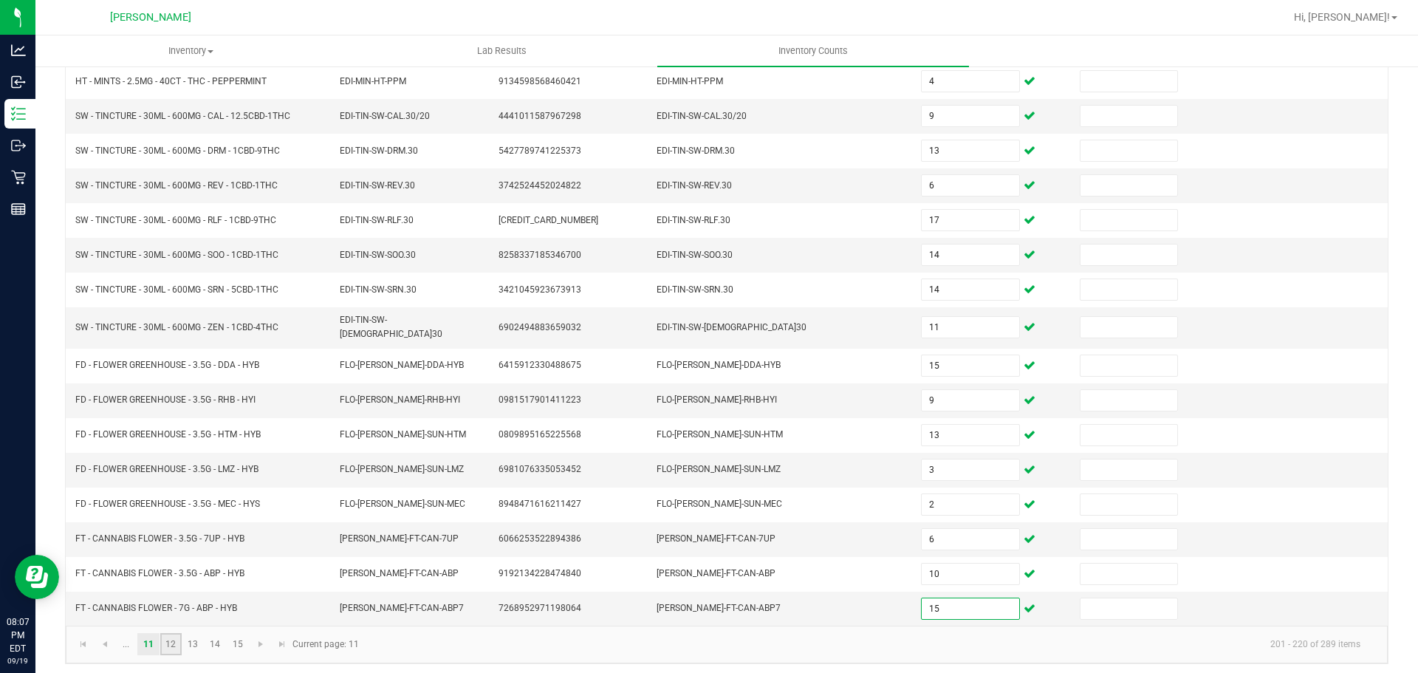
click at [173, 640] on link "12" at bounding box center [170, 644] width 21 height 22
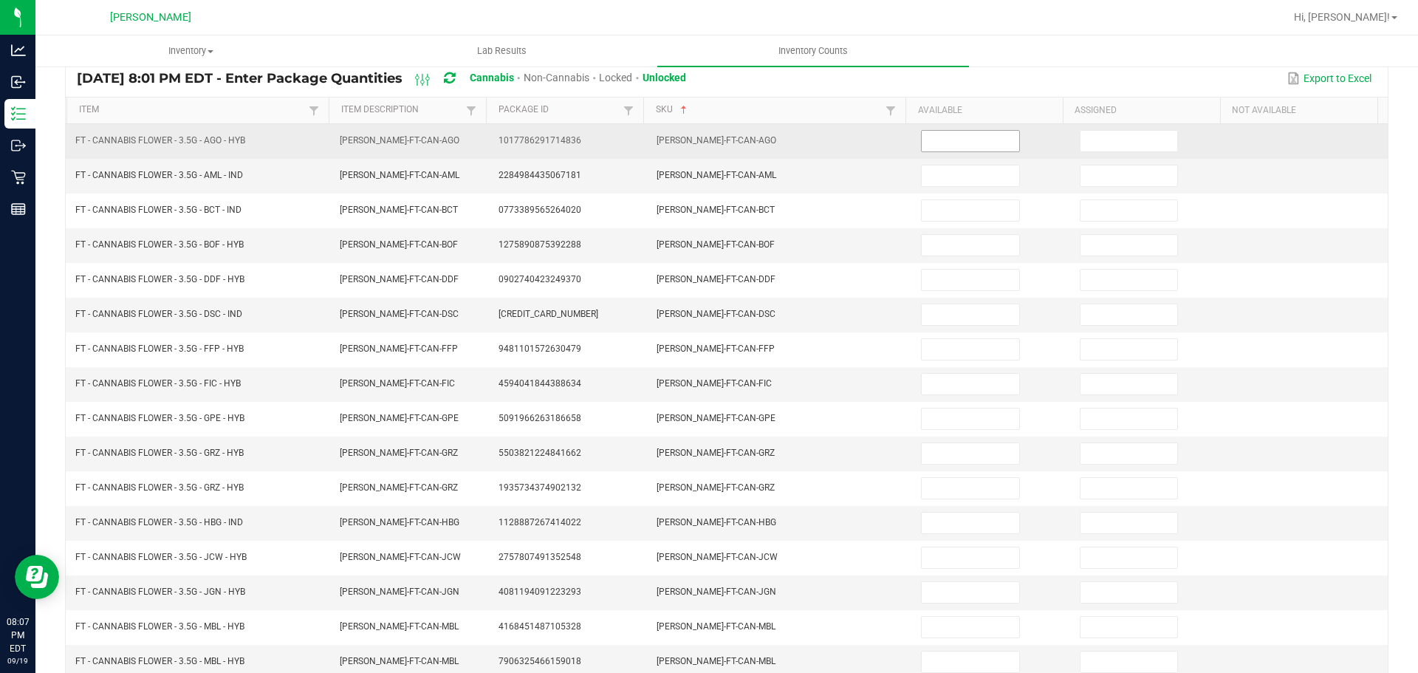
scroll to position [0, 0]
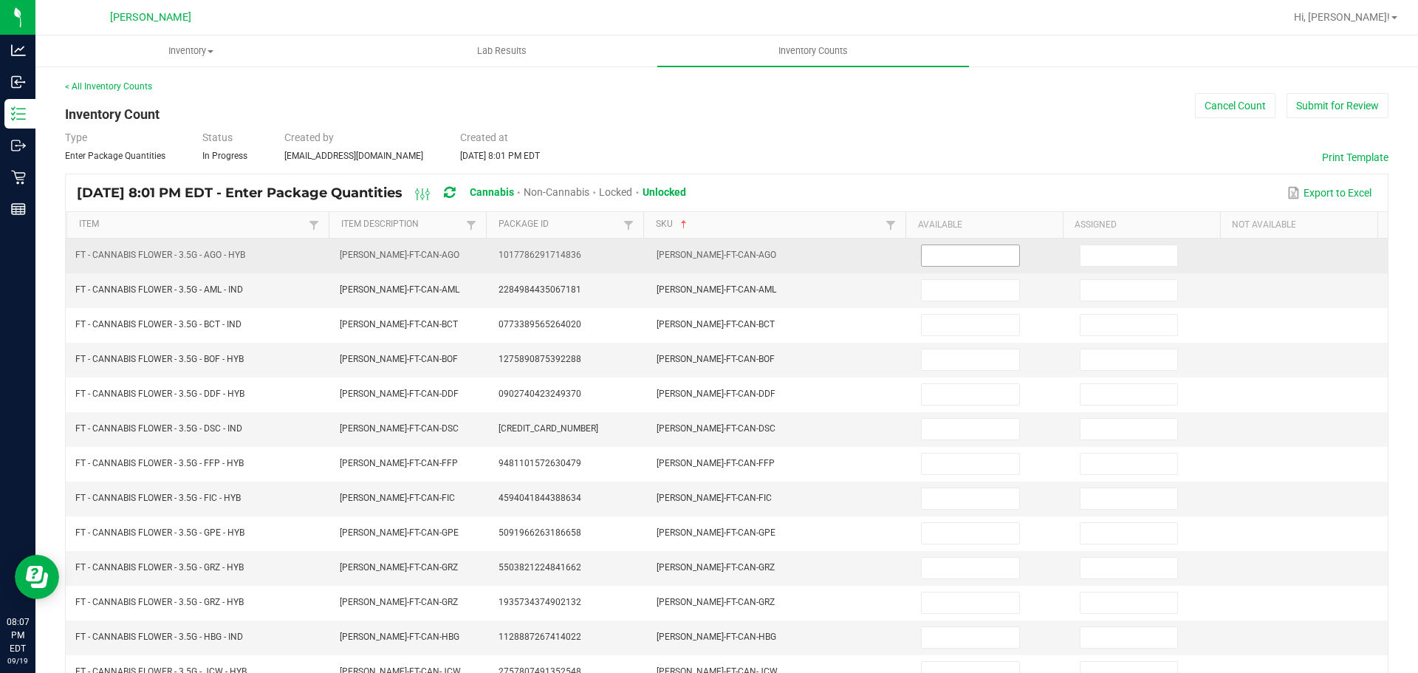
click at [970, 262] on input at bounding box center [970, 255] width 97 height 21
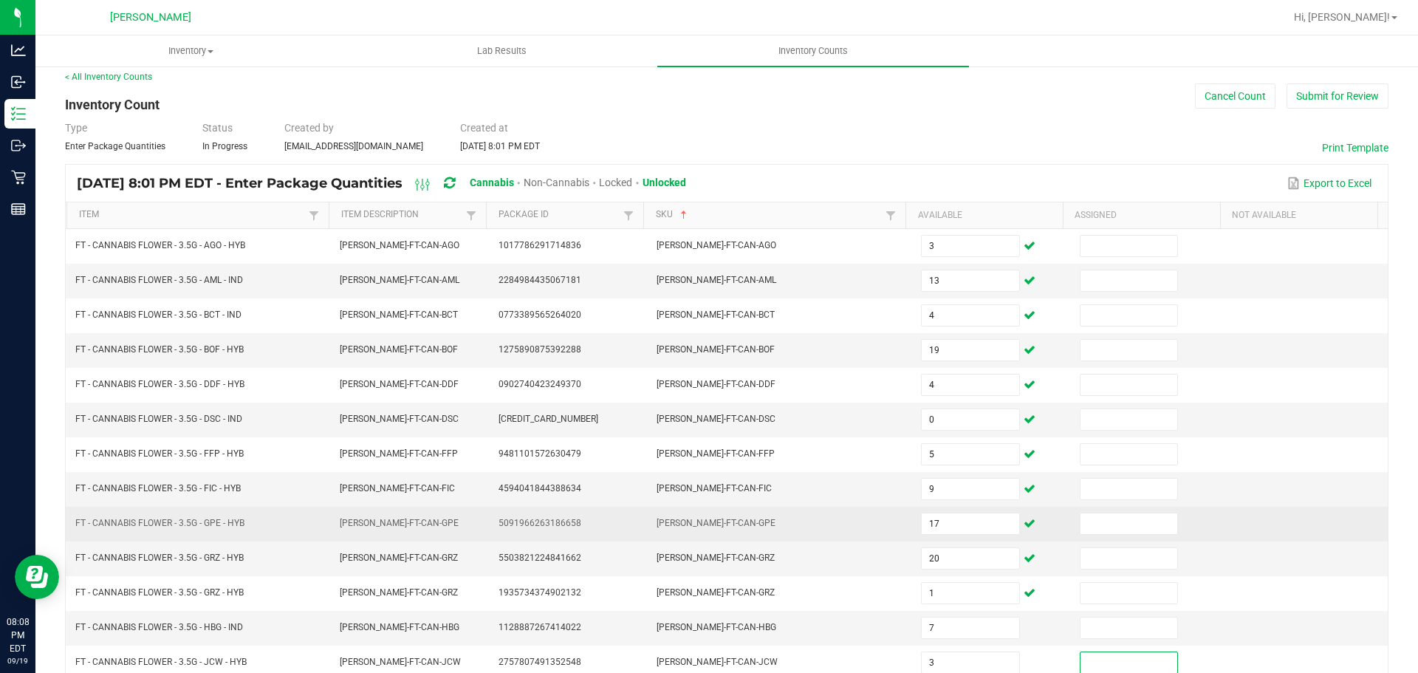
scroll to position [312, 0]
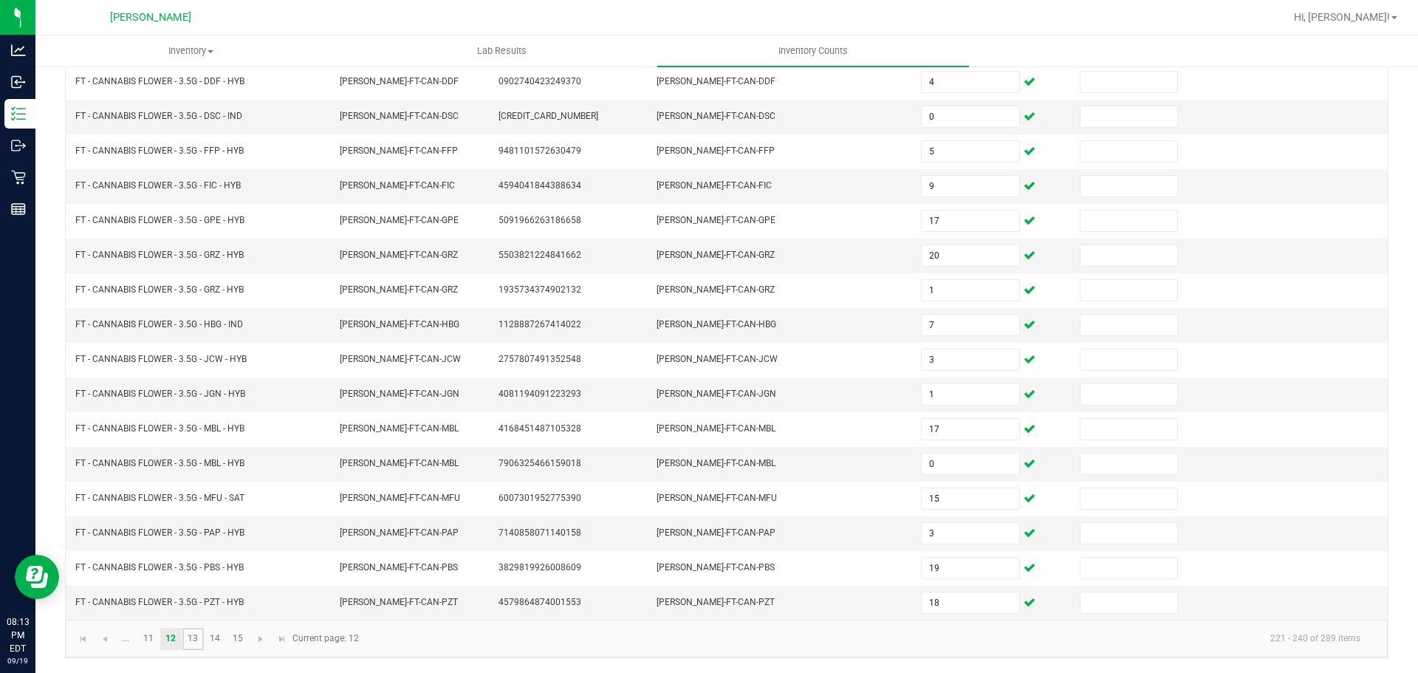
drag, startPoint x: 196, startPoint y: 636, endPoint x: 228, endPoint y: 626, distance: 33.2
click at [196, 636] on link "13" at bounding box center [192, 639] width 21 height 22
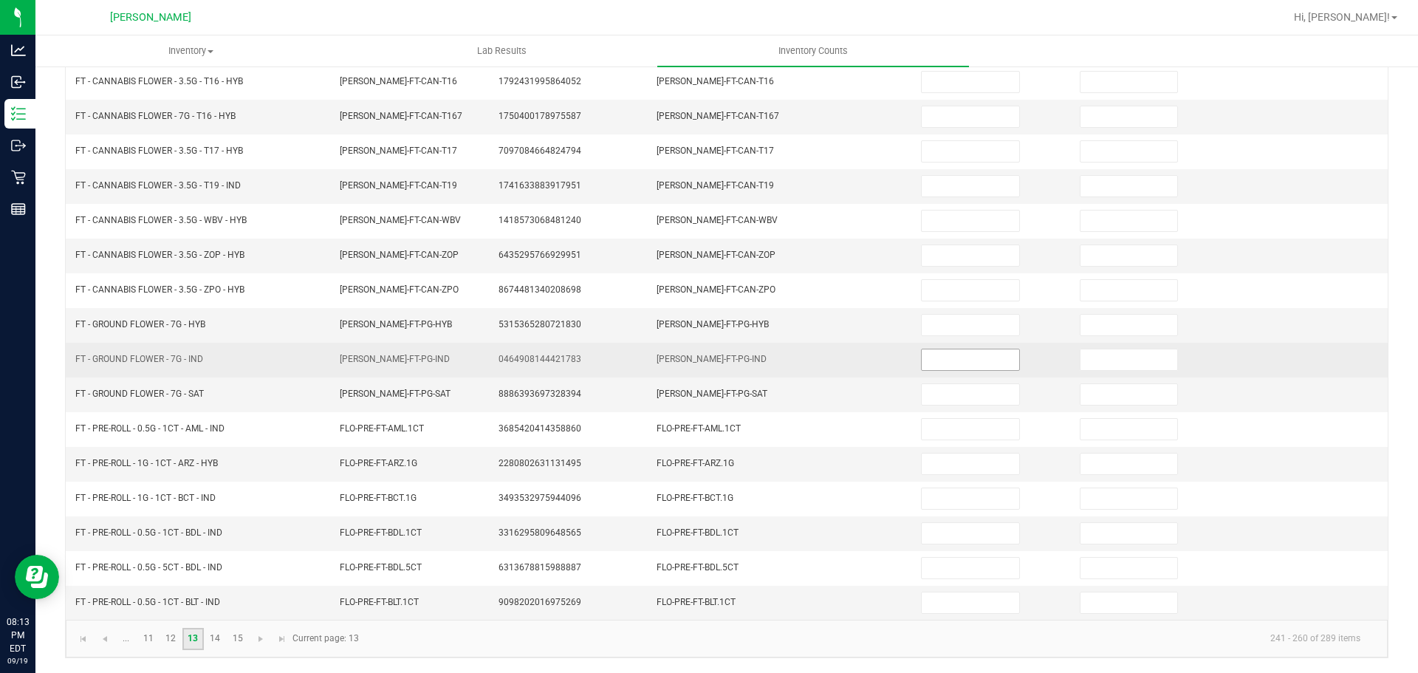
scroll to position [17, 0]
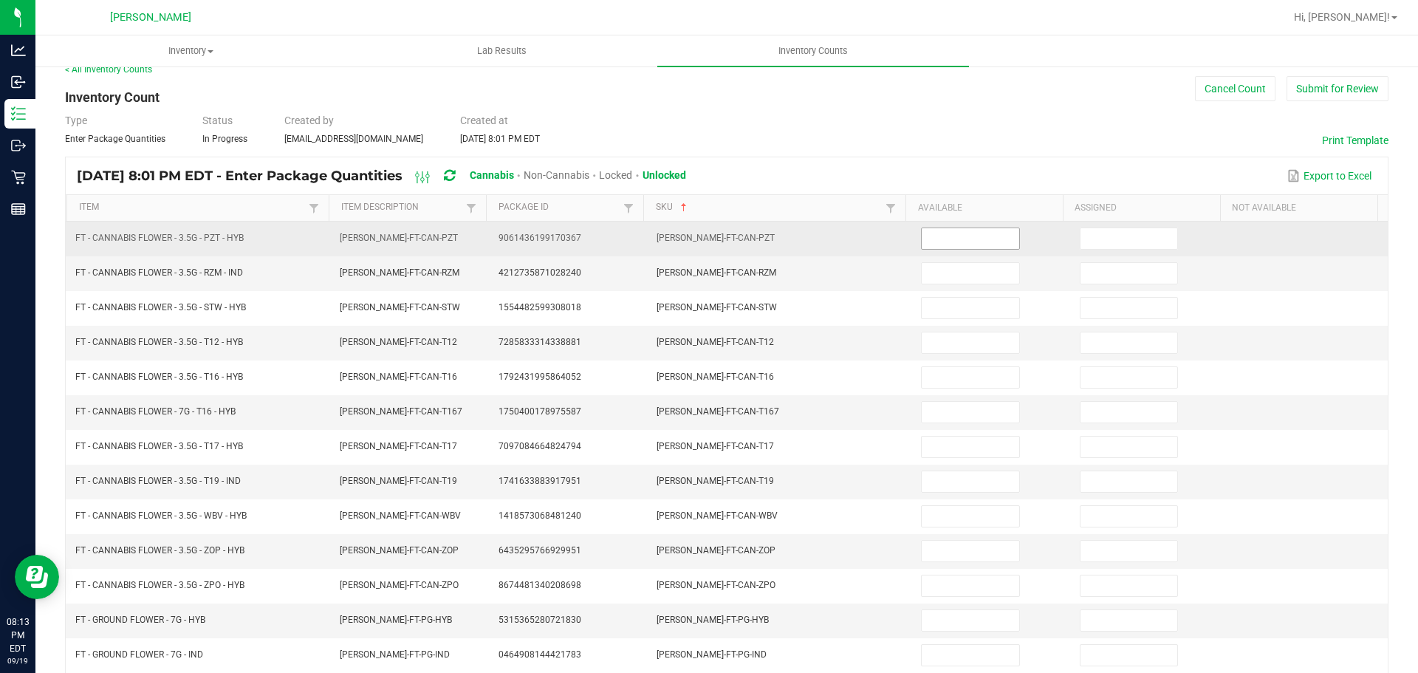
click at [954, 240] on input at bounding box center [970, 238] width 97 height 21
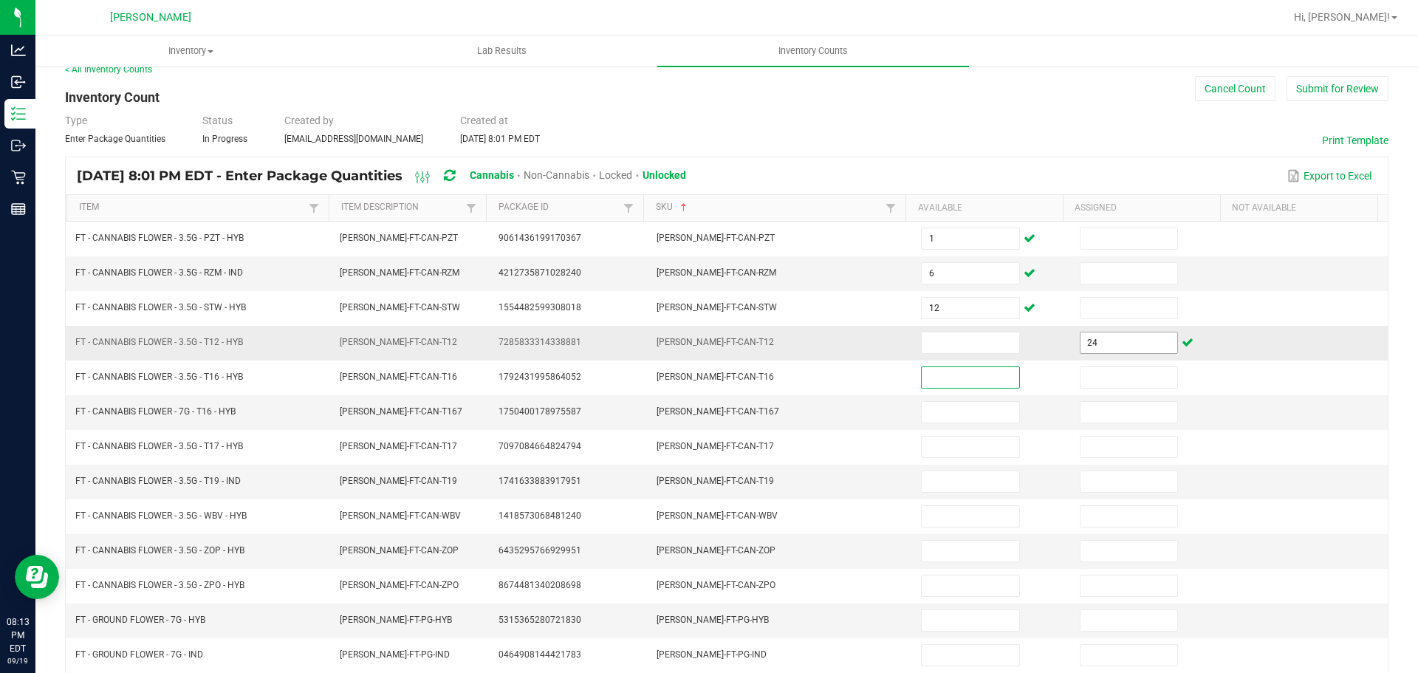
click at [1127, 342] on input "24" at bounding box center [1128, 342] width 97 height 21
click at [942, 343] on input at bounding box center [970, 342] width 97 height 21
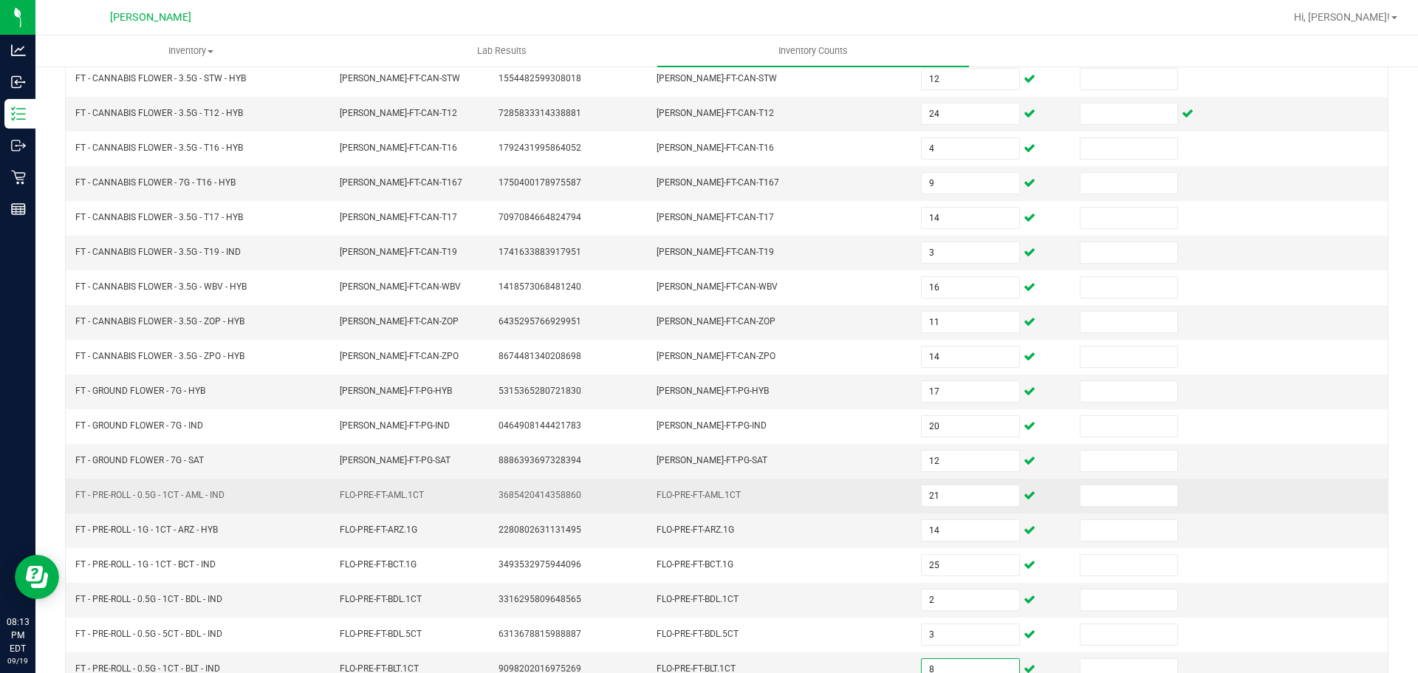
scroll to position [312, 0]
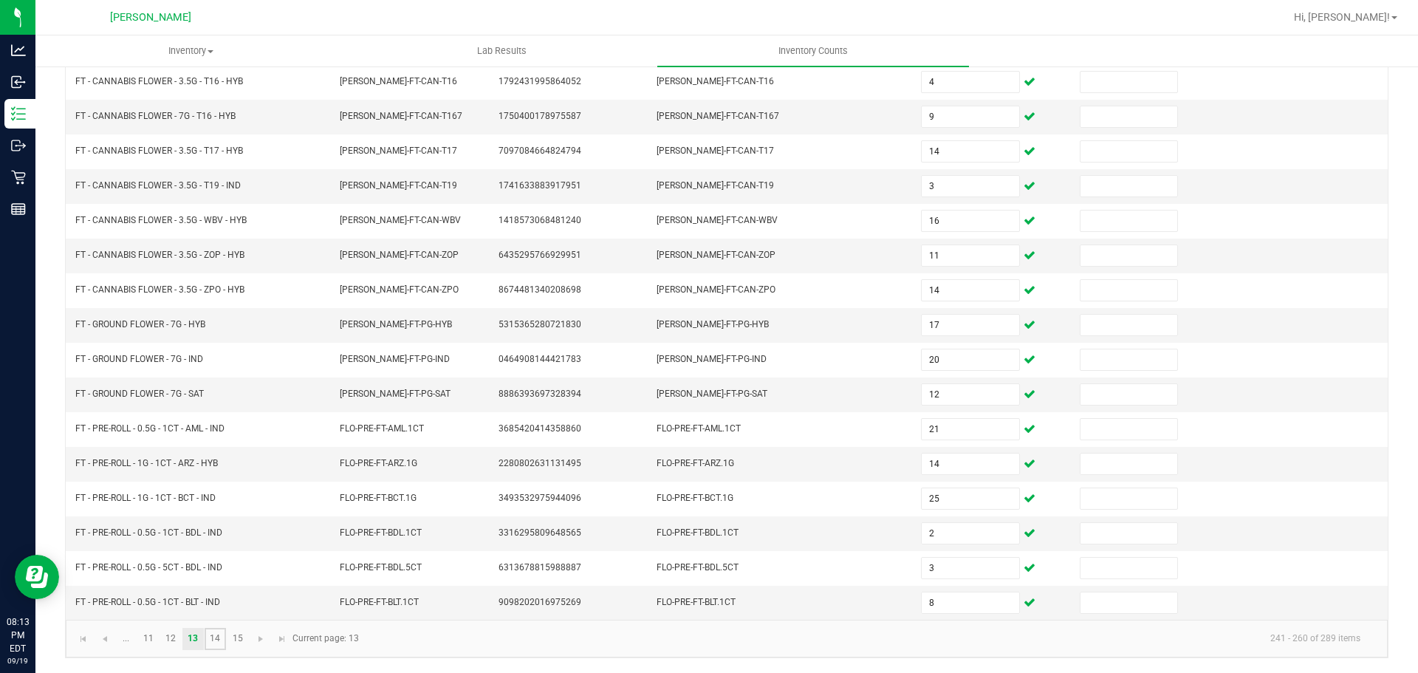
drag, startPoint x: 222, startPoint y: 645, endPoint x: 309, endPoint y: 623, distance: 89.9
click at [222, 645] on link "14" at bounding box center [215, 639] width 21 height 22
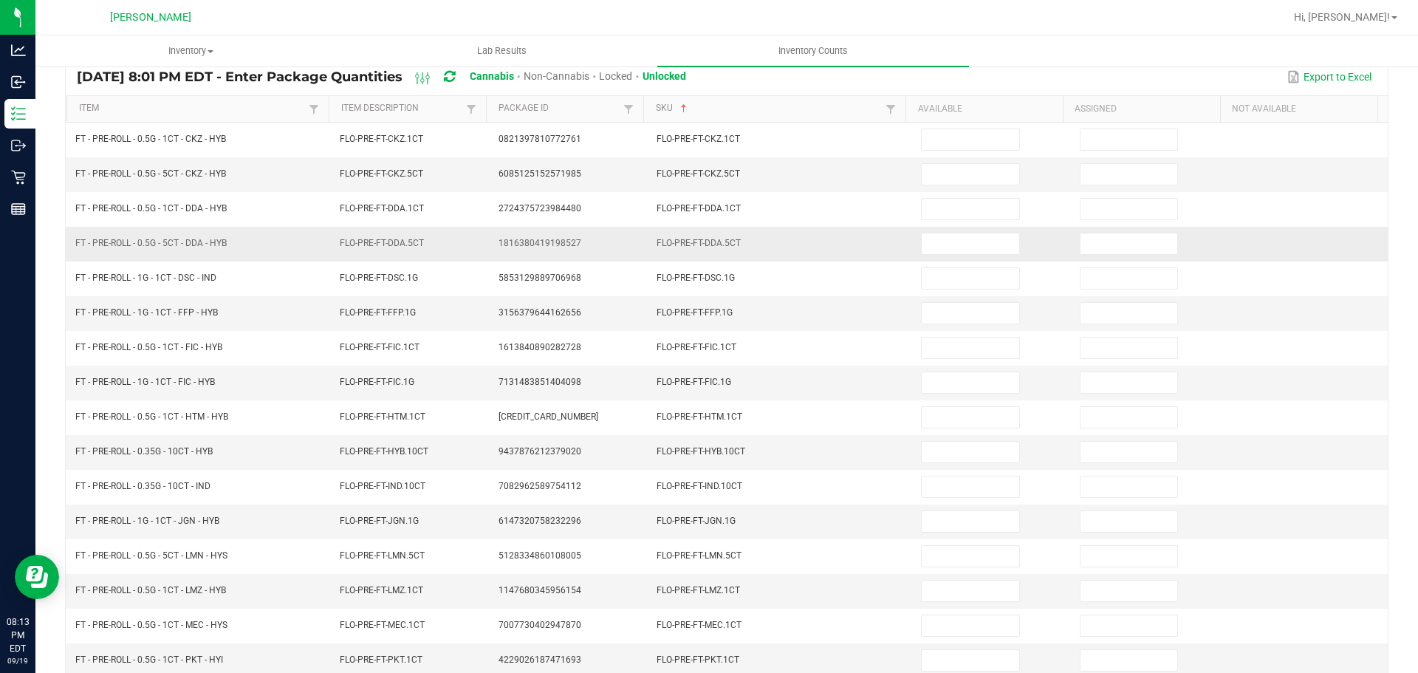
scroll to position [0, 0]
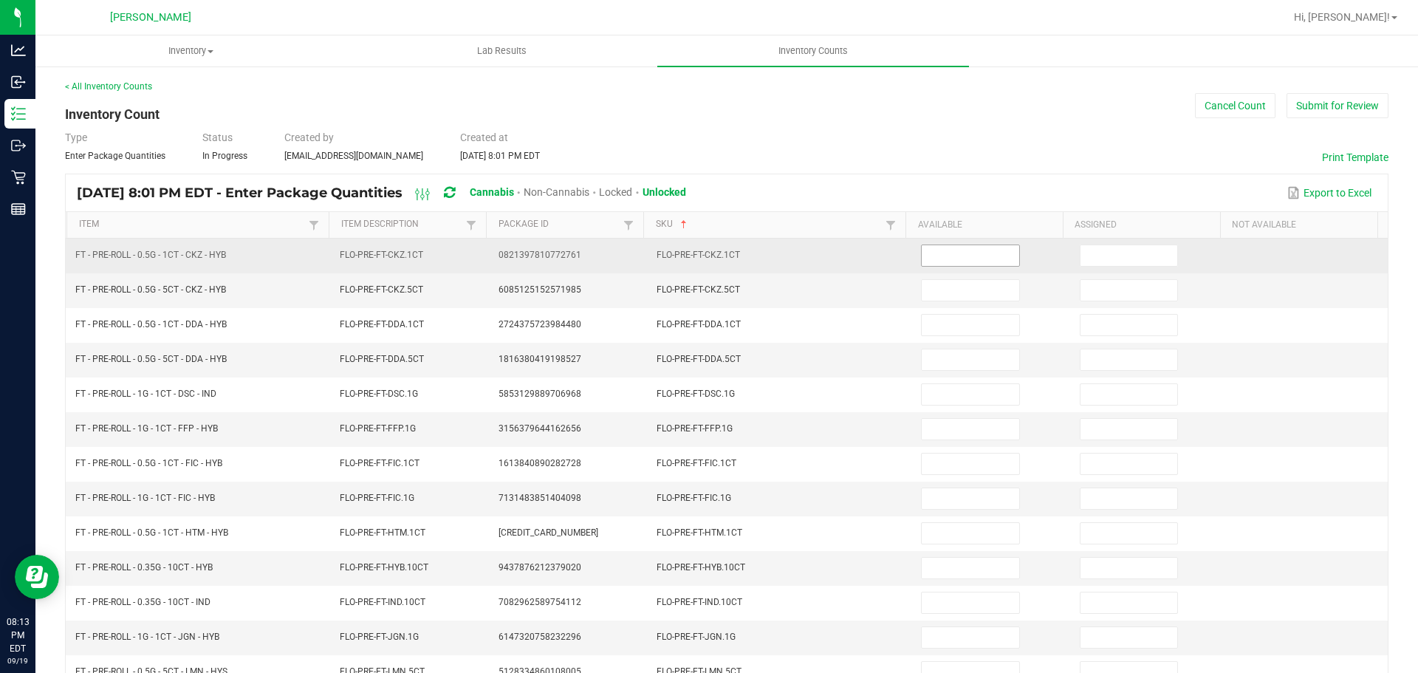
click at [994, 248] on input at bounding box center [970, 255] width 97 height 21
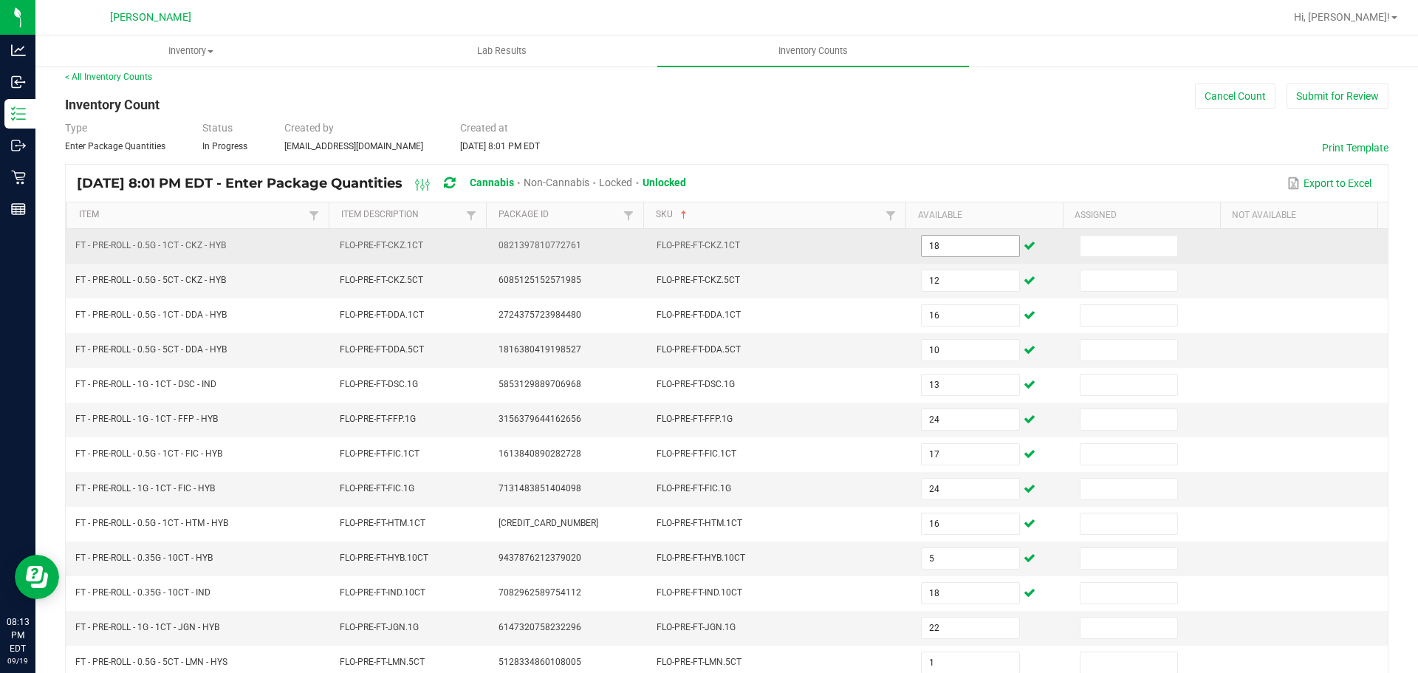
scroll to position [312, 0]
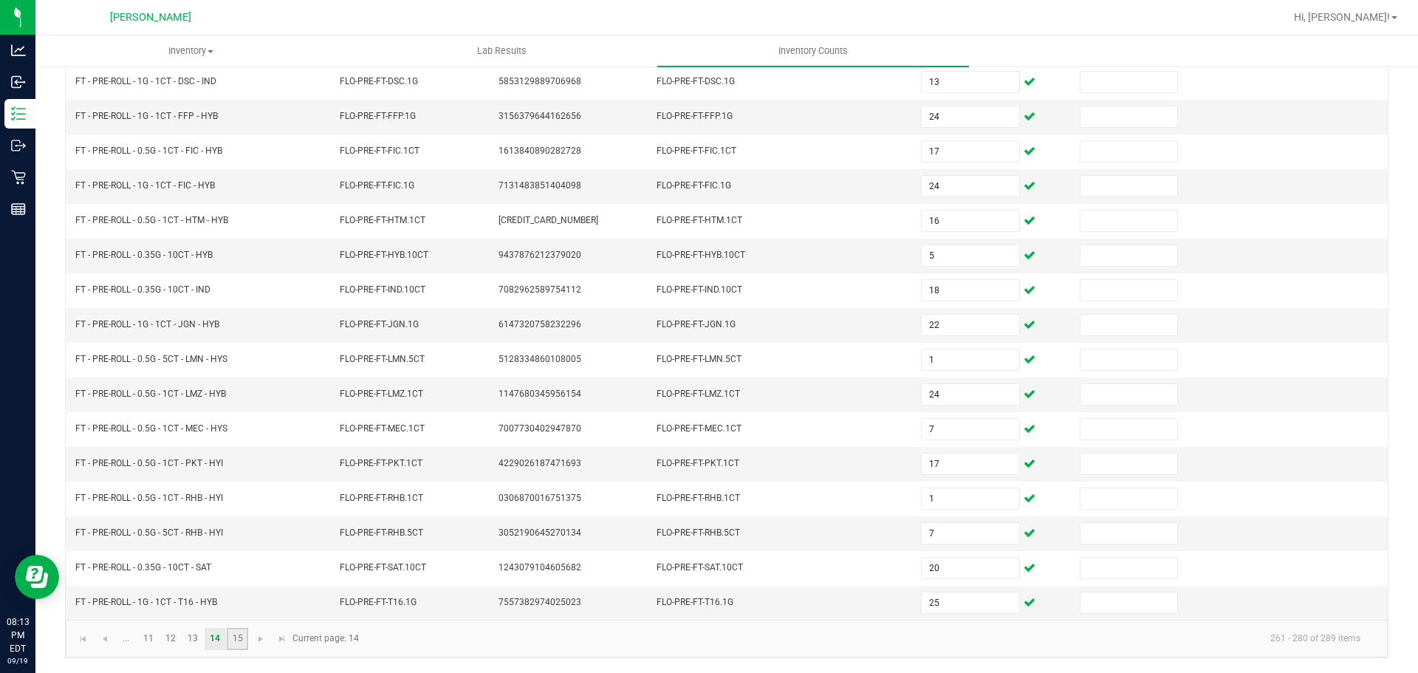
click at [239, 634] on link "15" at bounding box center [237, 639] width 21 height 22
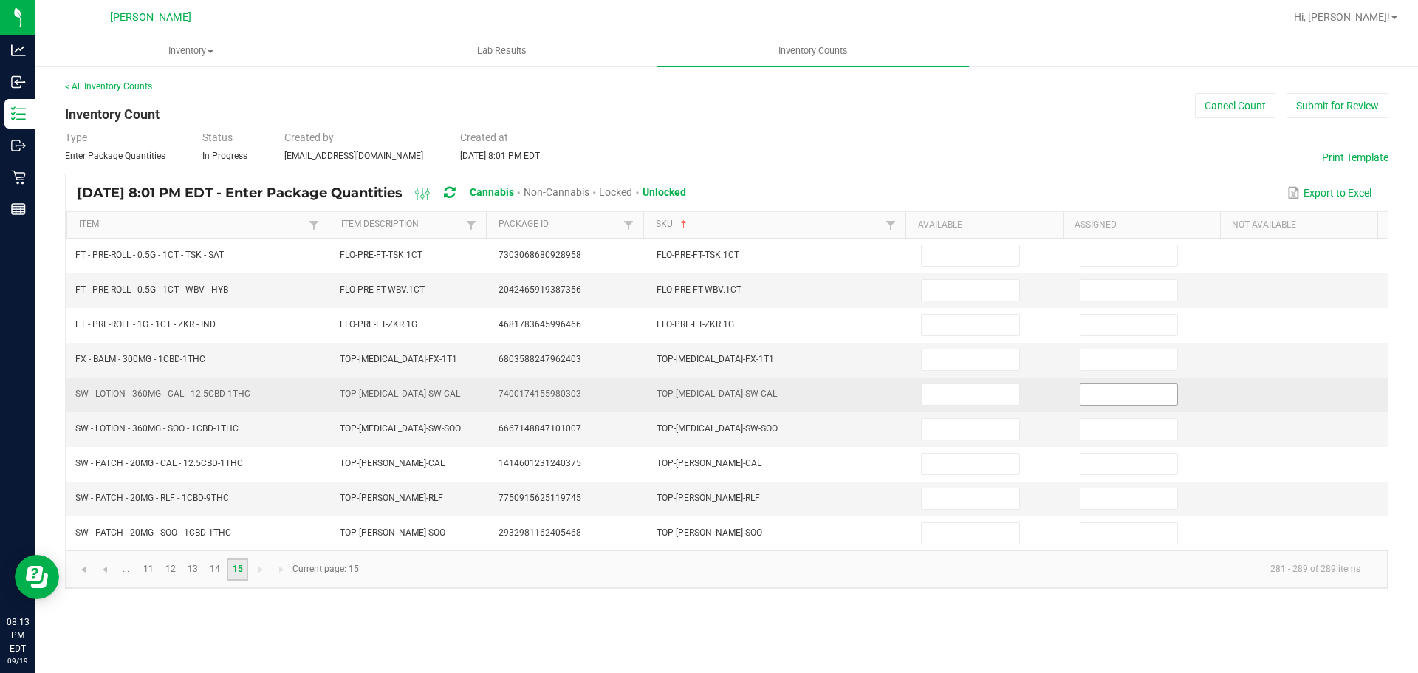
scroll to position [0, 0]
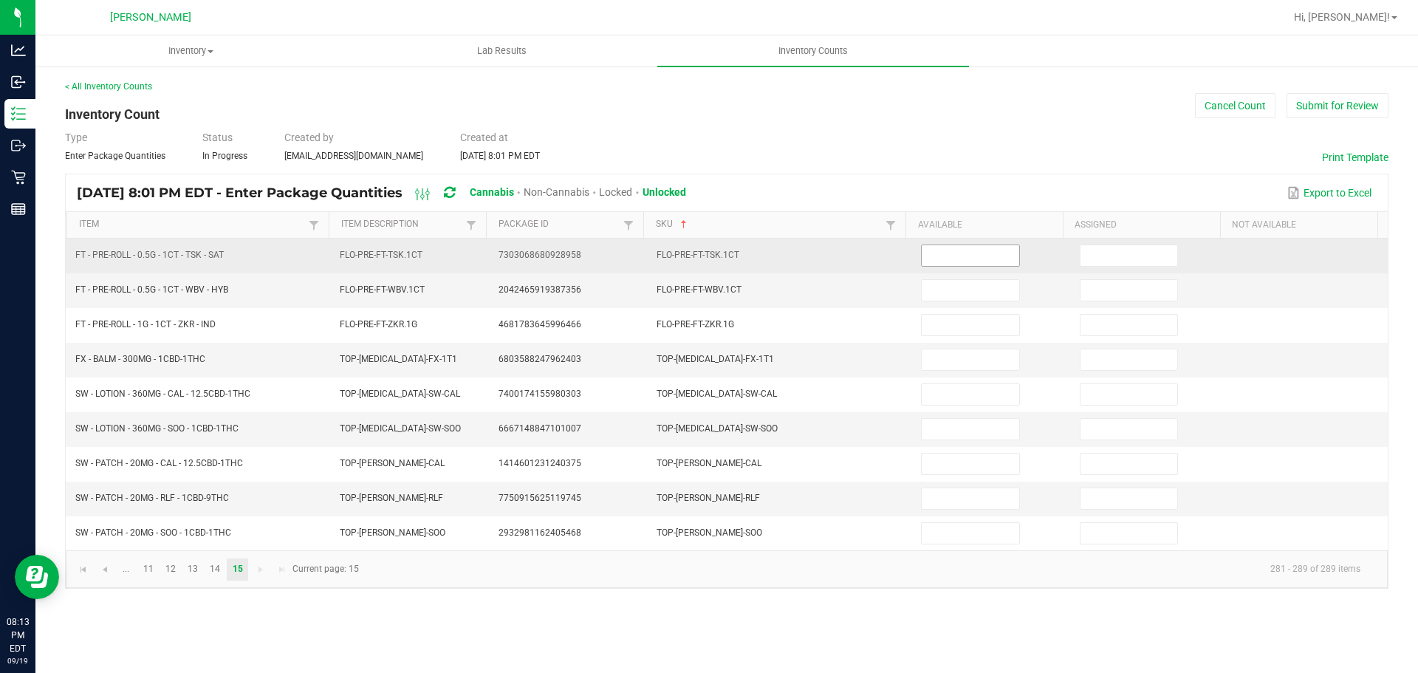
click at [981, 265] on input at bounding box center [970, 255] width 97 height 21
click at [985, 254] on input at bounding box center [970, 255] width 97 height 21
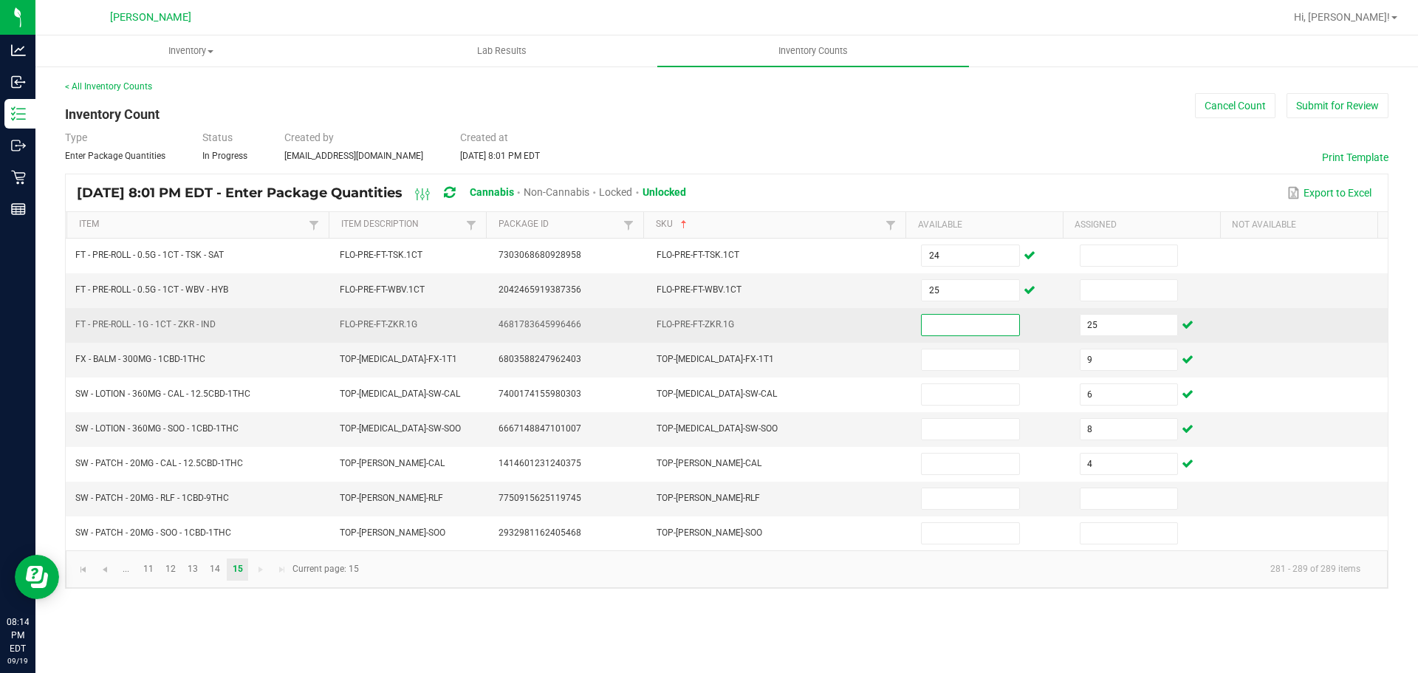
click at [985, 325] on input at bounding box center [970, 325] width 97 height 21
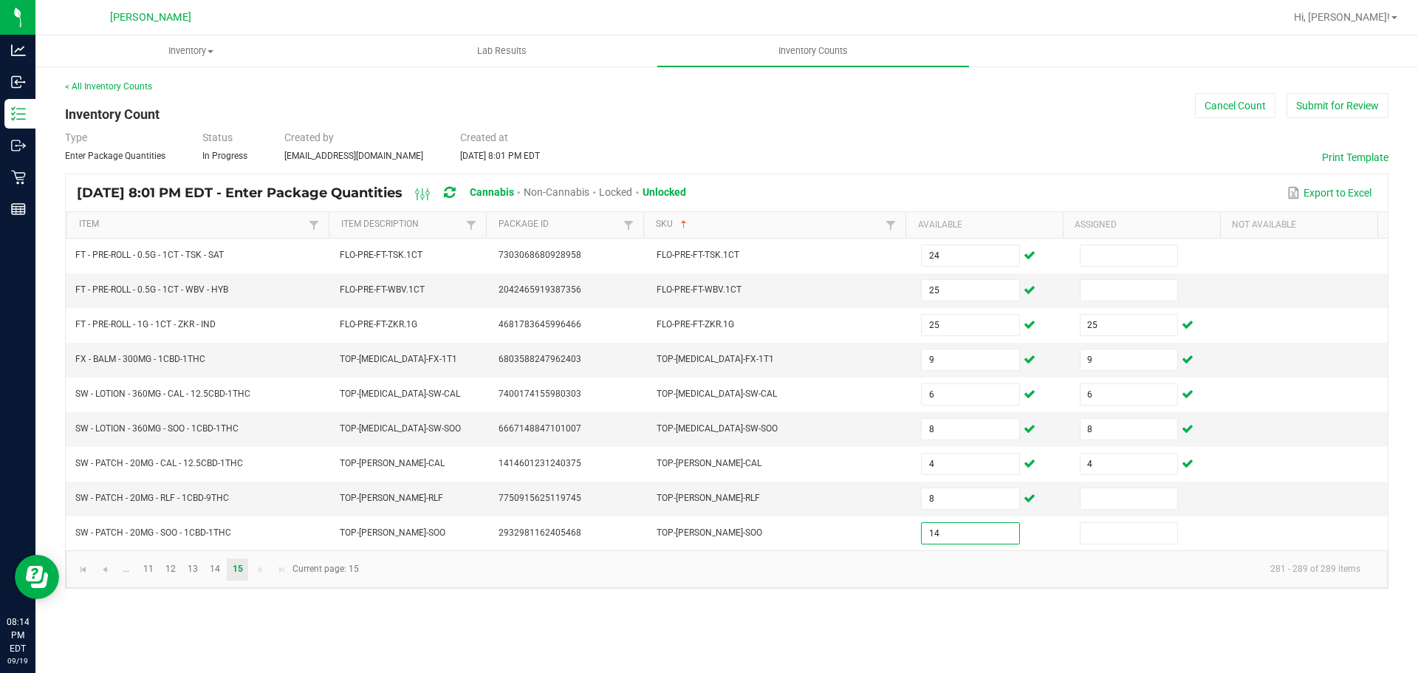
click at [1019, 178] on div "[DATE] 8:01 PM EDT - Enter Package Quantities Cannabis Non-Cannabis Locked Unlo…" at bounding box center [727, 192] width 1322 height 37
click at [1358, 112] on button "Submit for Review" at bounding box center [1337, 105] width 102 height 25
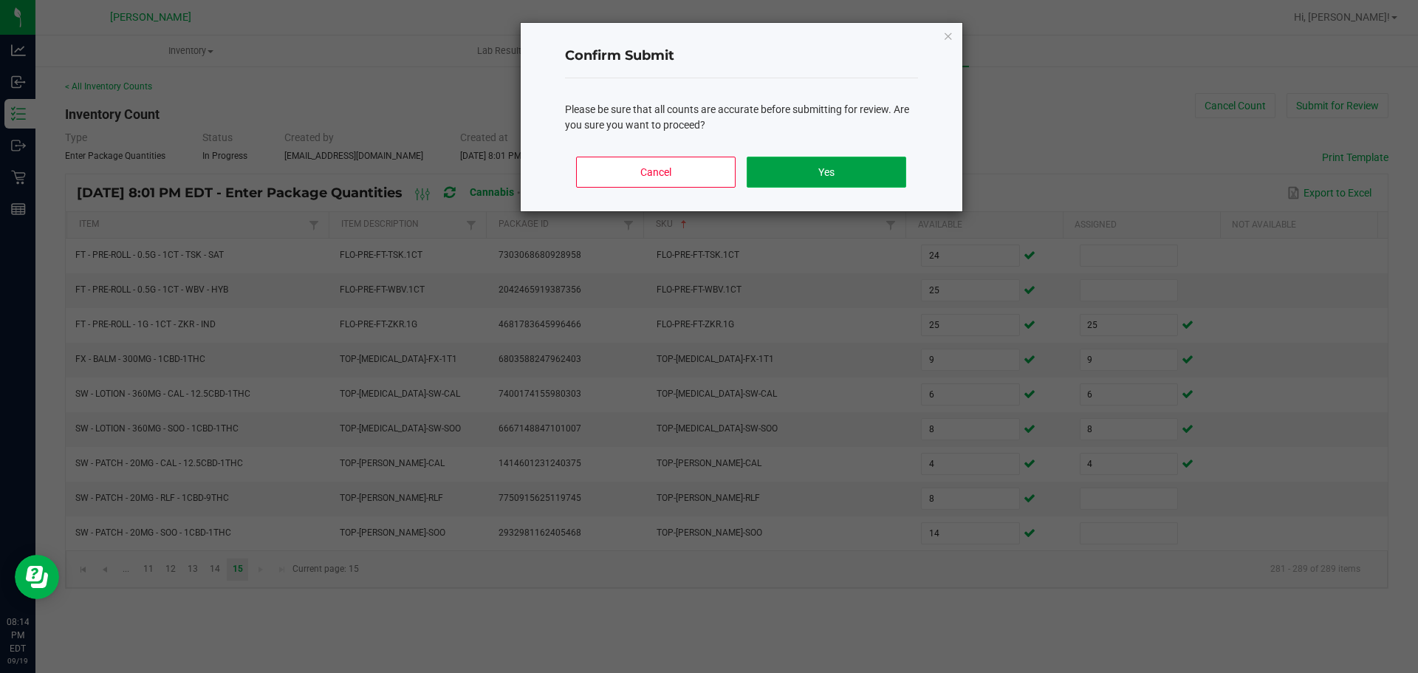
click at [818, 178] on button "Yes" at bounding box center [826, 172] width 159 height 31
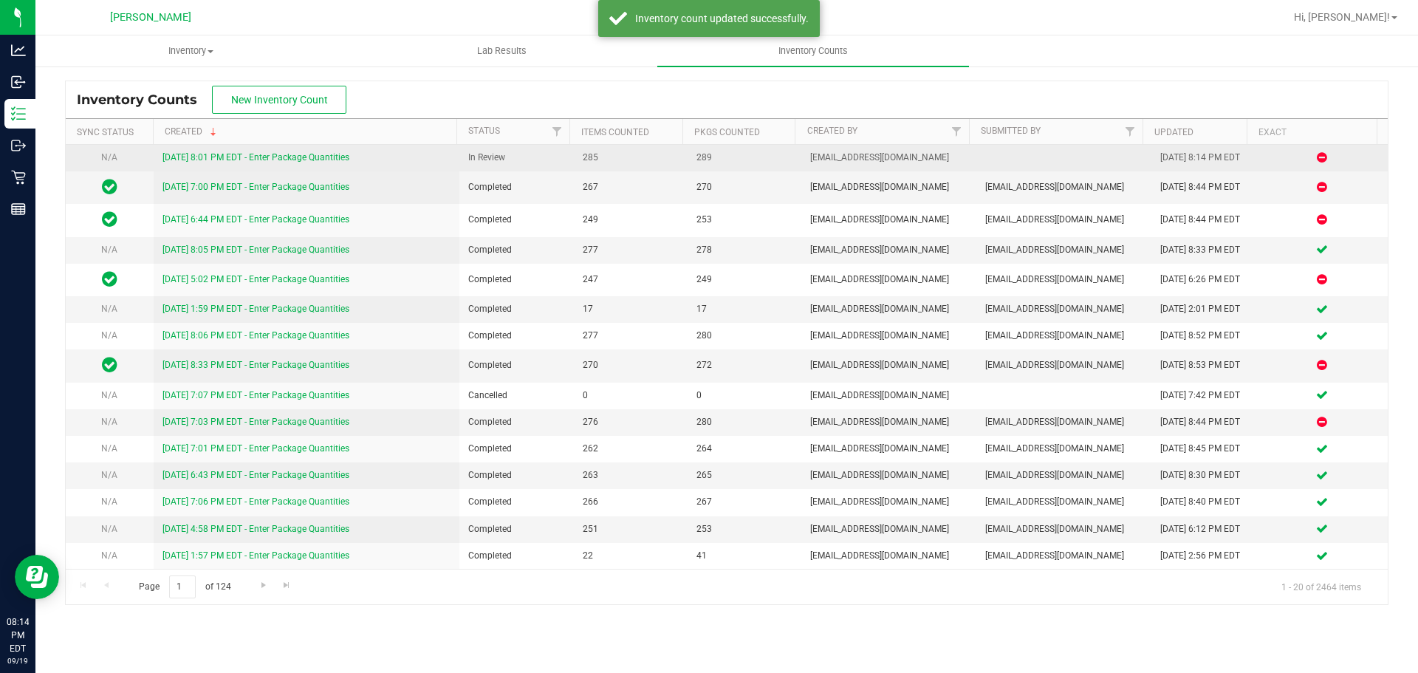
click at [328, 161] on link "[DATE] 8:01 PM EDT - Enter Package Quantities" at bounding box center [255, 157] width 187 height 10
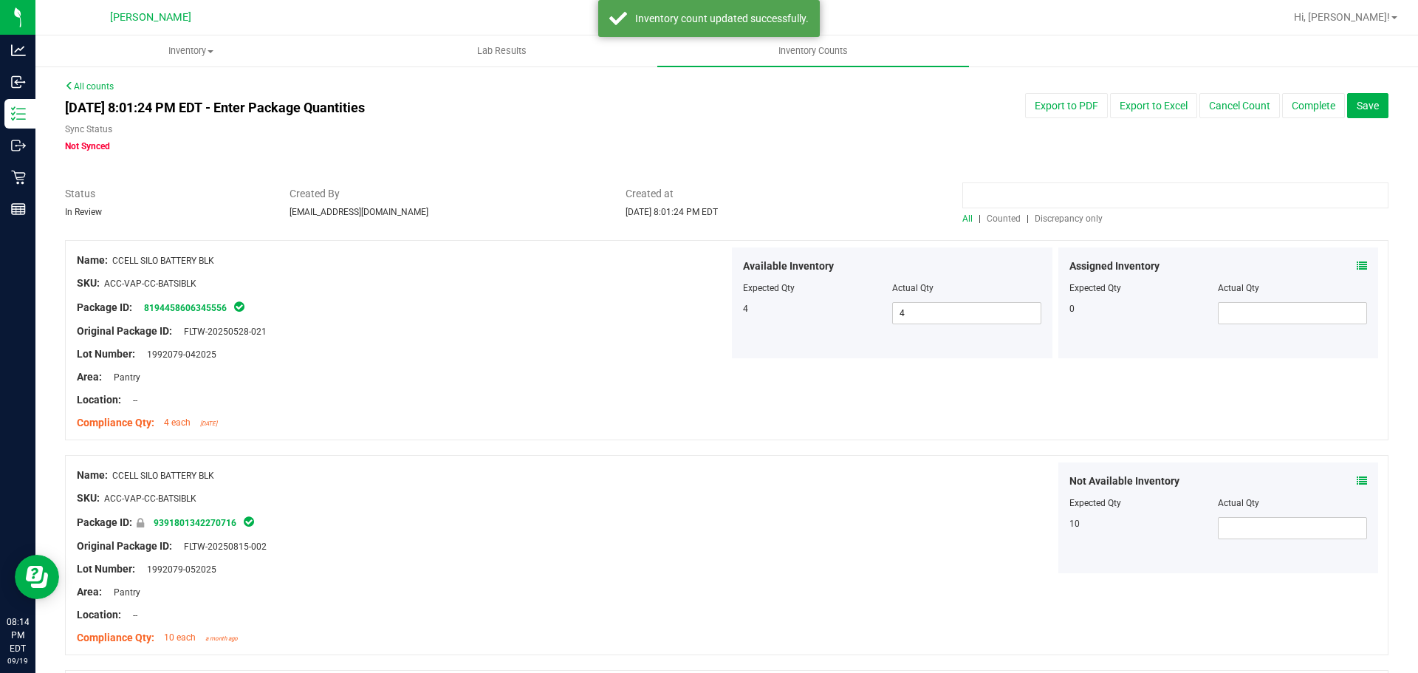
click at [1061, 197] on input at bounding box center [1175, 195] width 426 height 26
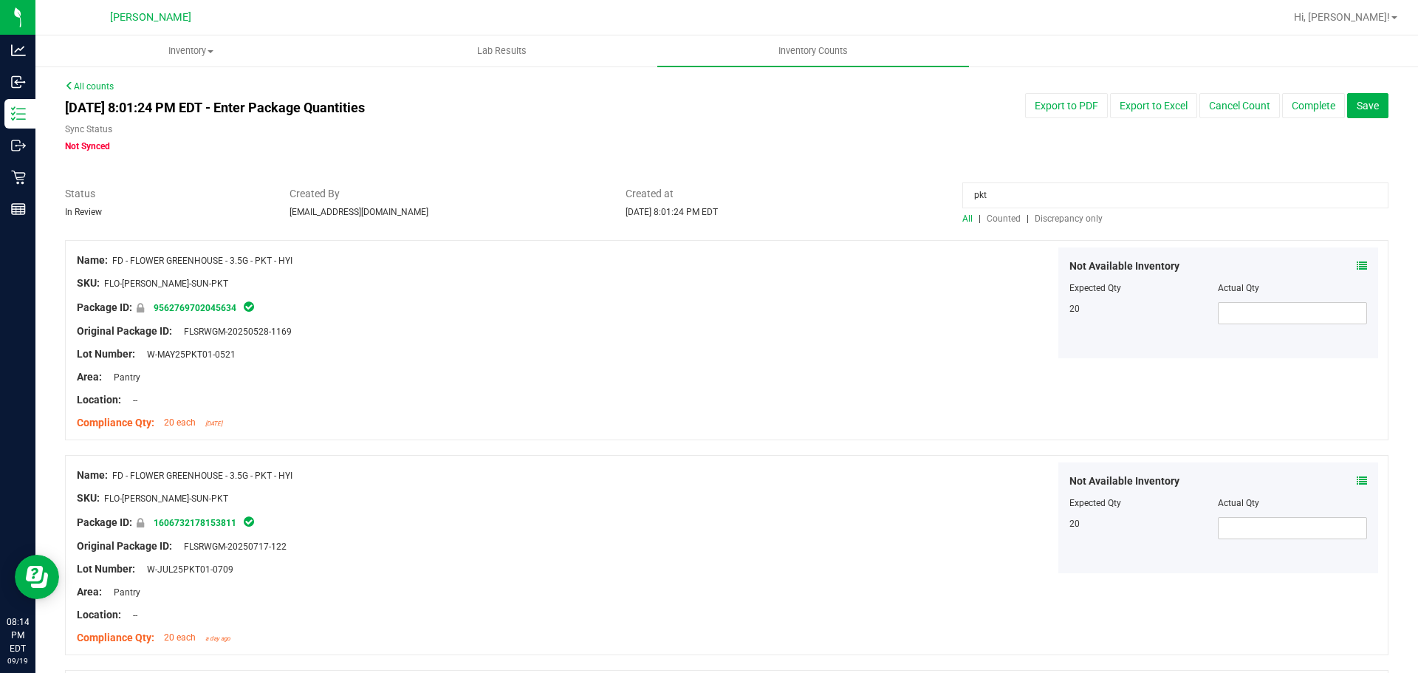
drag, startPoint x: 1029, startPoint y: 196, endPoint x: 454, endPoint y: 196, distance: 575.2
click at [454, 196] on div "Status In Review Created By [EMAIL_ADDRESS][DOMAIN_NAME] Created at [DATE] 8:01…" at bounding box center [726, 205] width 1345 height 39
click at [1021, 207] on input at bounding box center [1175, 195] width 426 height 26
click at [1046, 220] on span "Discrepancy only" at bounding box center [1069, 218] width 68 height 10
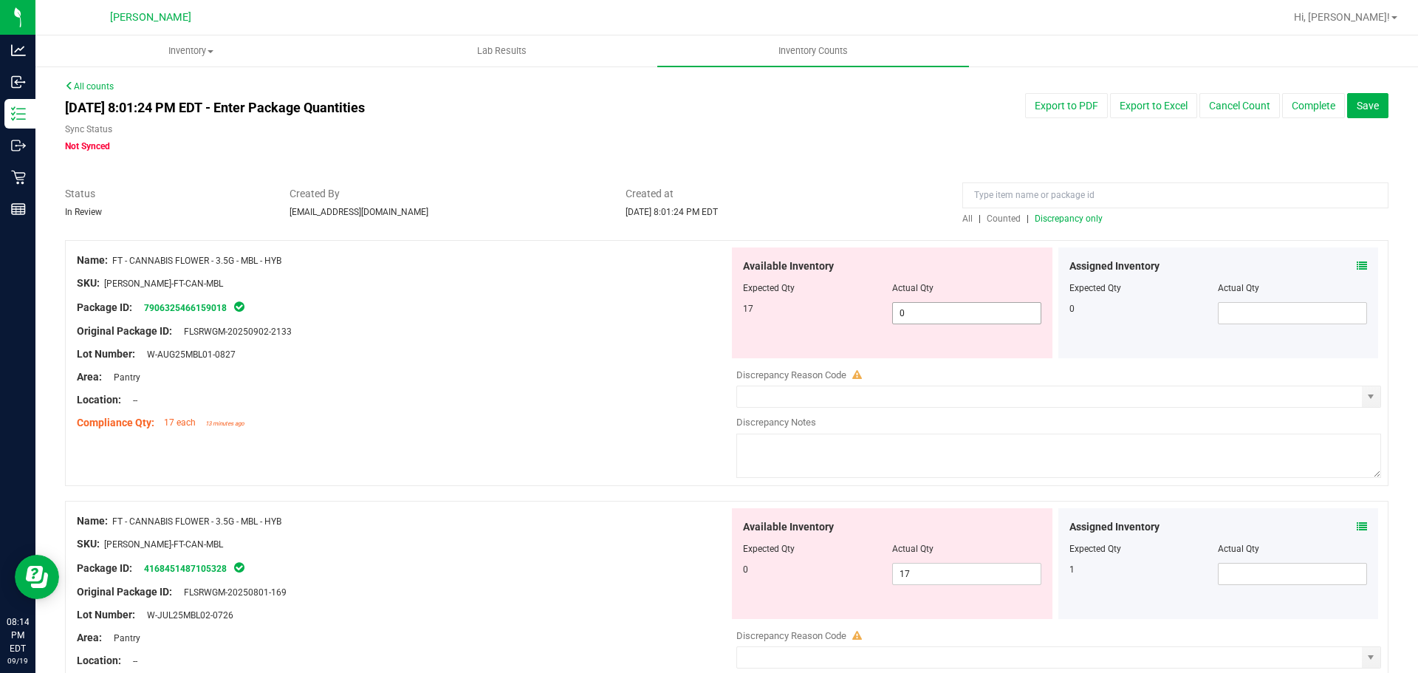
click at [1001, 306] on span "0 0" at bounding box center [966, 313] width 149 height 22
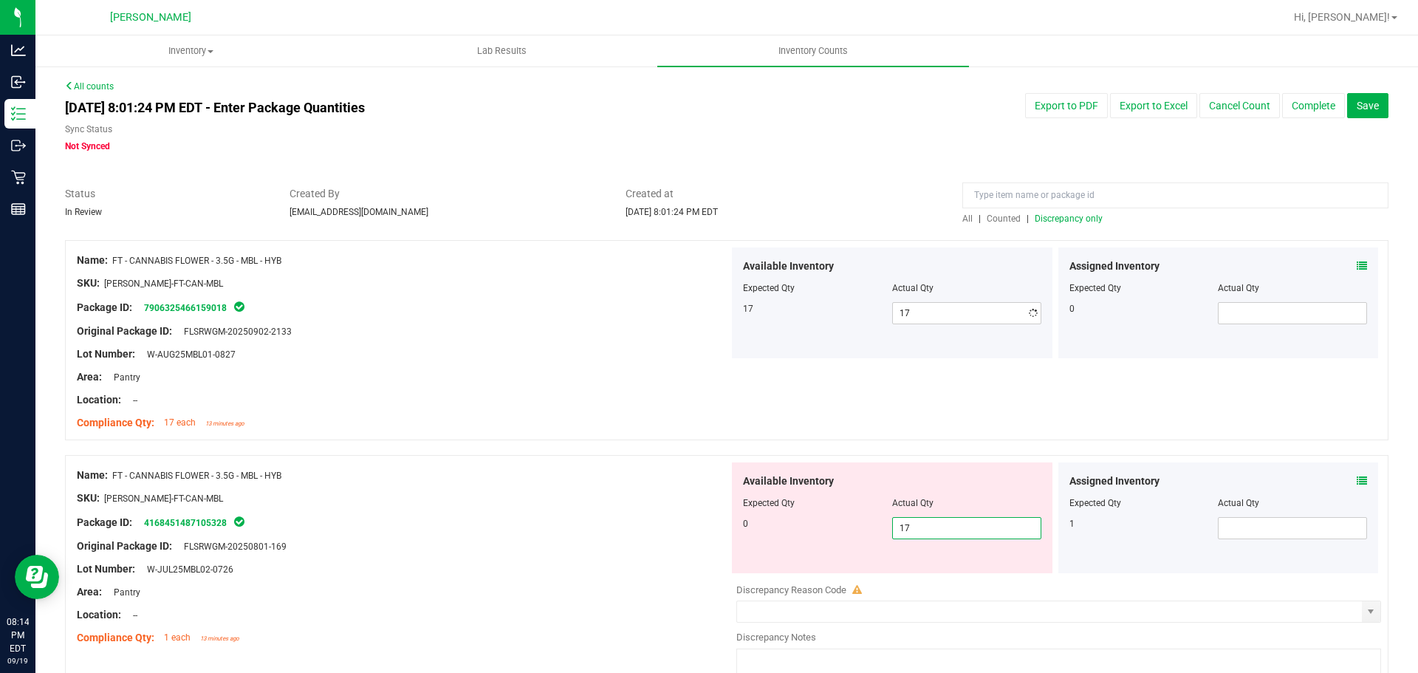
click at [960, 563] on div "Available Inventory Expected Qty Actual Qty 0 17 17" at bounding box center [892, 517] width 320 height 111
click at [611, 442] on div at bounding box center [726, 447] width 1323 height 15
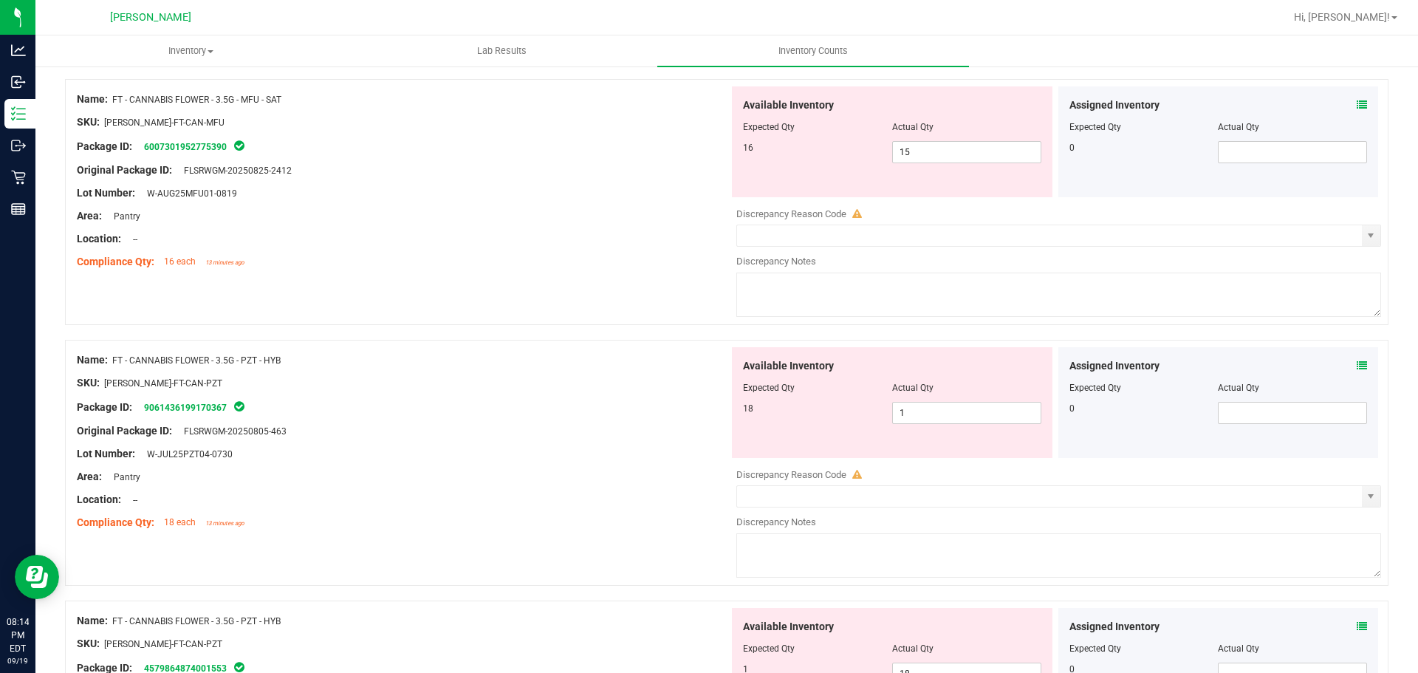
scroll to position [738, 0]
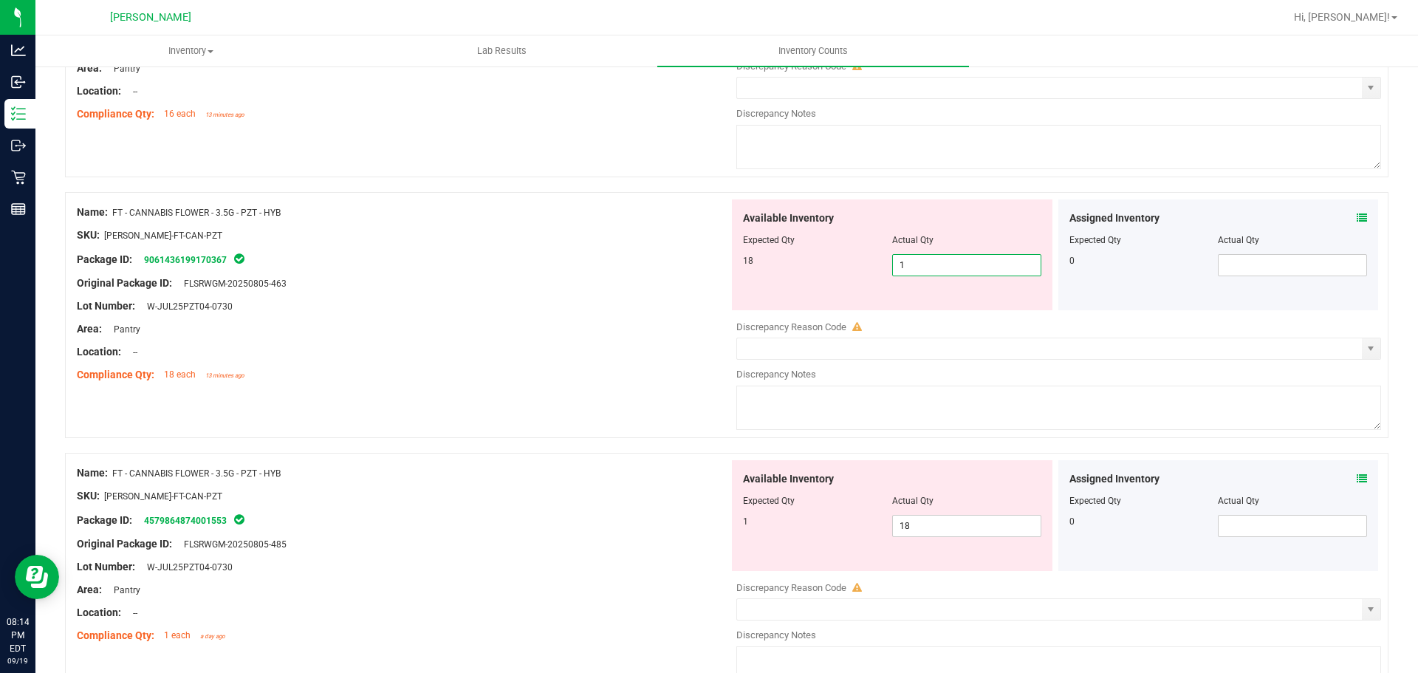
click at [967, 264] on span "1 1" at bounding box center [966, 265] width 149 height 22
click at [1002, 523] on div "Available Inventory Expected Qty Actual Qty 1 18 18" at bounding box center [892, 515] width 320 height 111
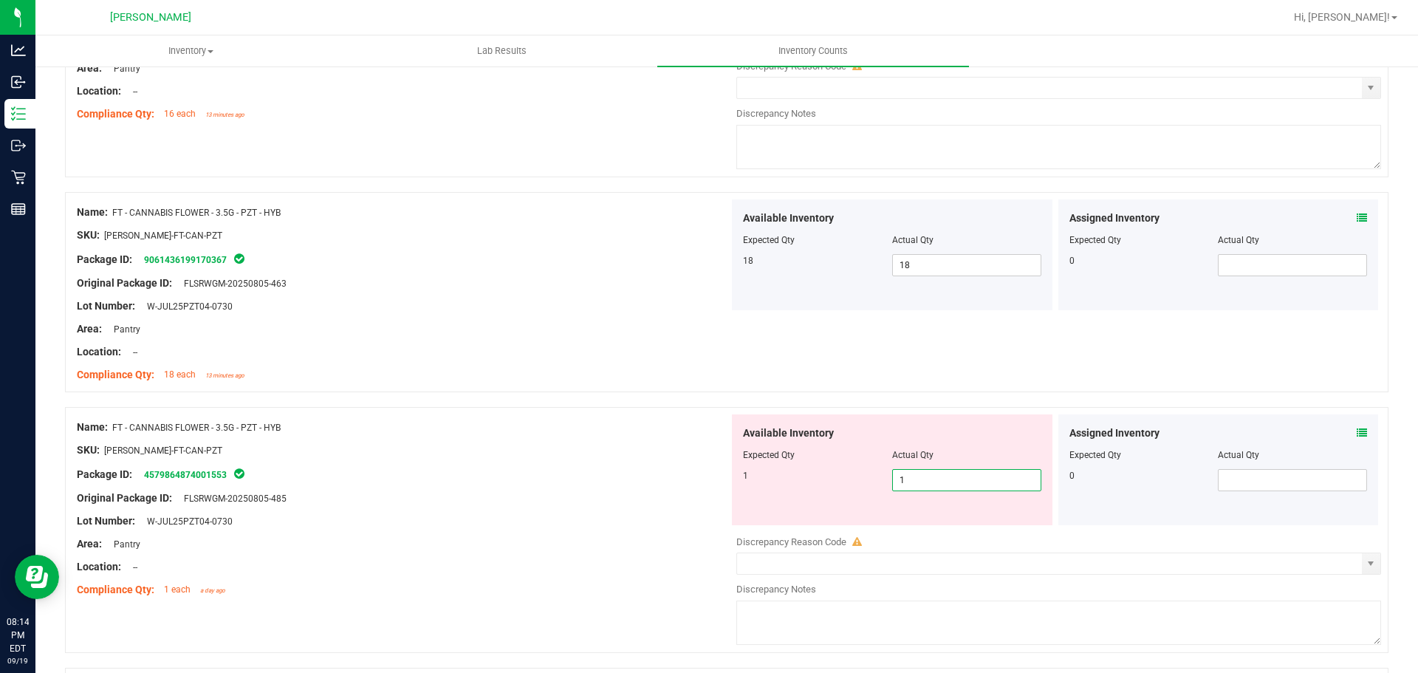
click at [436, 387] on div "Name: FT - CANNABIS FLOWER - 3.5G - PZT - HYB SKU: [PERSON_NAME]-FT-CAN-PZT Pac…" at bounding box center [403, 293] width 652 height 188
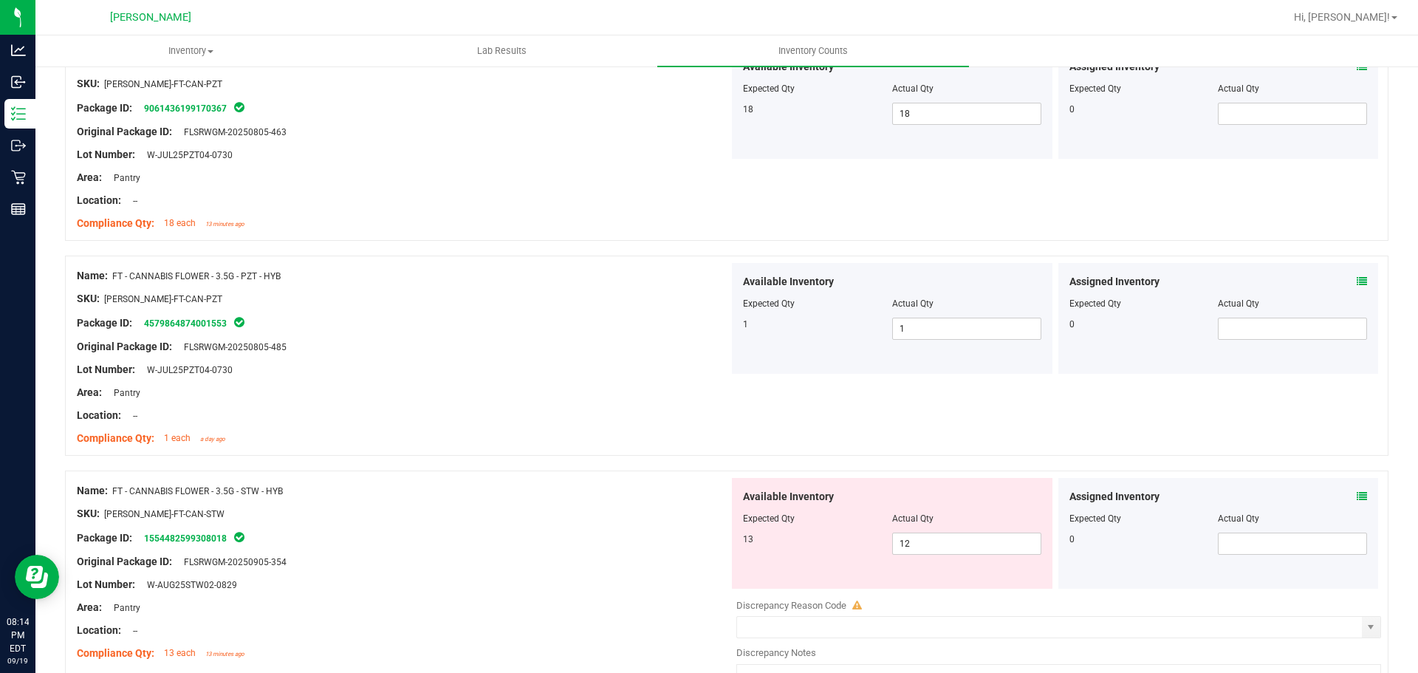
scroll to position [1108, 0]
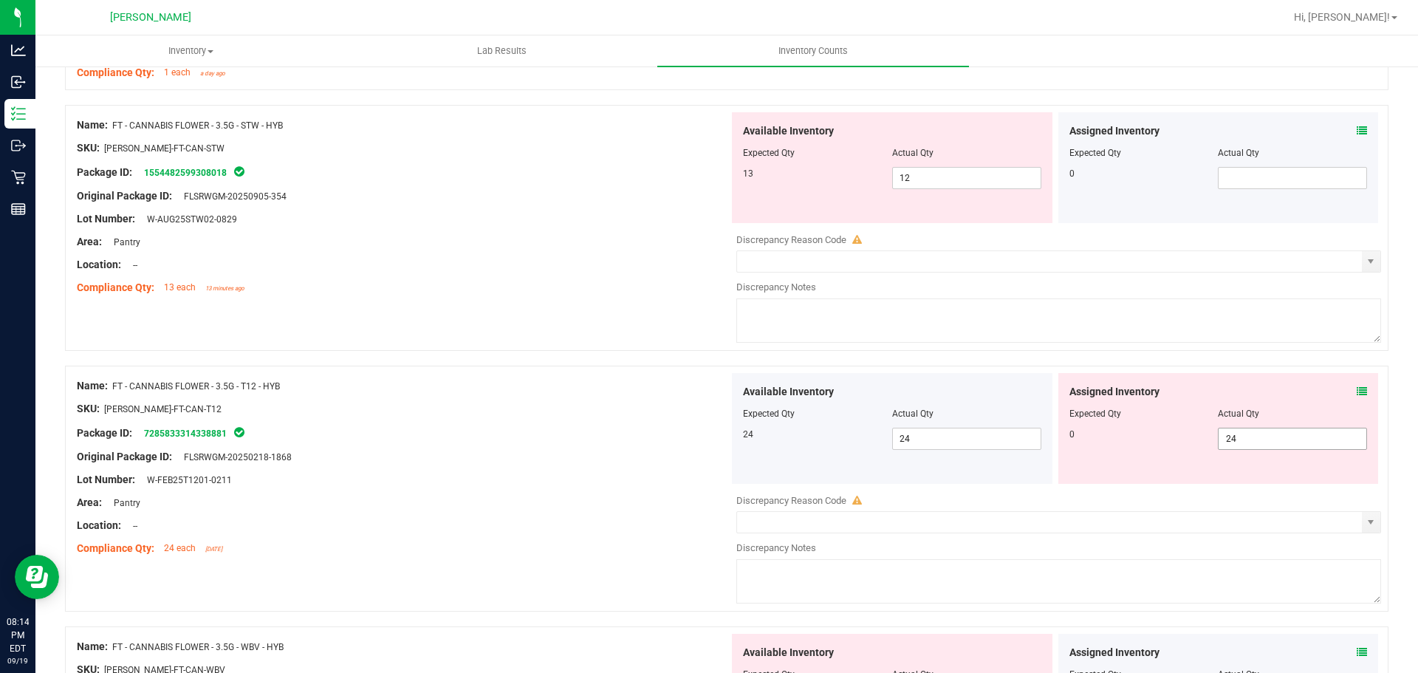
click at [1264, 443] on span "24 24" at bounding box center [1292, 439] width 149 height 22
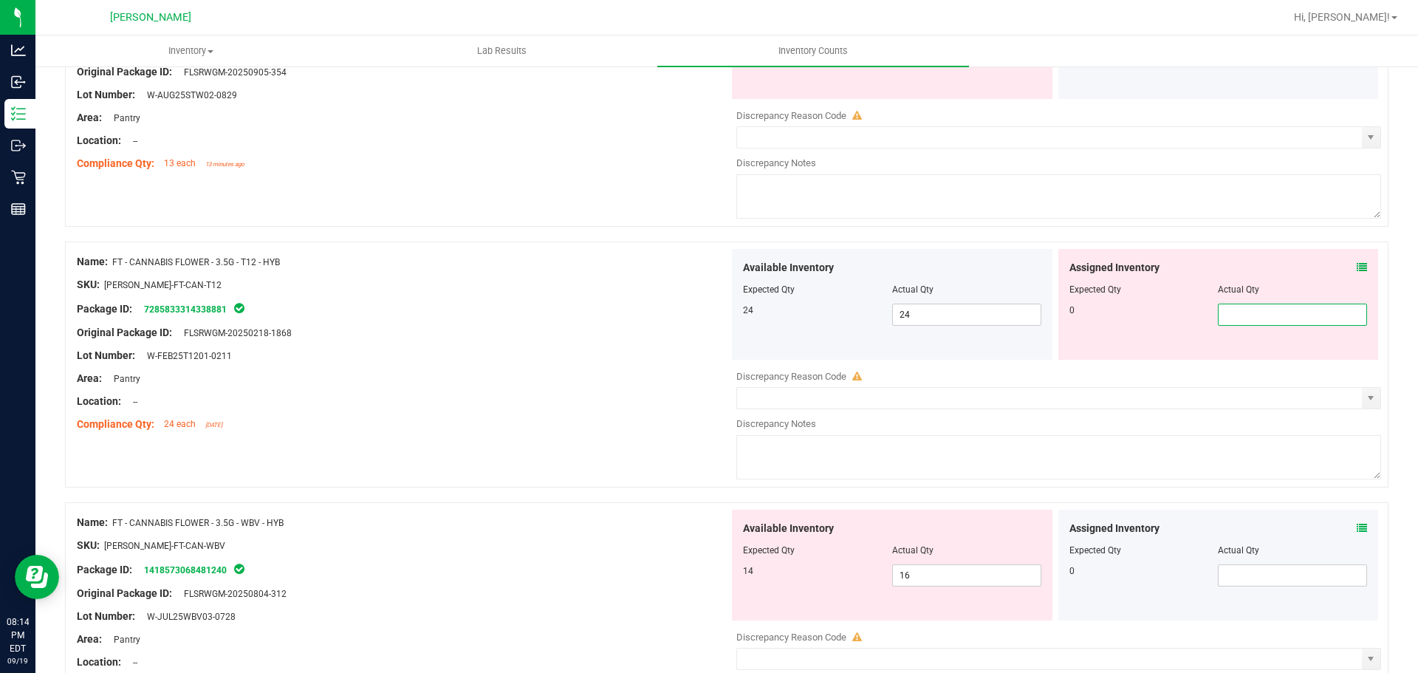
scroll to position [1625, 0]
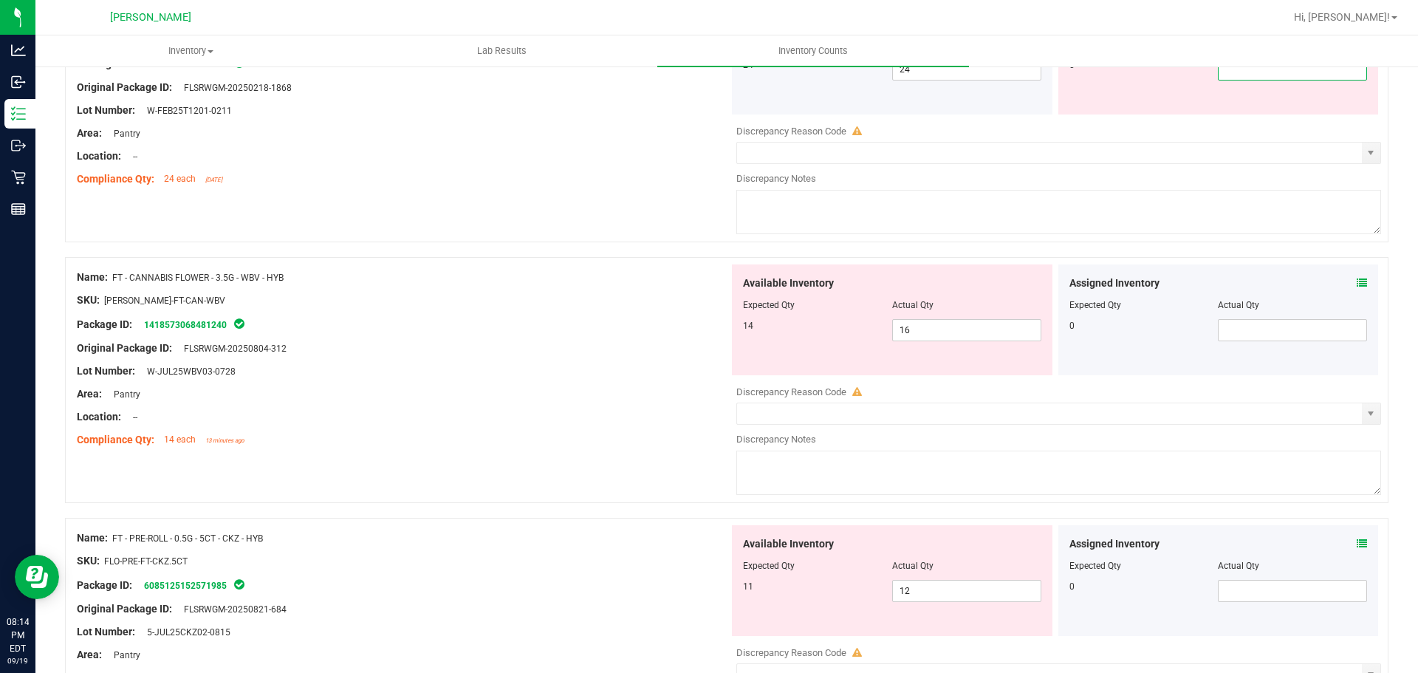
click at [578, 373] on div "Name: FT - CANNABIS FLOWER - 3.5G - WBV - HYB SKU: [PERSON_NAME]-FT-CAN-WBV Pac…" at bounding box center [403, 358] width 652 height 188
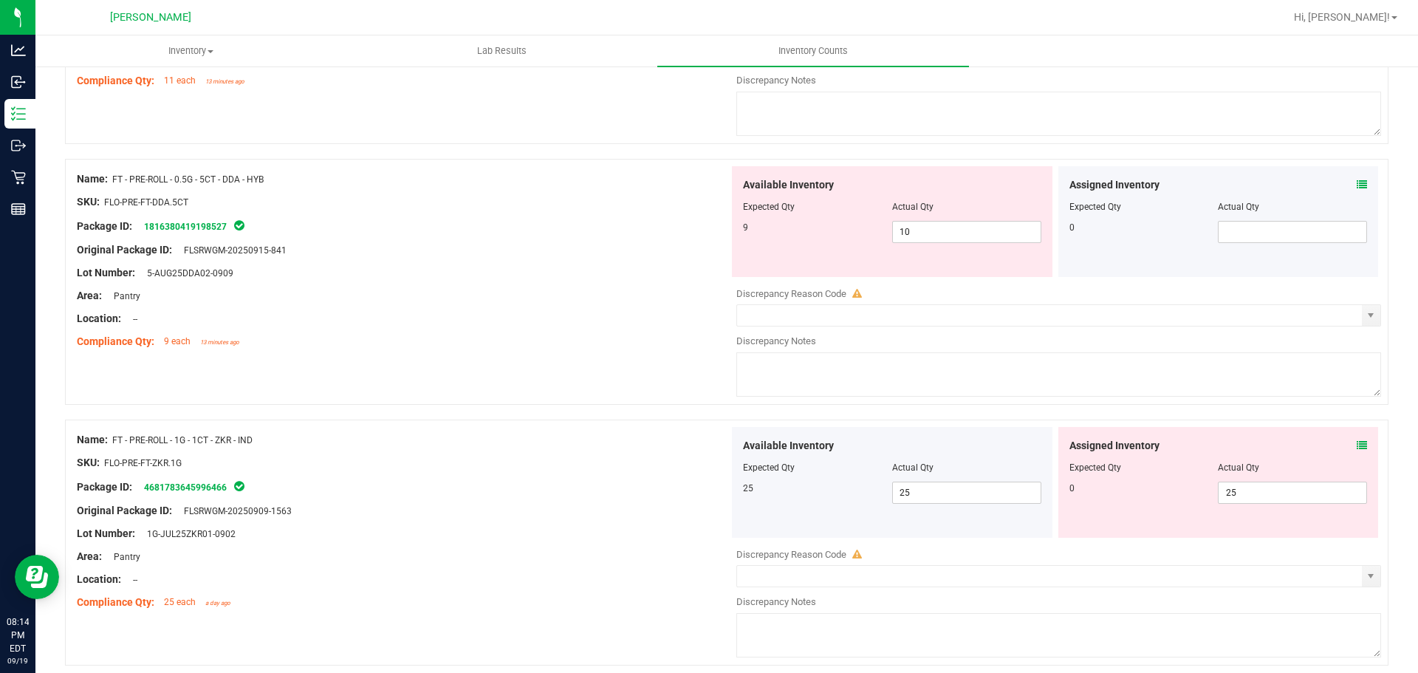
scroll to position [2215, 0]
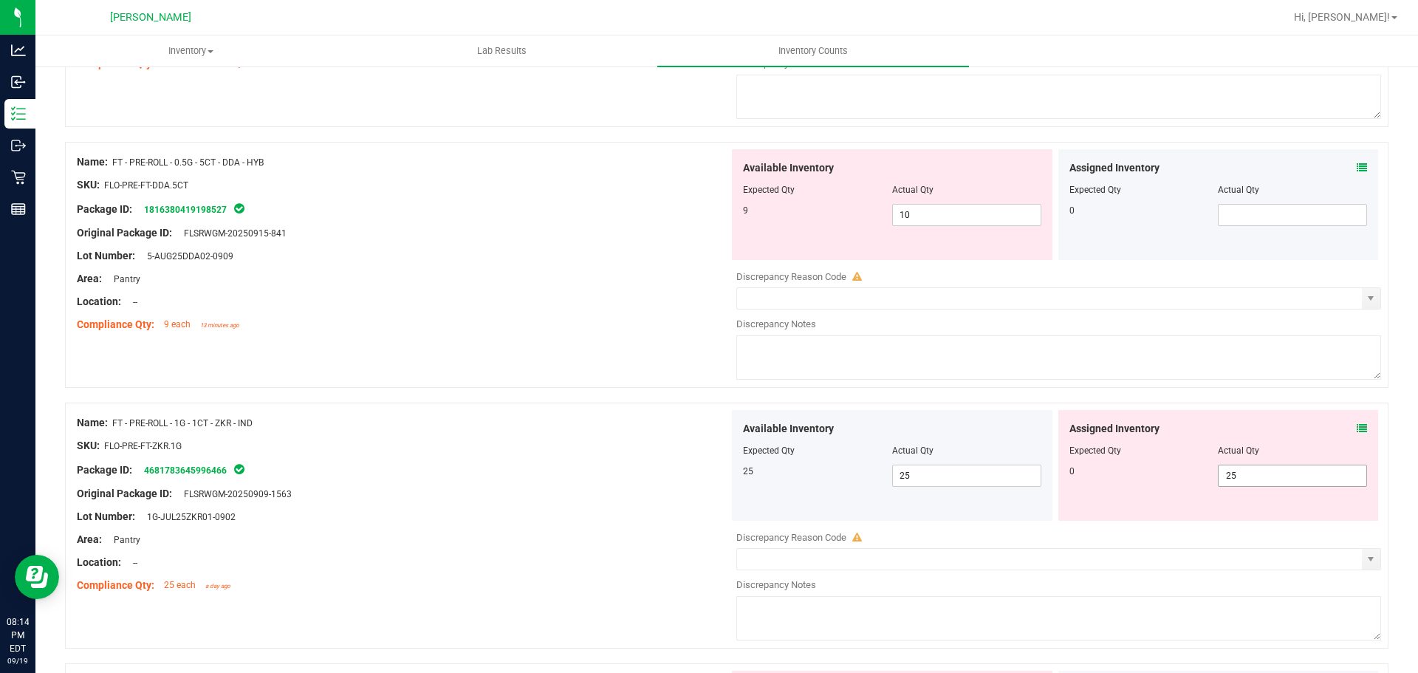
click at [1295, 469] on span "25 25" at bounding box center [1292, 475] width 149 height 22
click at [527, 468] on div "Package ID: 4681783645996466" at bounding box center [403, 470] width 652 height 18
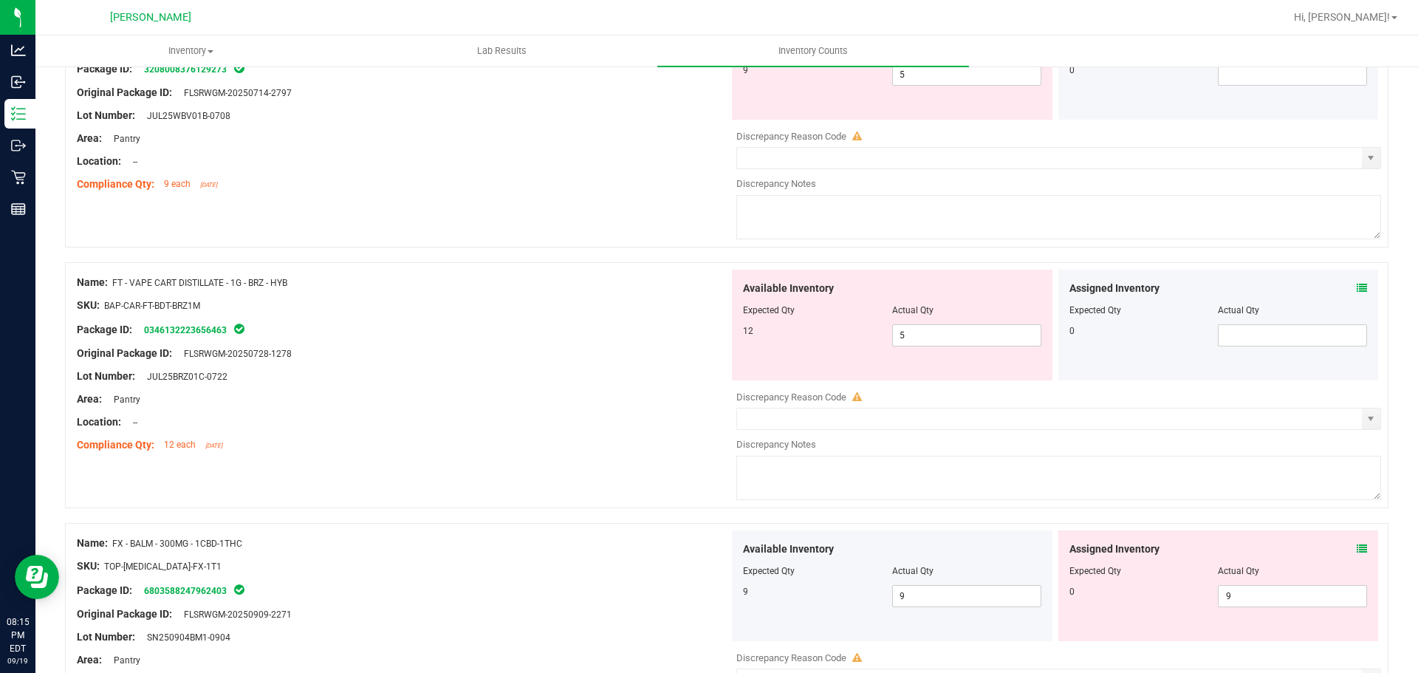
scroll to position [2880, 0]
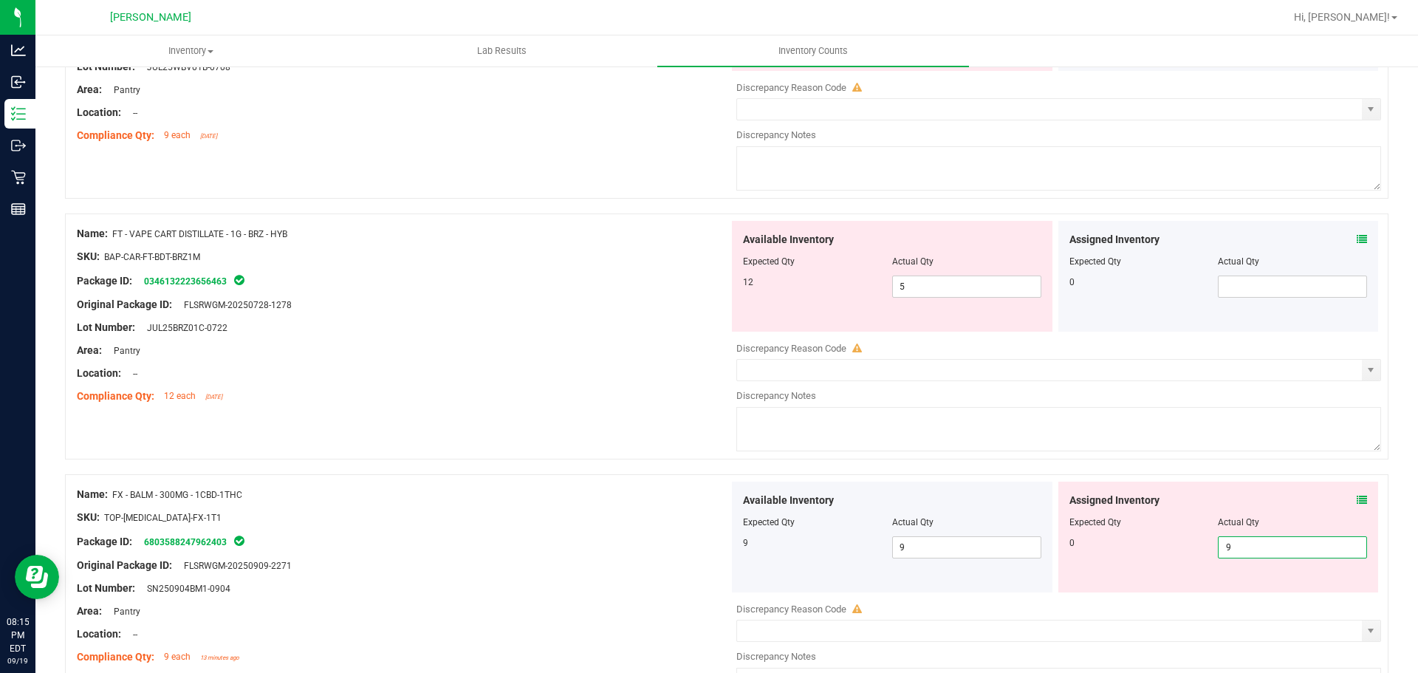
click at [1306, 549] on span "9 9" at bounding box center [1292, 547] width 149 height 22
click at [589, 474] on div "Name: FX - BALM - 300MG - 1CBD-1THC SKU: TOP-[MEDICAL_DATA]-FX-1T1 Package ID: …" at bounding box center [726, 597] width 1323 height 246
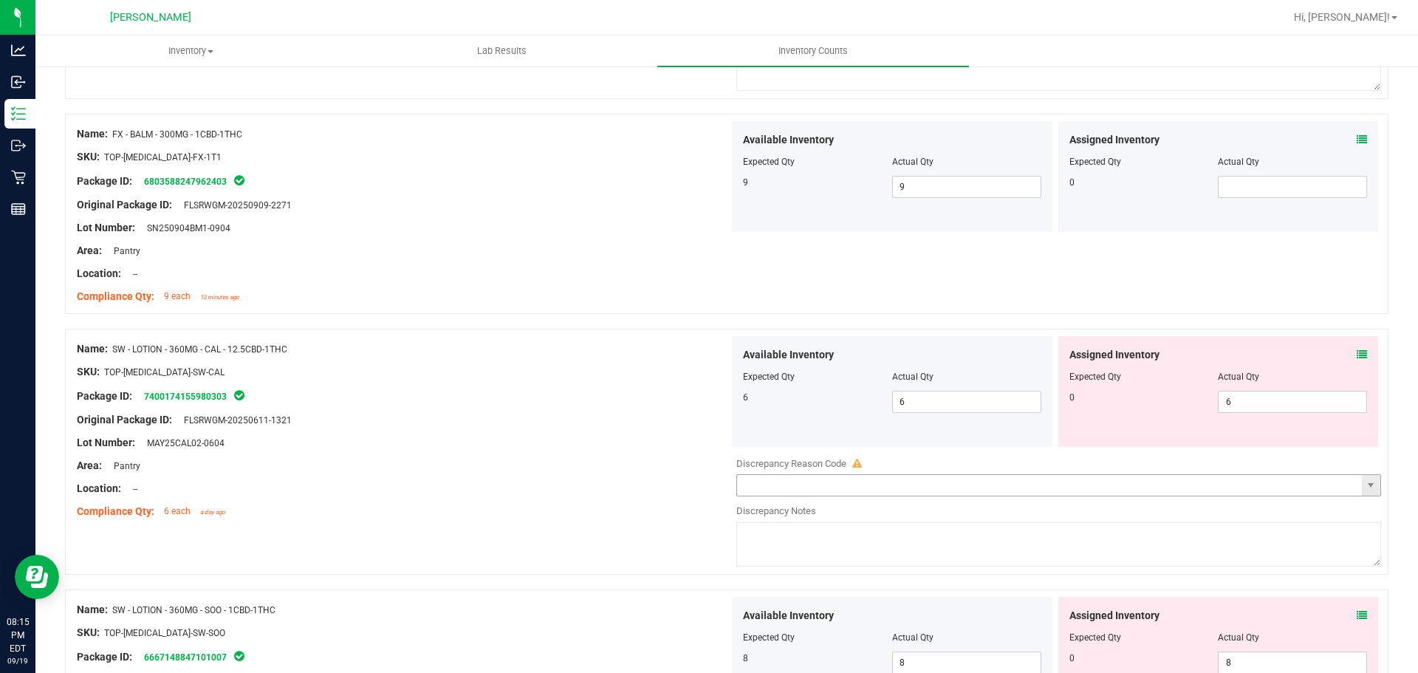
scroll to position [3249, 0]
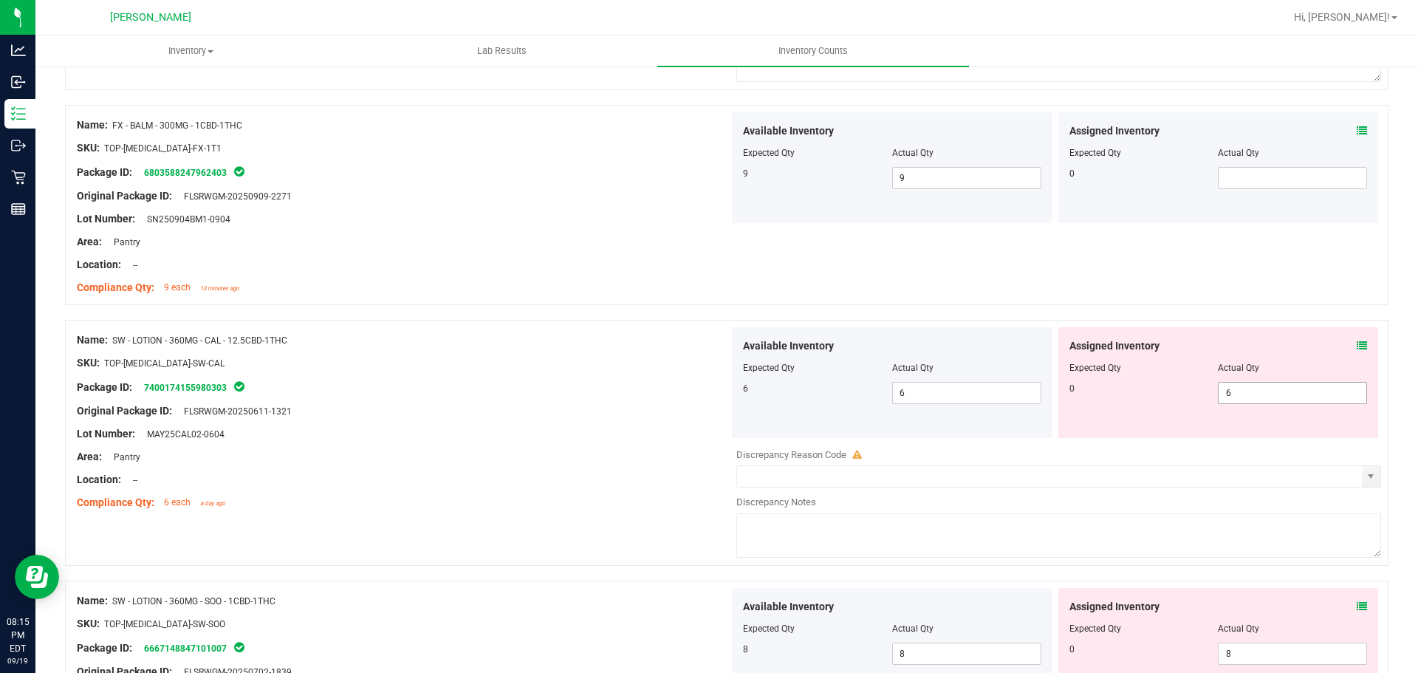
click at [1279, 394] on span "6 6" at bounding box center [1292, 393] width 149 height 22
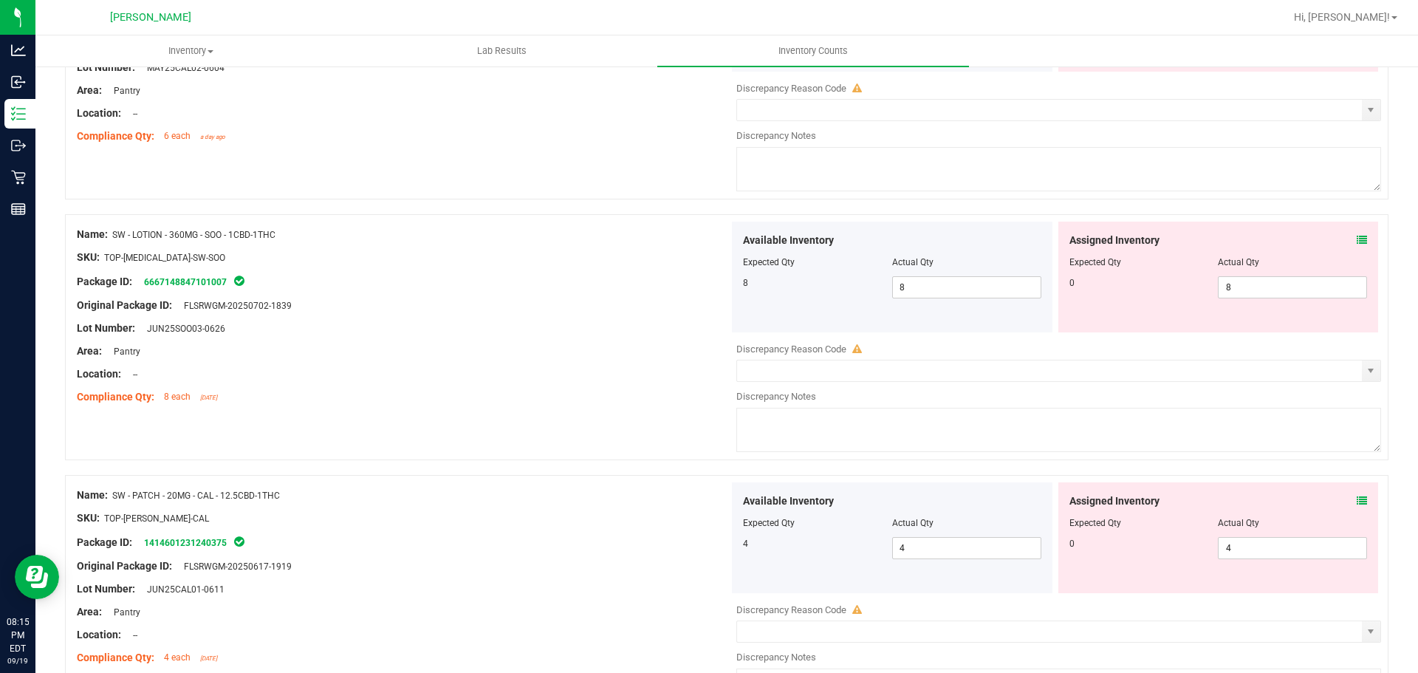
scroll to position [3618, 0]
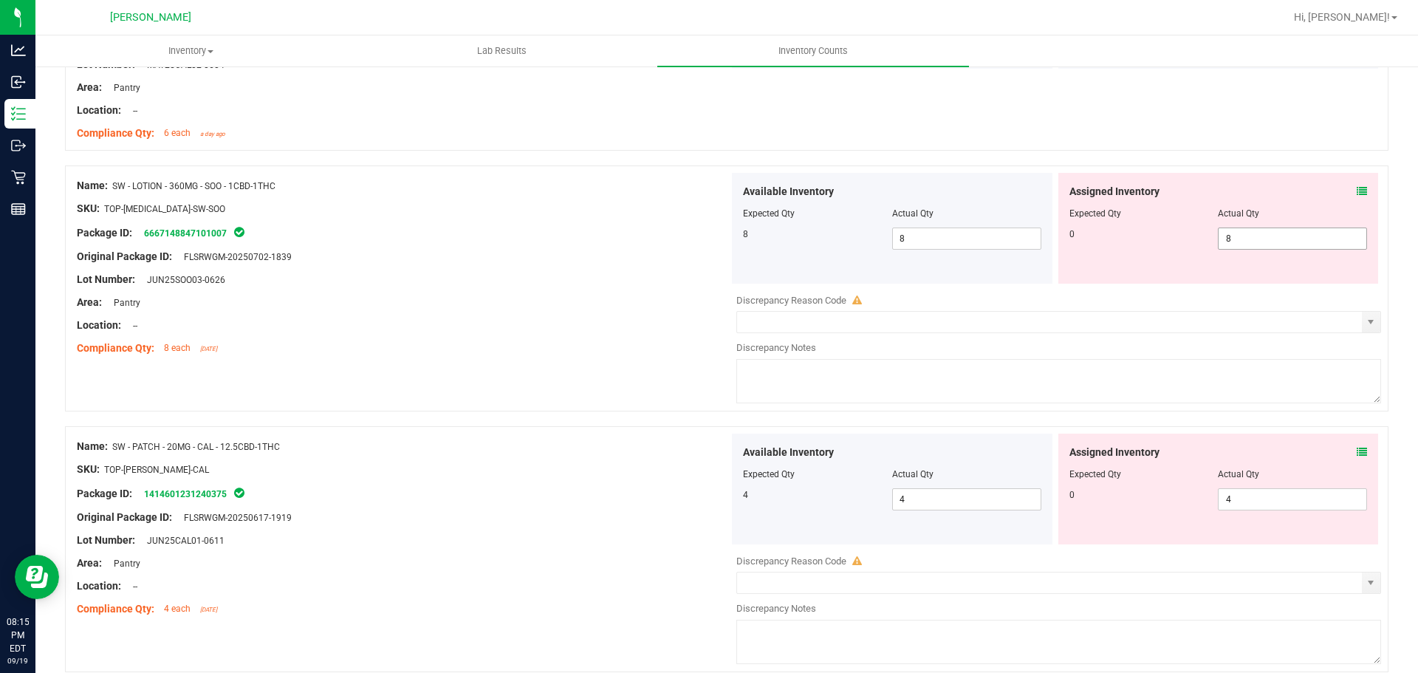
click at [1269, 295] on div "Available Inventory Expected Qty Actual Qty 8 8 8" at bounding box center [1055, 290] width 652 height 234
click at [1263, 241] on span "8 8" at bounding box center [1292, 238] width 149 height 22
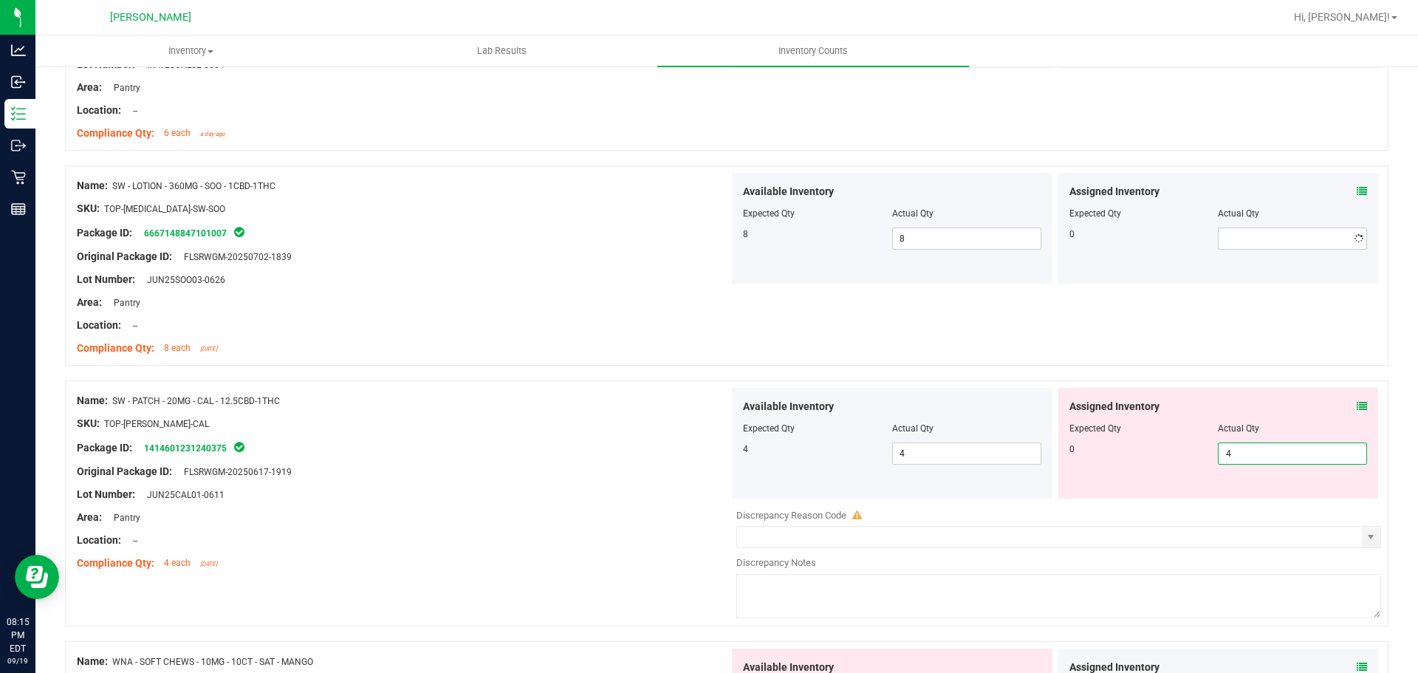
click at [1300, 492] on div "Assigned Inventory Expected Qty Actual Qty 0 4 4" at bounding box center [1218, 443] width 320 height 111
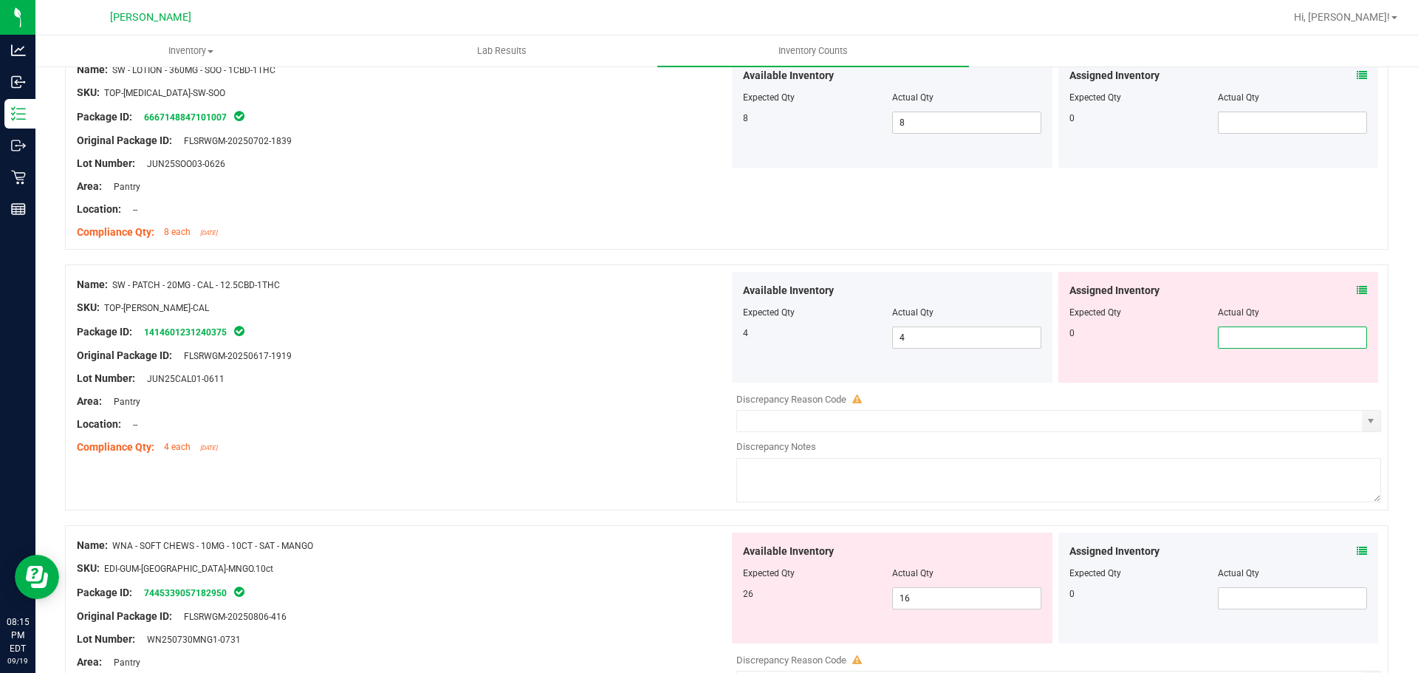
scroll to position [3898, 0]
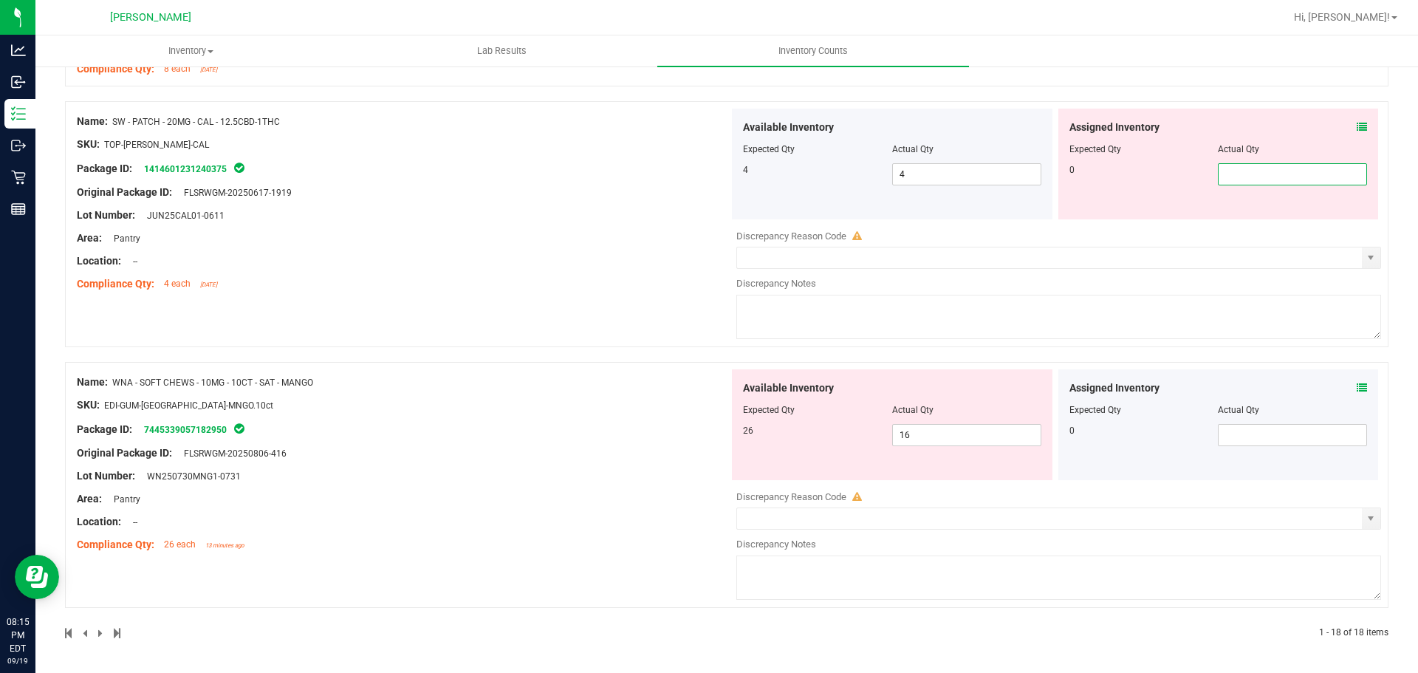
click at [943, 618] on div at bounding box center [726, 615] width 1323 height 15
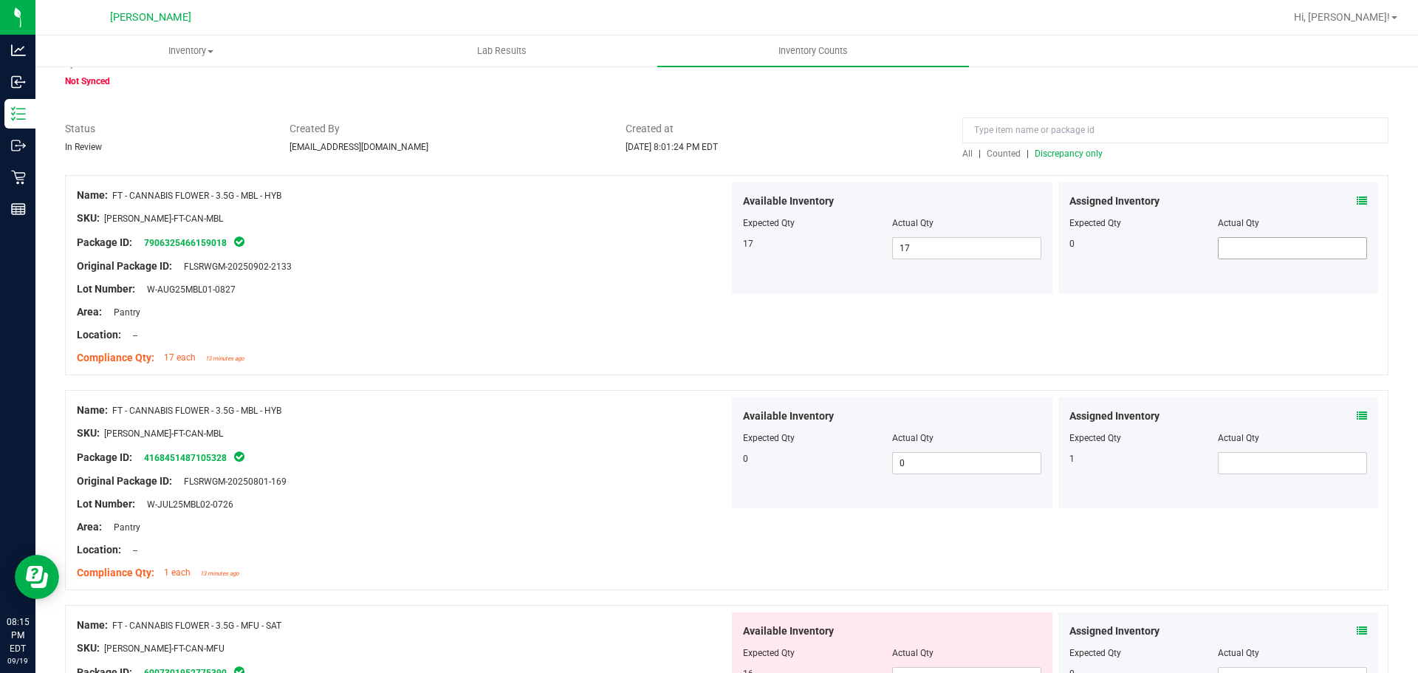
scroll to position [0, 0]
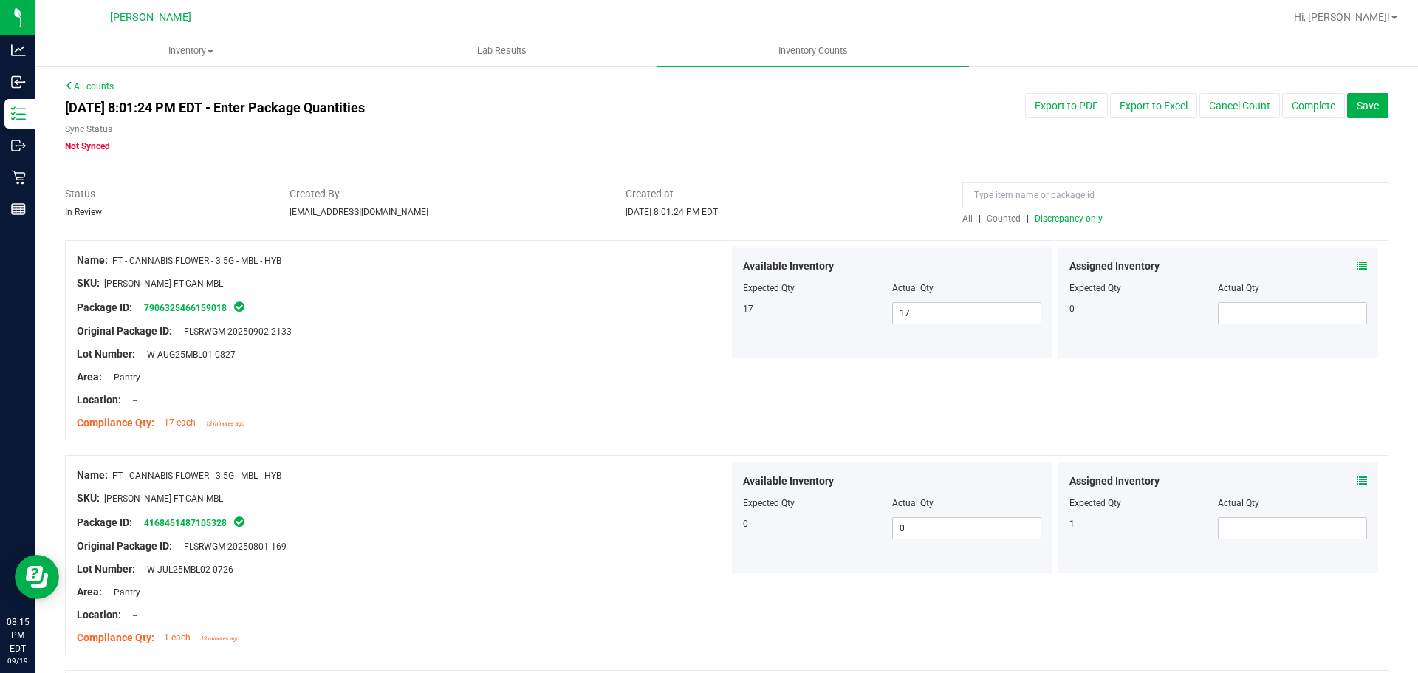
click at [1035, 219] on span "Discrepancy only" at bounding box center [1069, 218] width 68 height 10
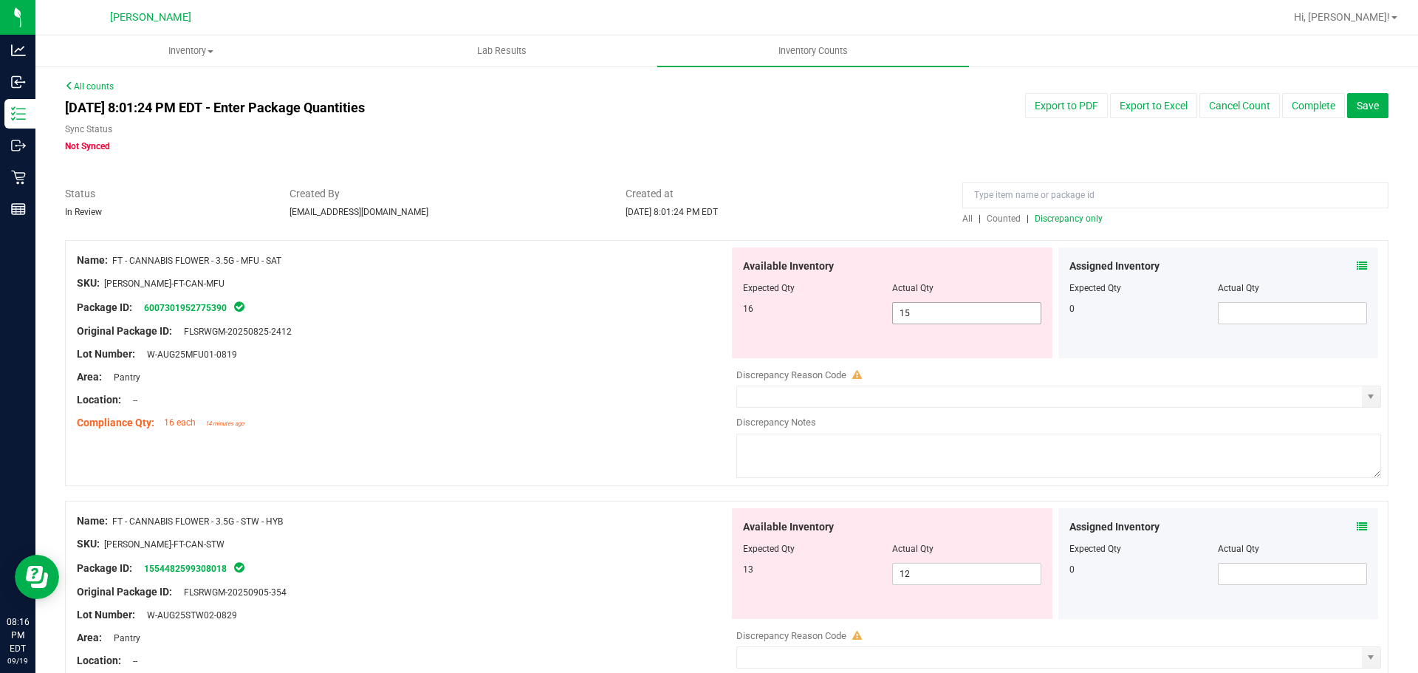
click at [942, 315] on span "15 15" at bounding box center [966, 313] width 149 height 22
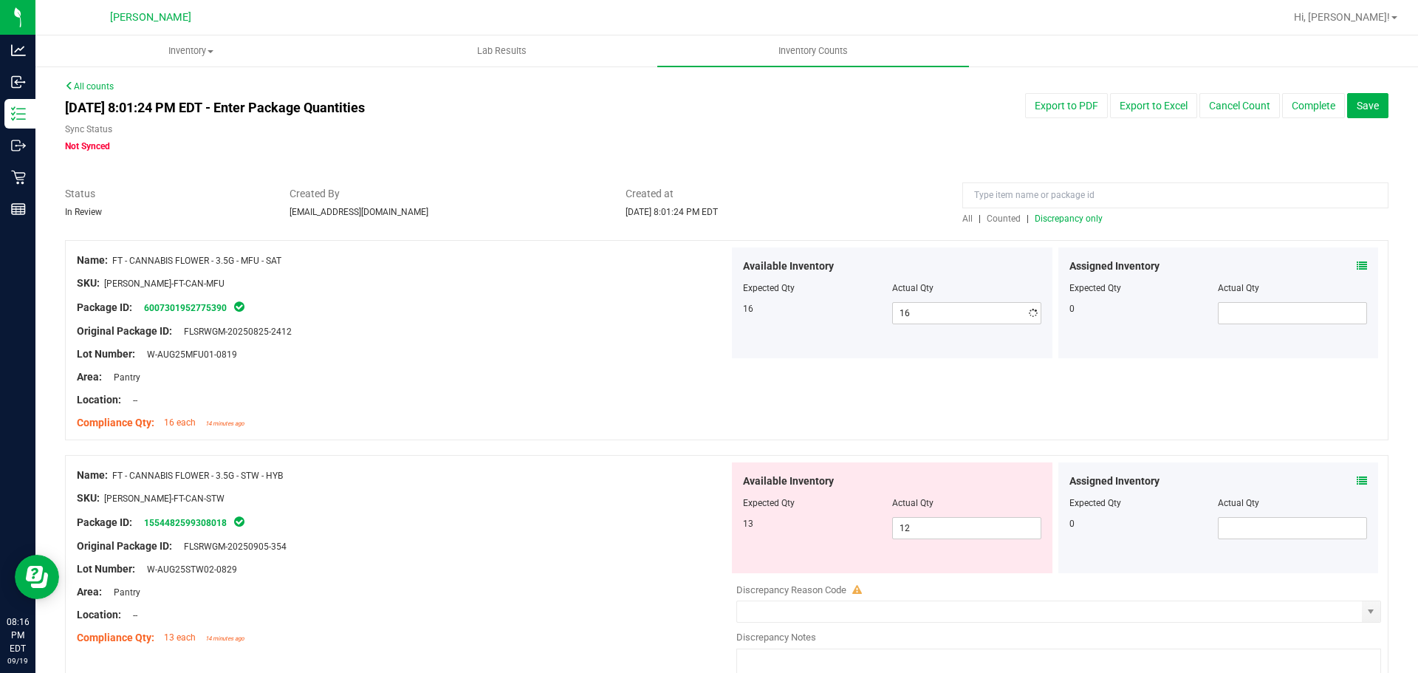
click at [451, 374] on div "Area: Pantry" at bounding box center [403, 377] width 652 height 16
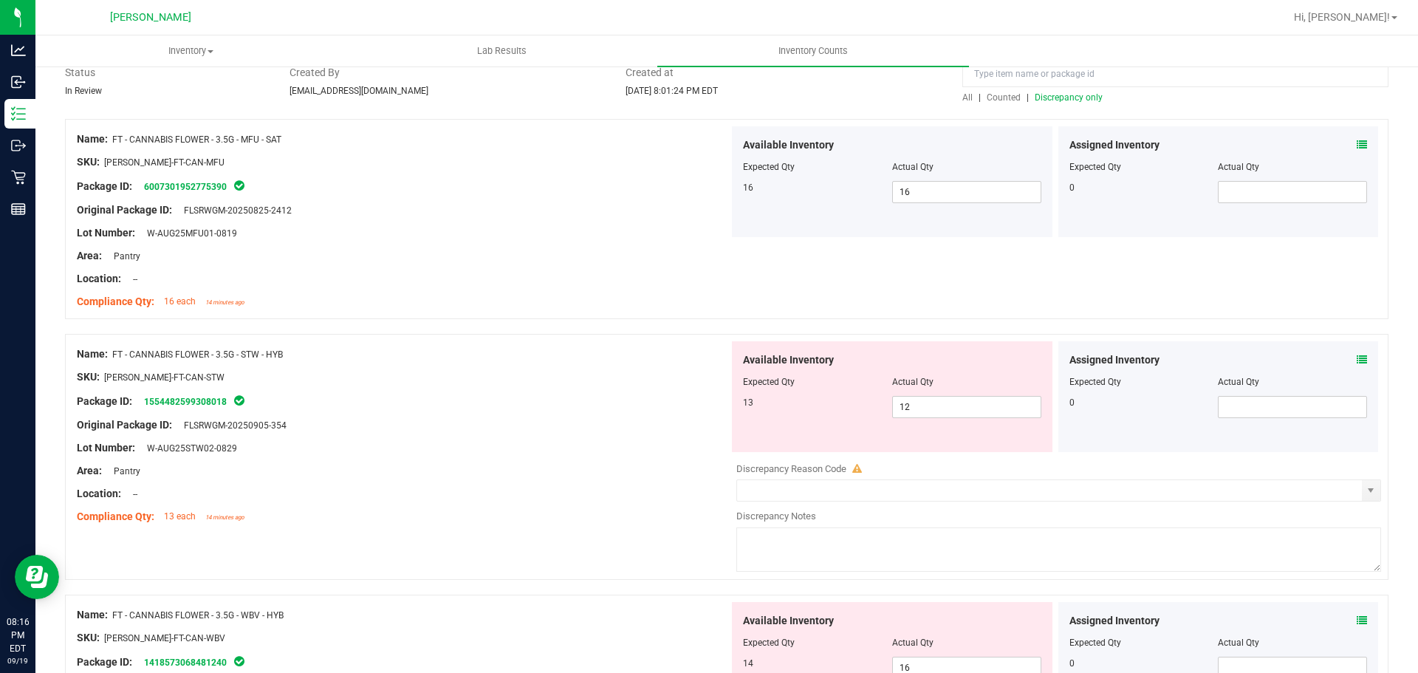
scroll to position [148, 0]
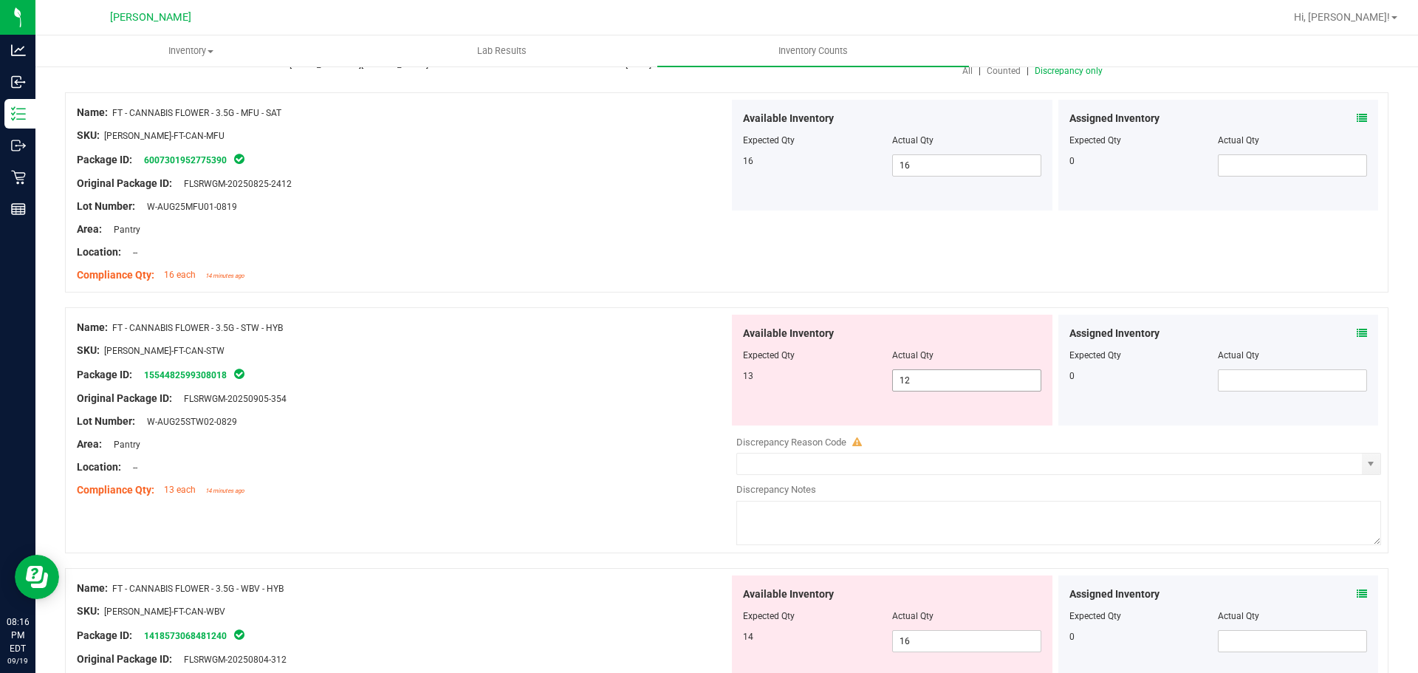
click at [967, 386] on span "12 12" at bounding box center [966, 380] width 149 height 22
click at [478, 297] on div at bounding box center [726, 299] width 1323 height 15
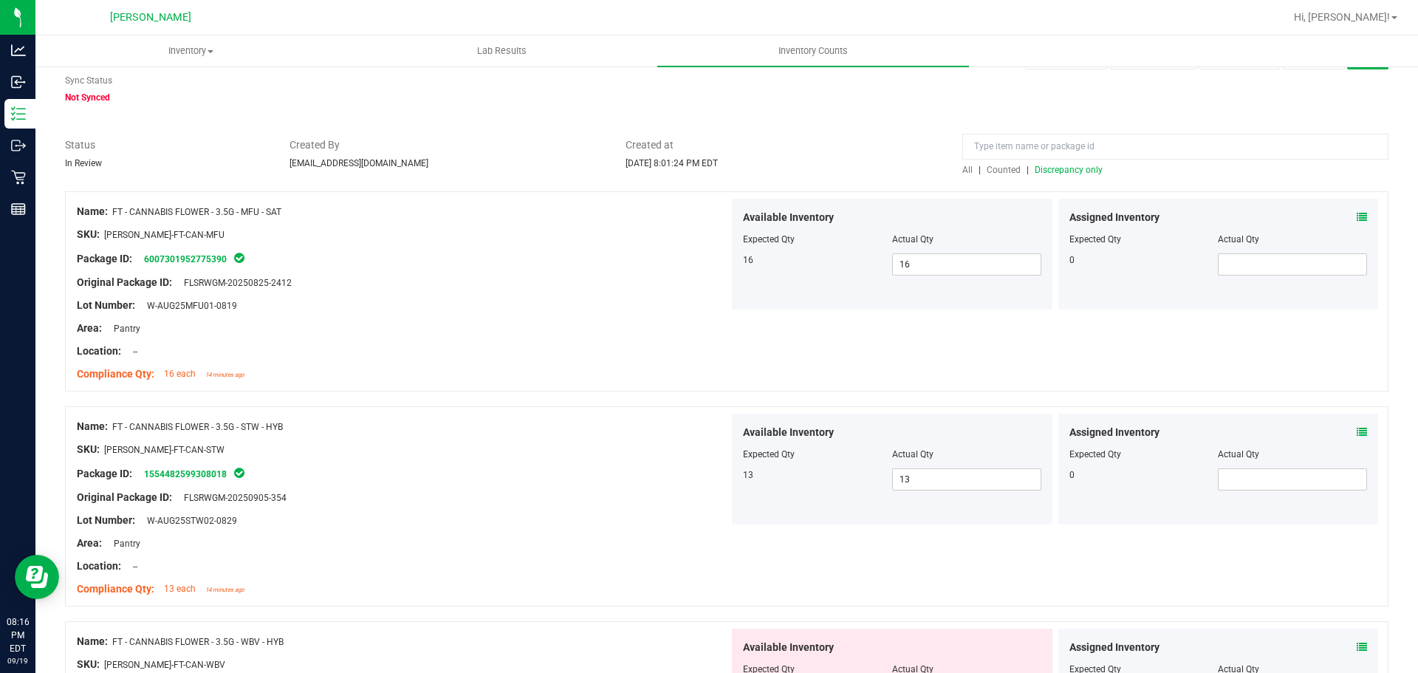
scroll to position [0, 0]
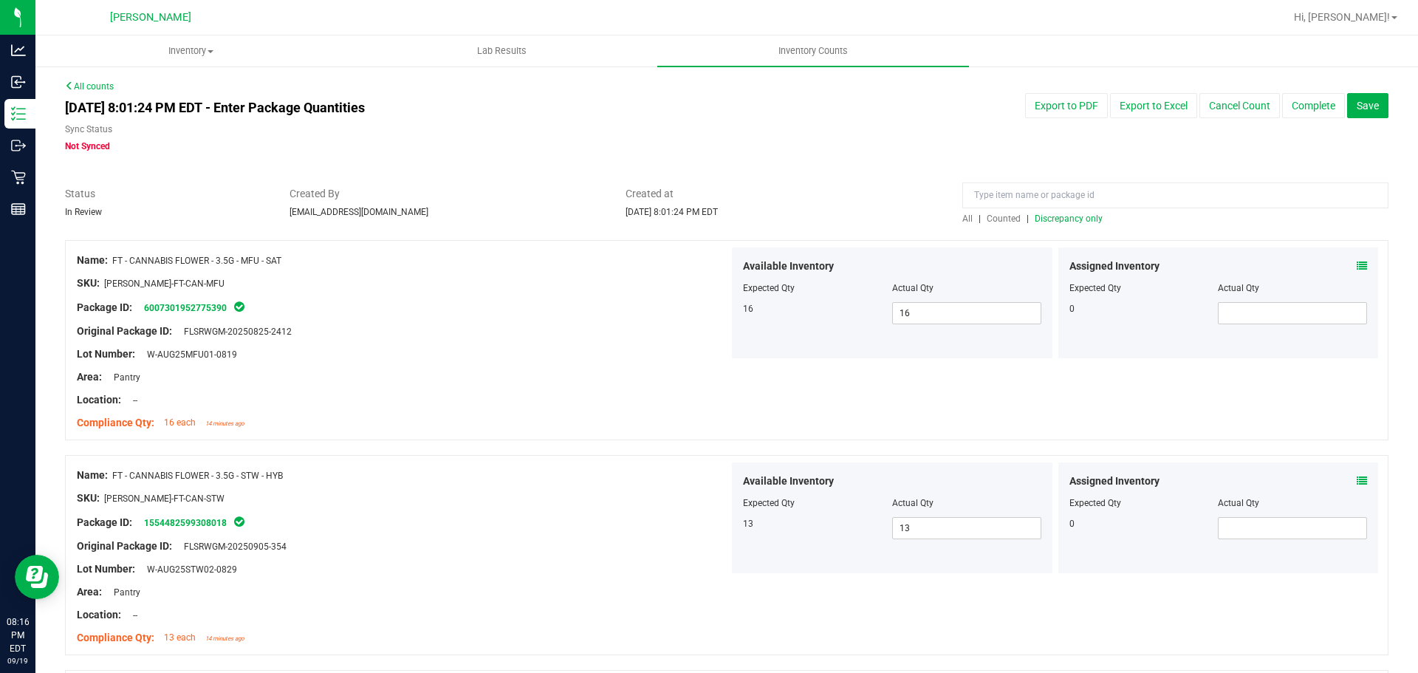
click at [1080, 219] on span "Discrepancy only" at bounding box center [1069, 218] width 68 height 10
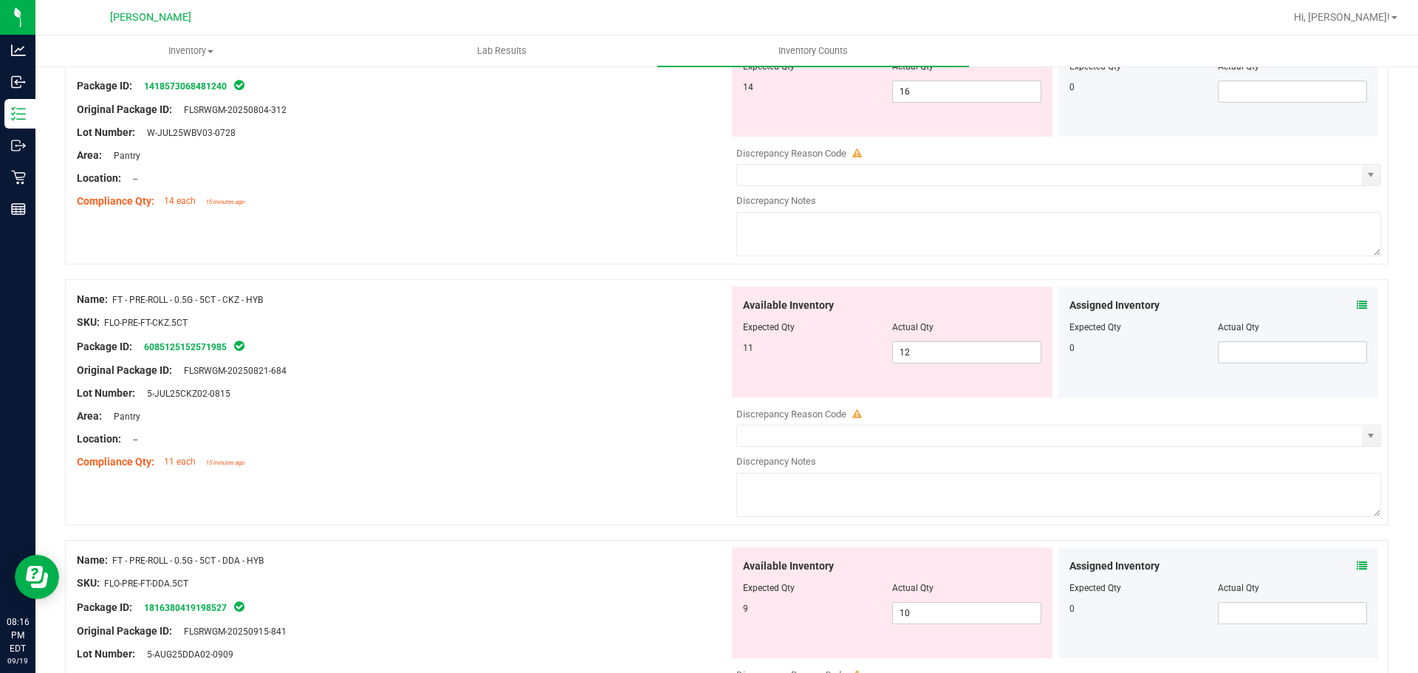
scroll to position [295, 0]
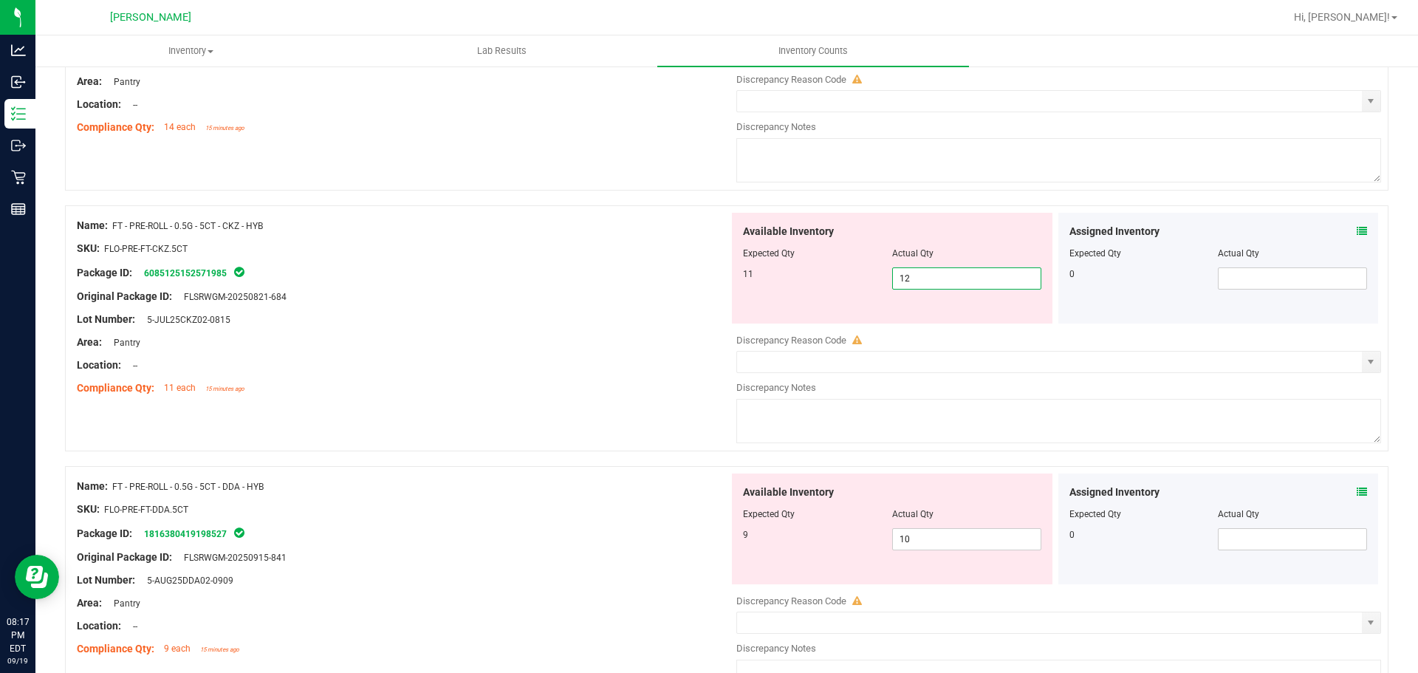
click at [958, 270] on span "12 12" at bounding box center [966, 278] width 149 height 22
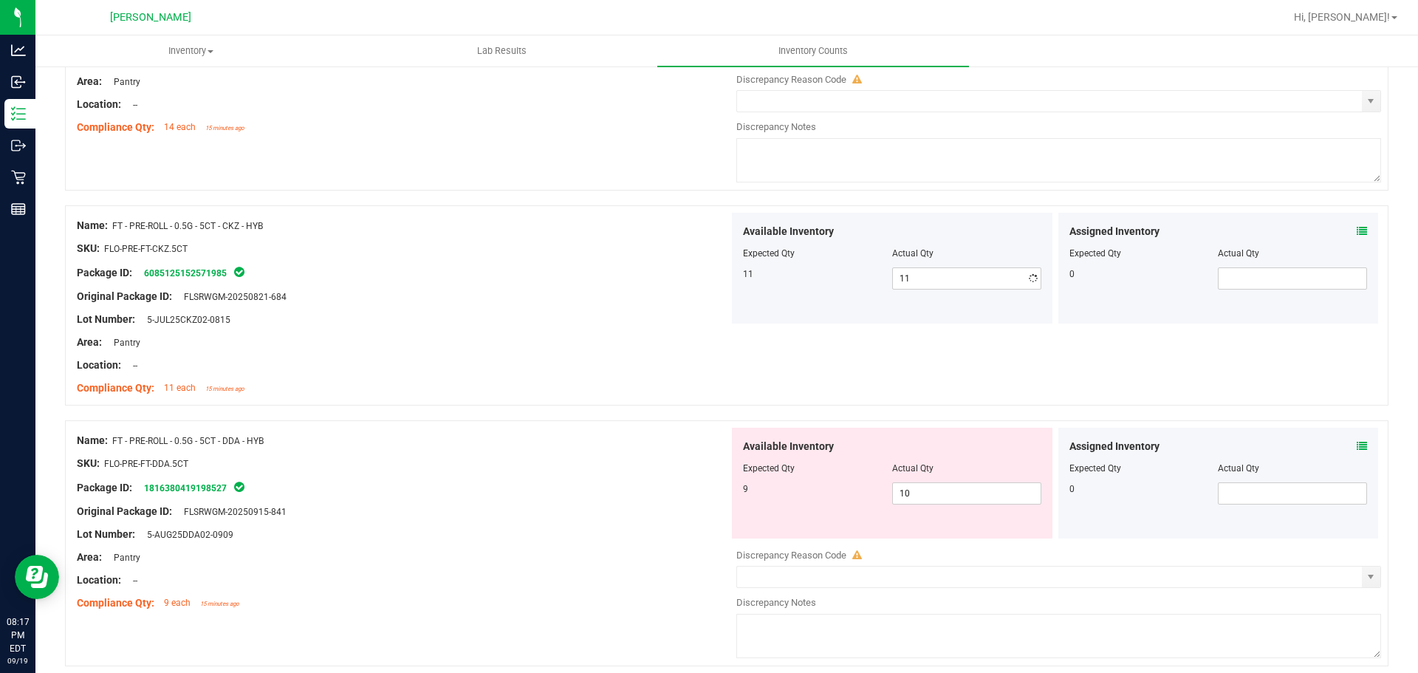
click at [417, 521] on div "Name: FT - PRE-ROLL - 0.5G - 5CT - DDA - HYB SKU: FLO-PRE-FT-DDA.5CT Package ID…" at bounding box center [403, 522] width 652 height 188
click at [910, 493] on span "10 10" at bounding box center [966, 493] width 149 height 22
click at [442, 465] on div "SKU: FLO-PRE-FT-DDA.5CT" at bounding box center [403, 464] width 652 height 16
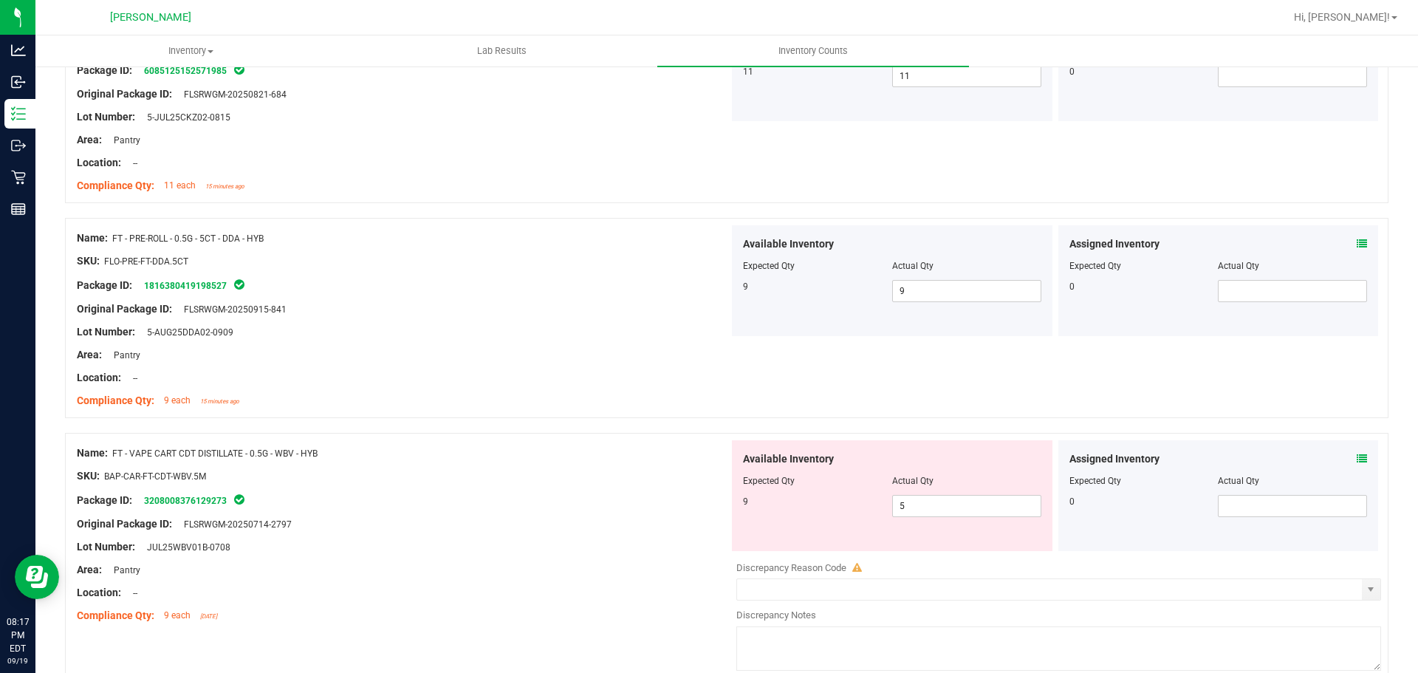
scroll to position [517, 0]
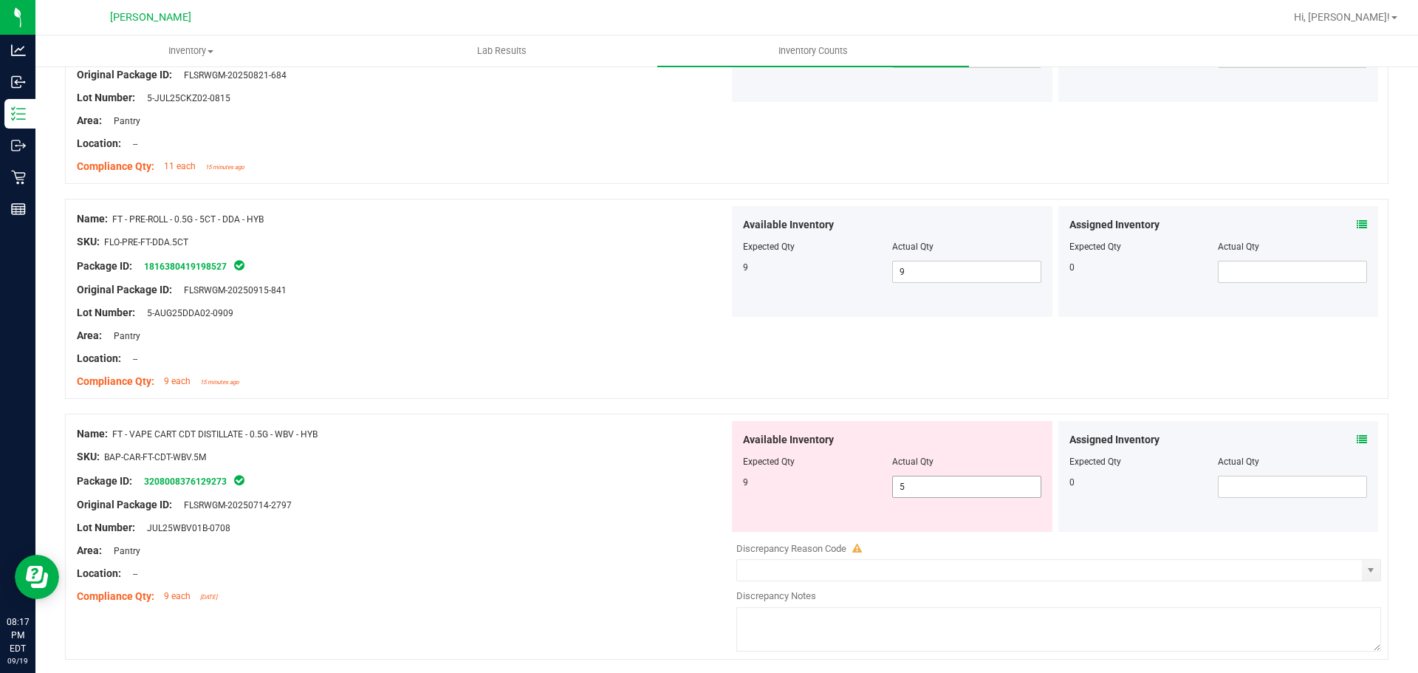
click at [1023, 490] on span "5 5" at bounding box center [966, 487] width 149 height 22
click at [476, 498] on div "Original Package ID: FLSRWGM-20250714-2797" at bounding box center [403, 505] width 652 height 16
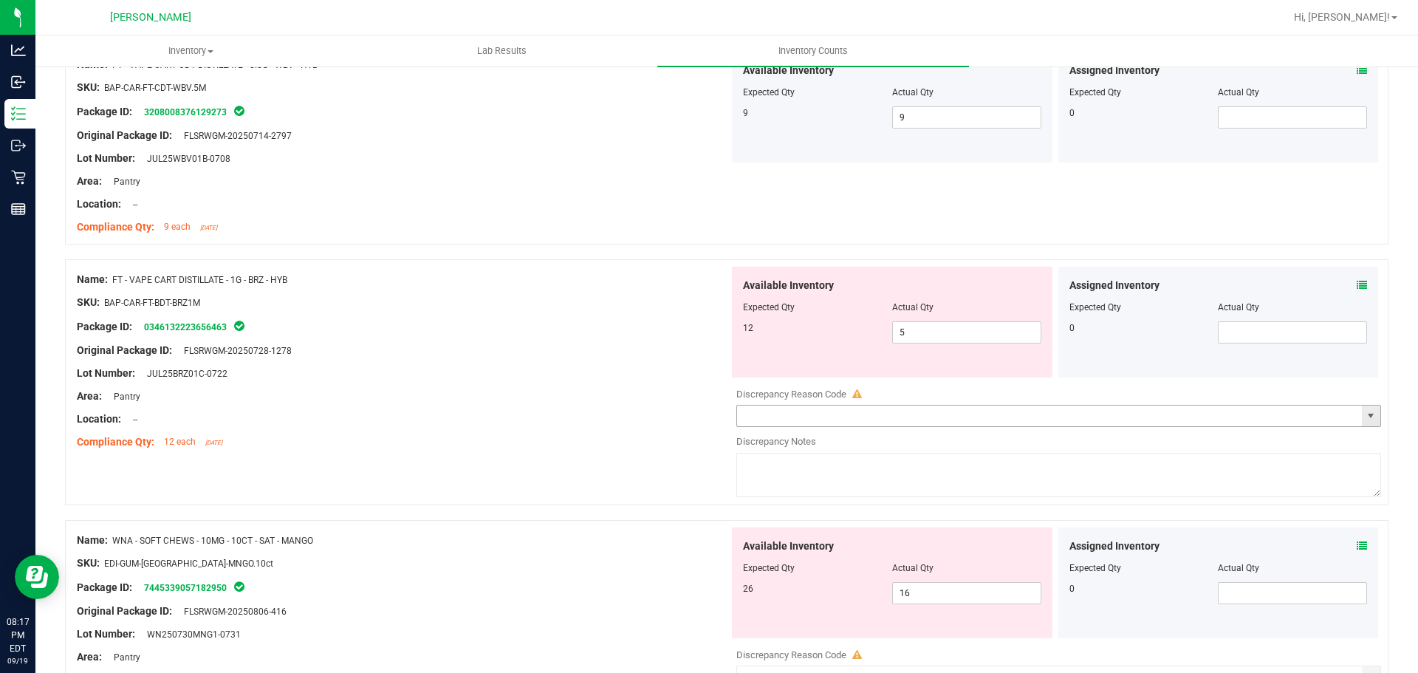
scroll to position [1034, 0]
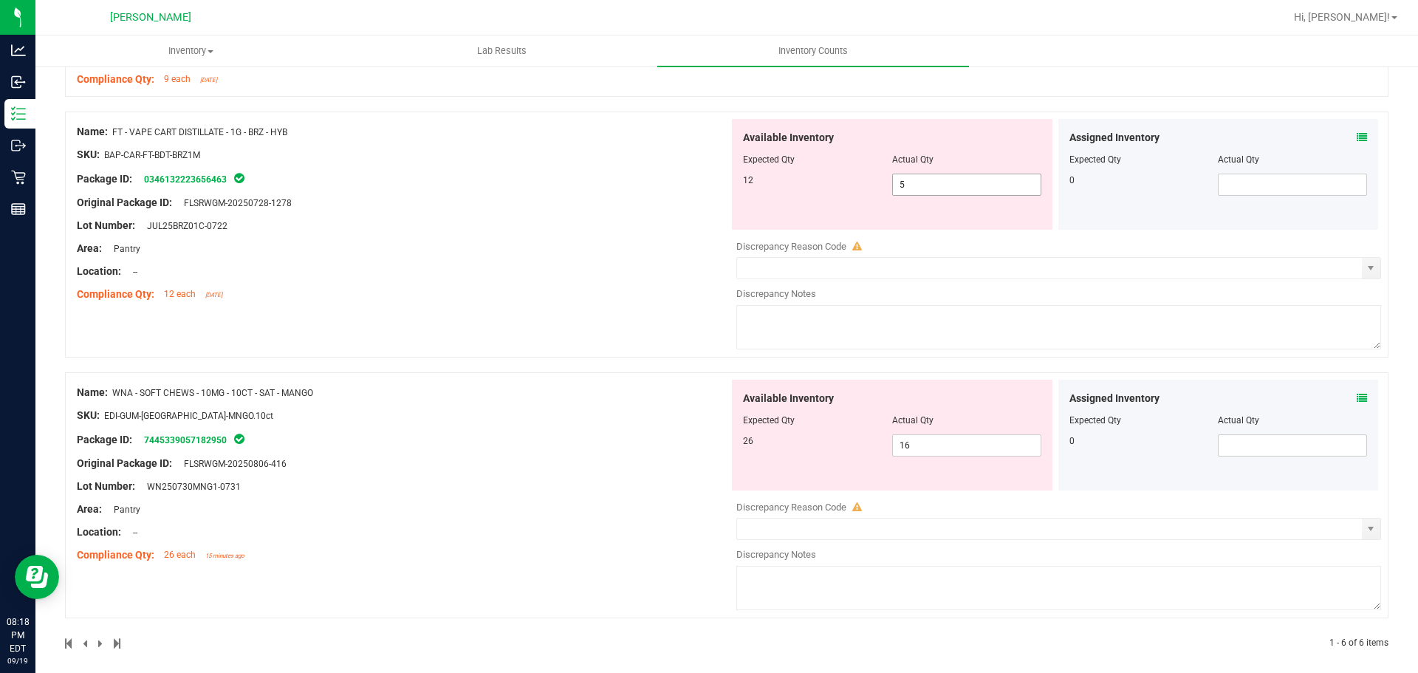
click at [970, 190] on span "5 5" at bounding box center [966, 185] width 149 height 22
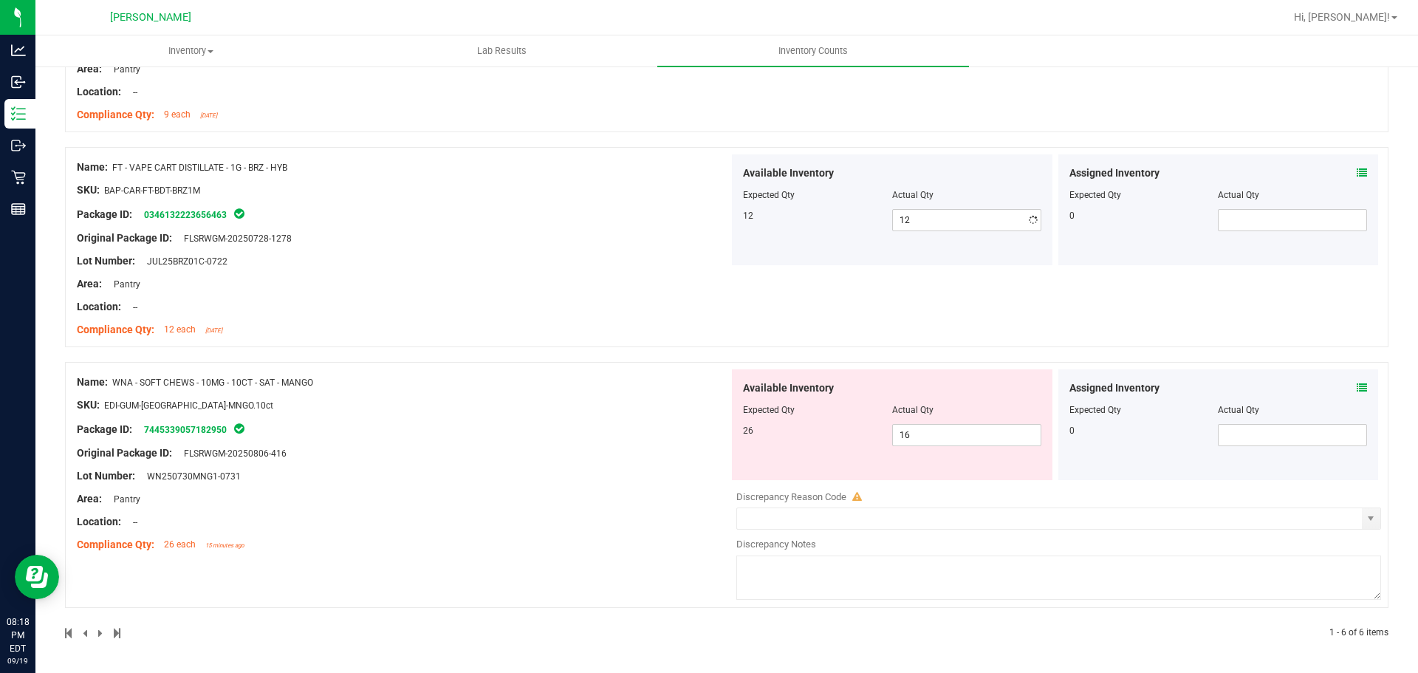
click at [679, 254] on div "Name: FT - VAPE CART DISTILLATE - 1G - BRZ - HYB SKU: BAP-CAR-FT-BDT-BRZ1M Pack…" at bounding box center [403, 248] width 652 height 188
click at [984, 448] on div "Available Inventory Expected Qty Actual Qty 26 16 16" at bounding box center [892, 424] width 320 height 111
click at [984, 437] on span "16 16" at bounding box center [966, 435] width 149 height 22
click at [170, 327] on div "Name: FT - VAPE CART DISTILLATE - 1G - BRZ - HYB SKU: BAP-CAR-FT-BDT-BRZ1M Pack…" at bounding box center [403, 248] width 652 height 188
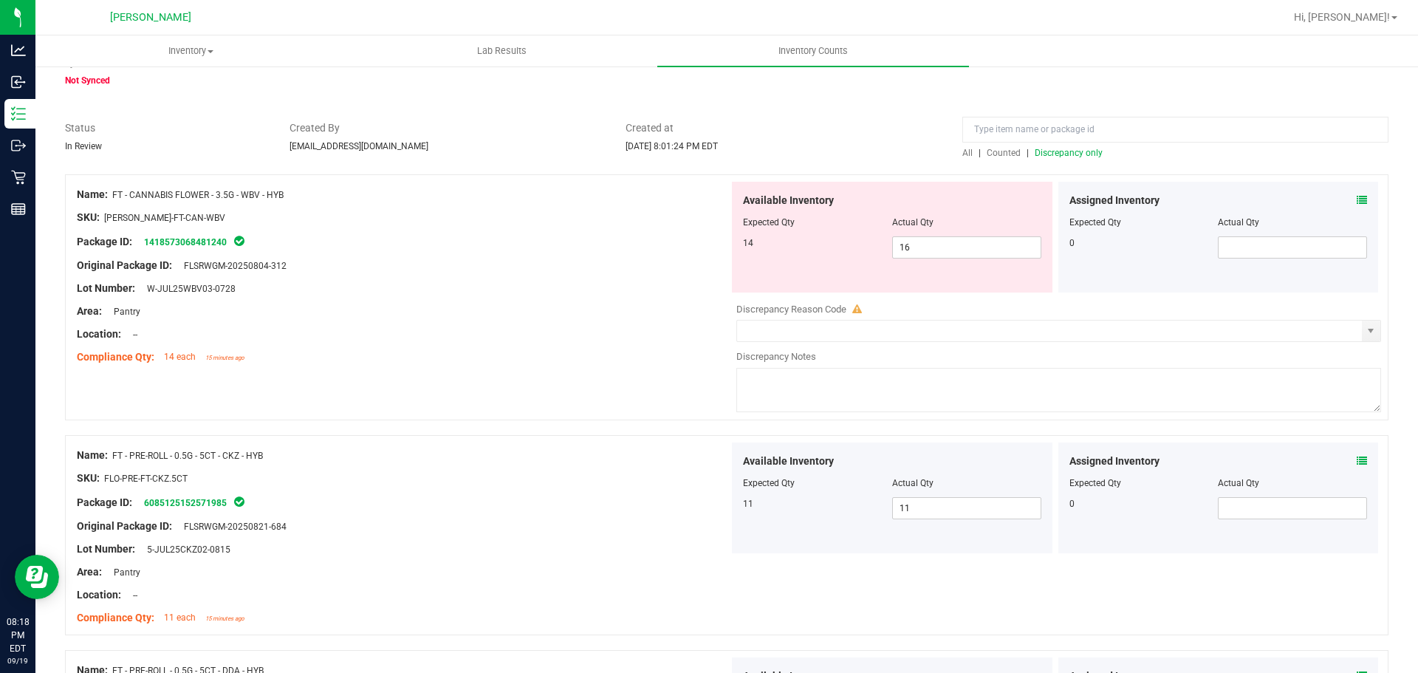
scroll to position [0, 0]
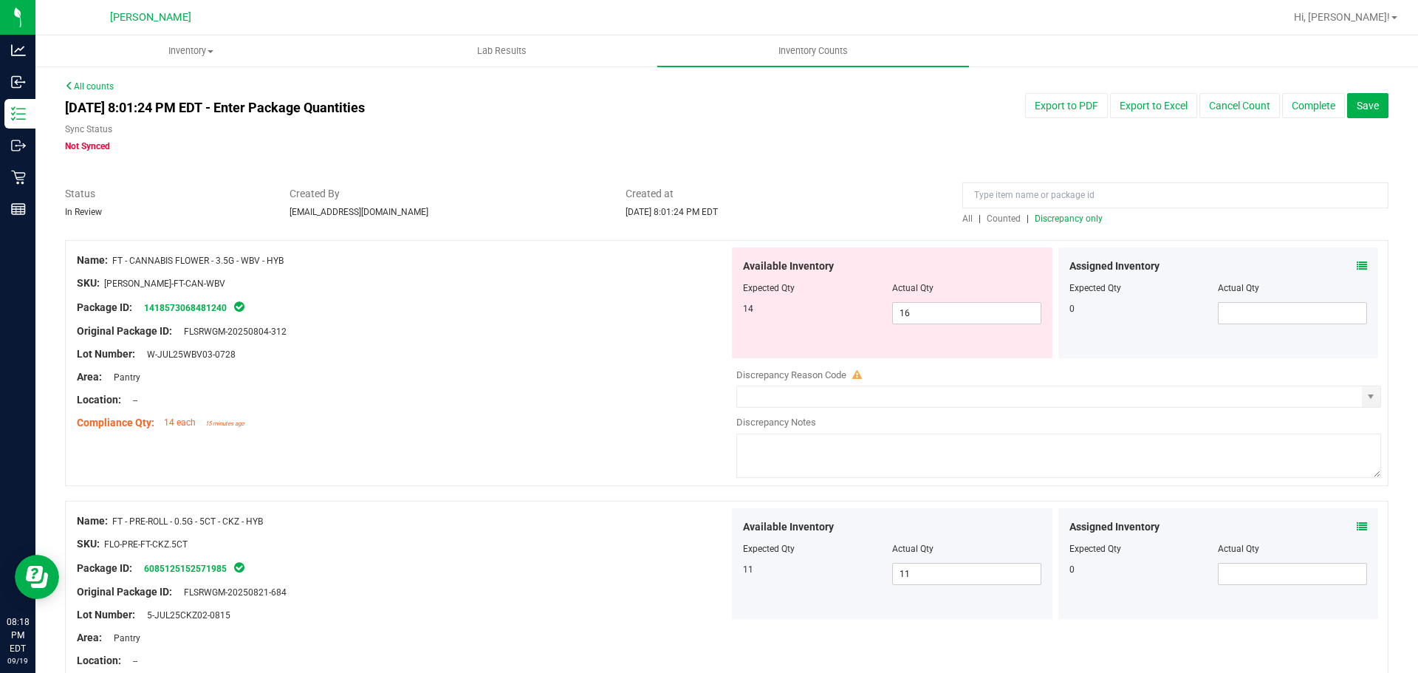
click at [1078, 219] on span "Discrepancy only" at bounding box center [1069, 218] width 68 height 10
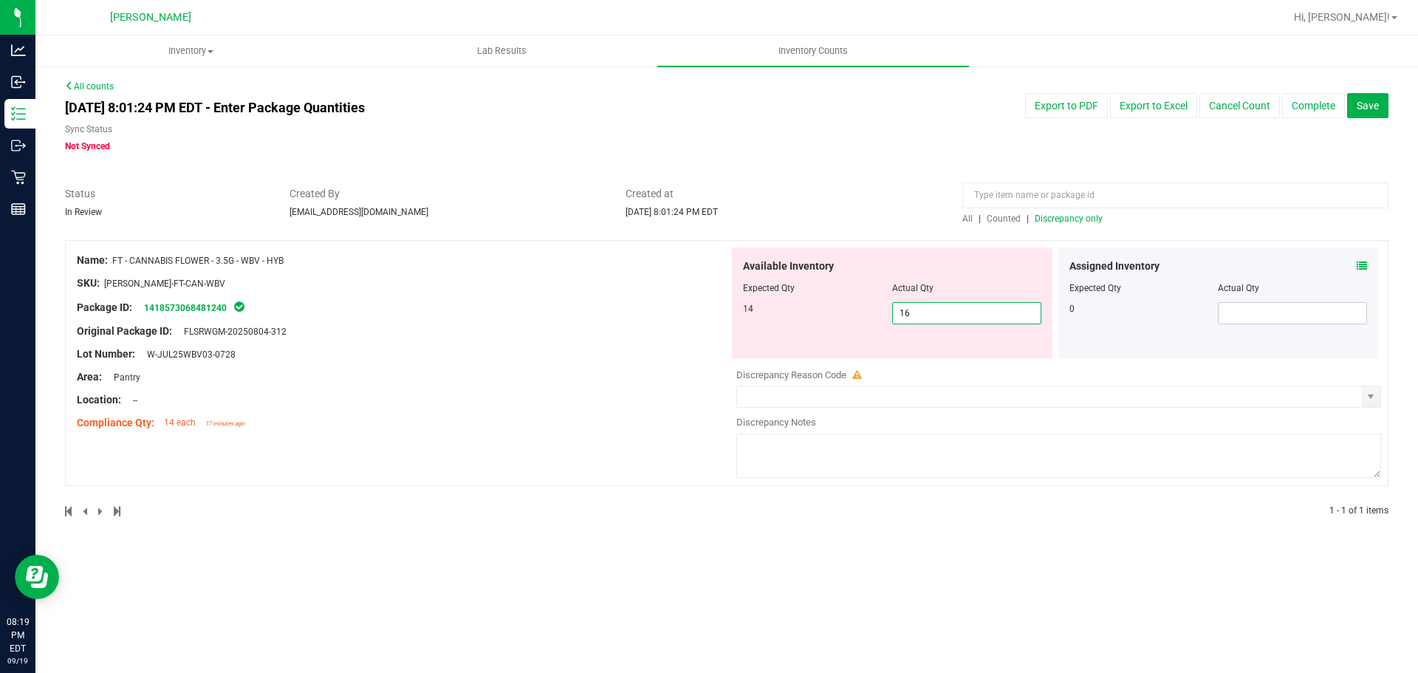
click at [990, 302] on span "16 16" at bounding box center [966, 313] width 149 height 22
click at [542, 301] on div "Package ID: 1418573068481240" at bounding box center [403, 307] width 652 height 18
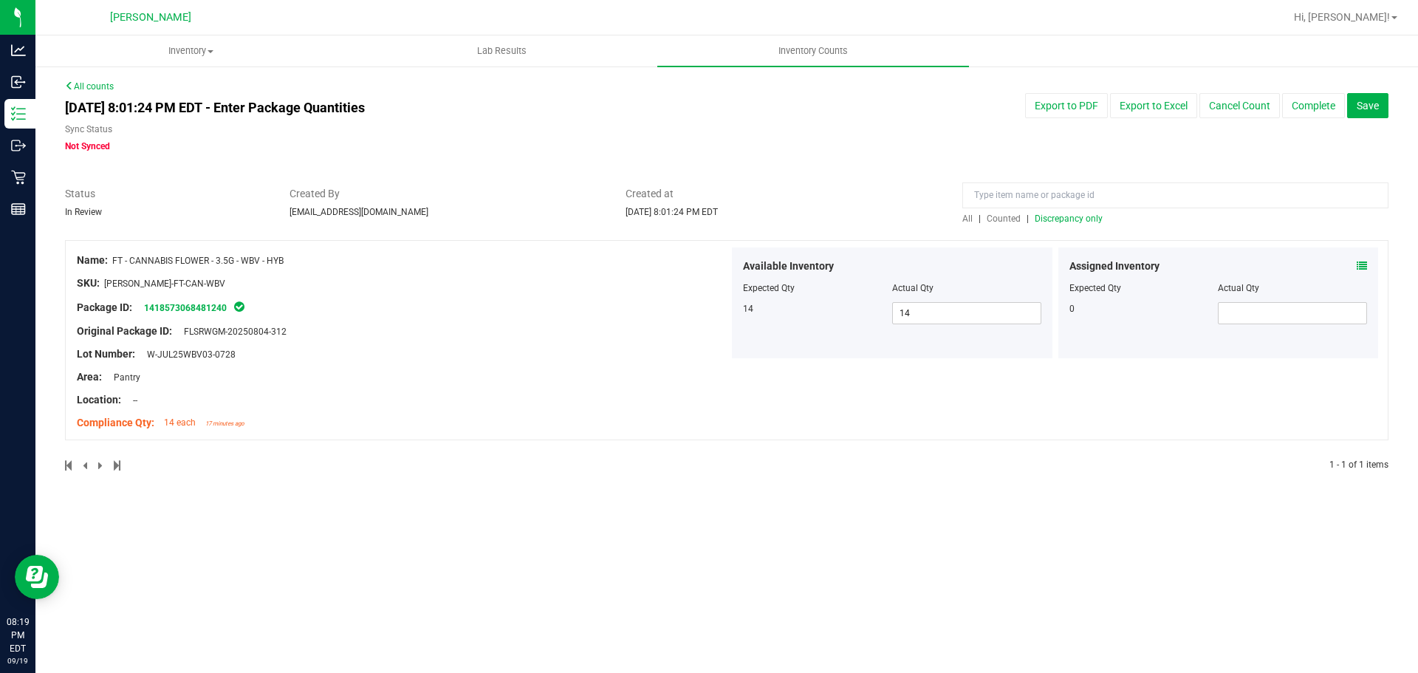
click at [1071, 221] on span "Discrepancy only" at bounding box center [1069, 218] width 68 height 10
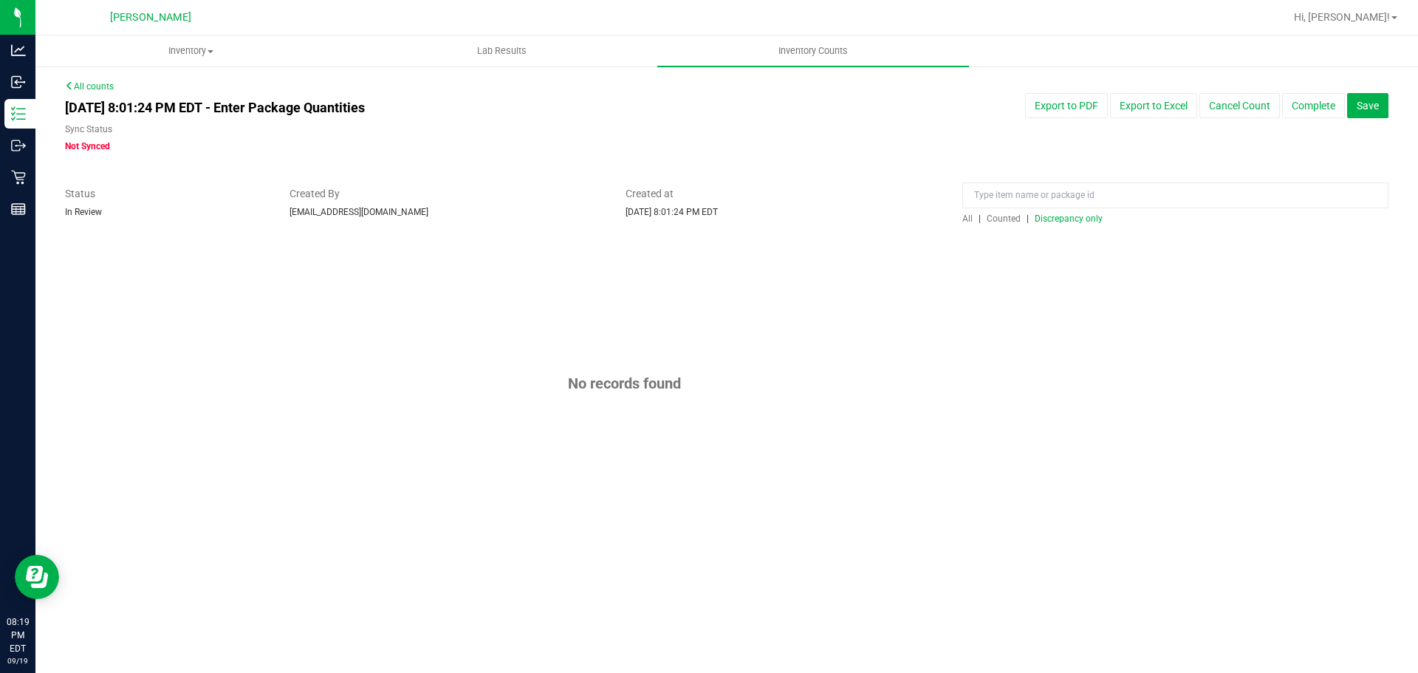
click at [990, 215] on span "Counted" at bounding box center [1004, 218] width 34 height 10
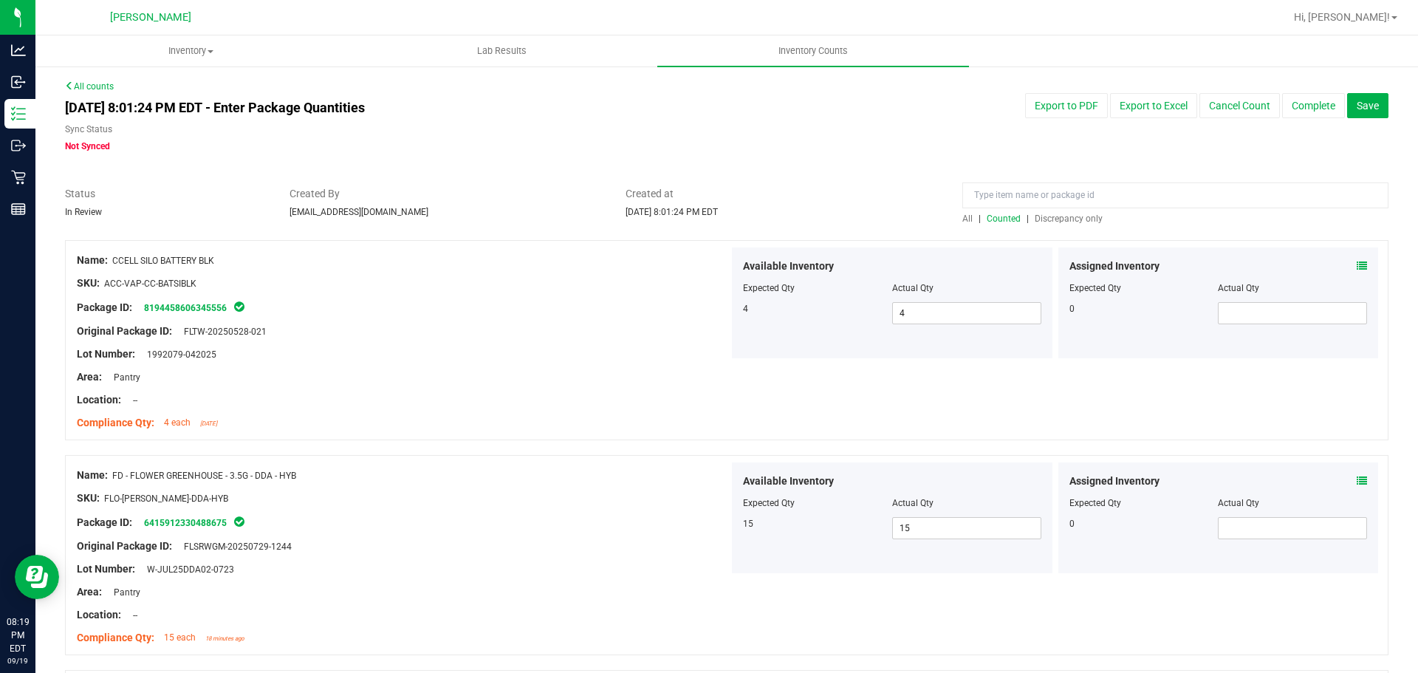
click at [916, 203] on div "Created at [DATE] 8:01:24 PM EDT" at bounding box center [782, 202] width 337 height 32
click at [1063, 219] on span "Discrepancy only" at bounding box center [1069, 218] width 68 height 10
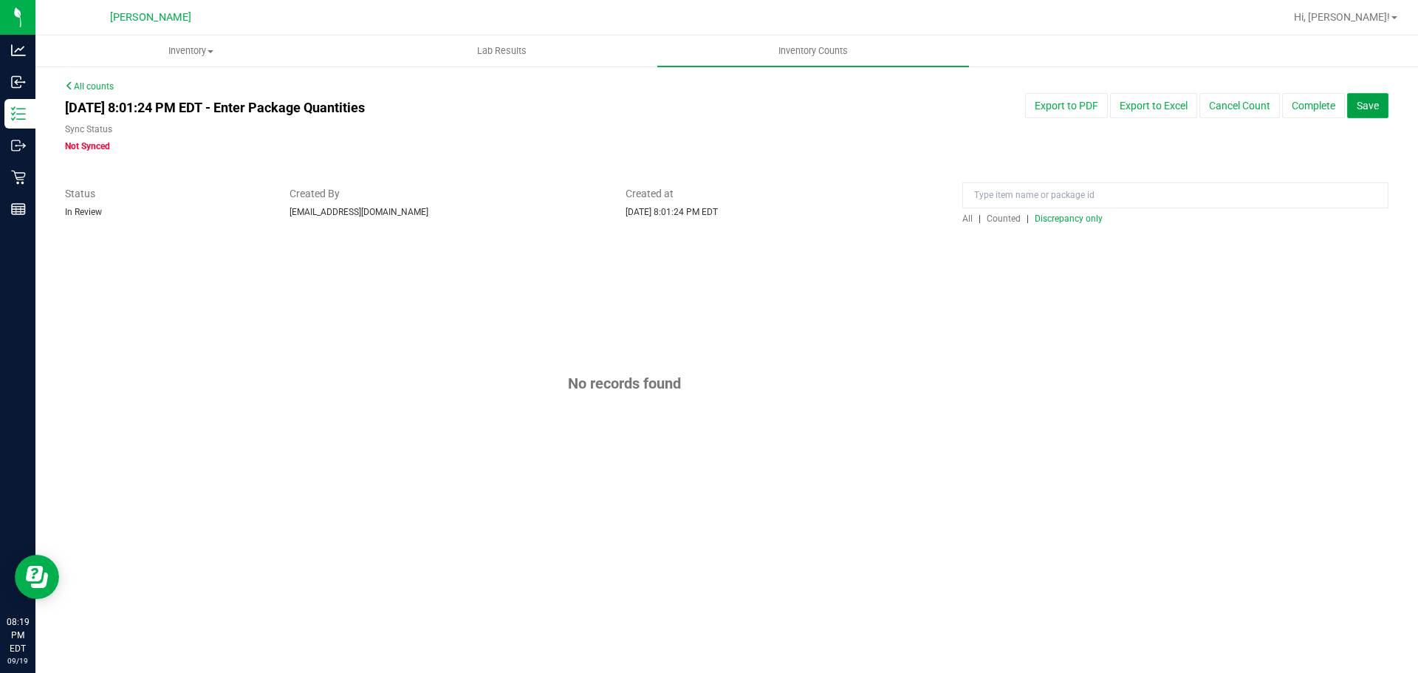
click at [1368, 112] on button "Save" at bounding box center [1367, 105] width 41 height 25
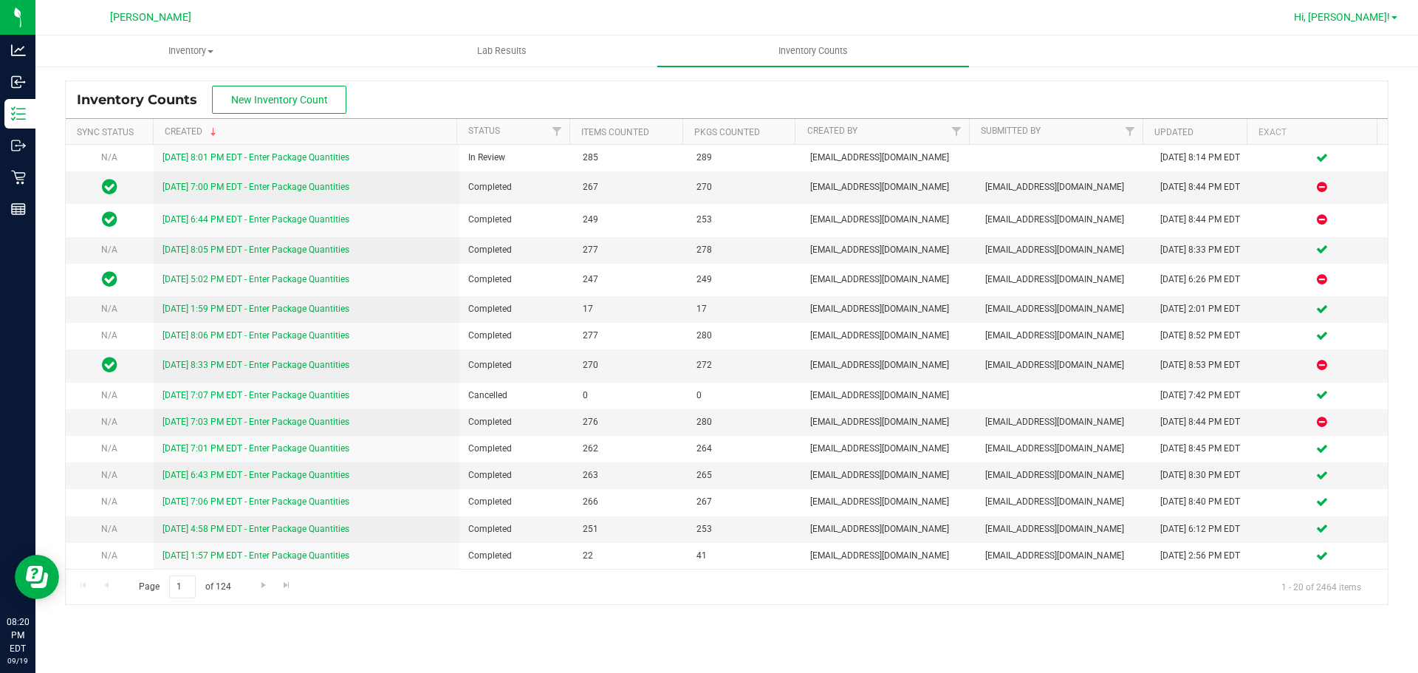
click at [1377, 21] on span "Hi, [PERSON_NAME]!" at bounding box center [1342, 17] width 96 height 12
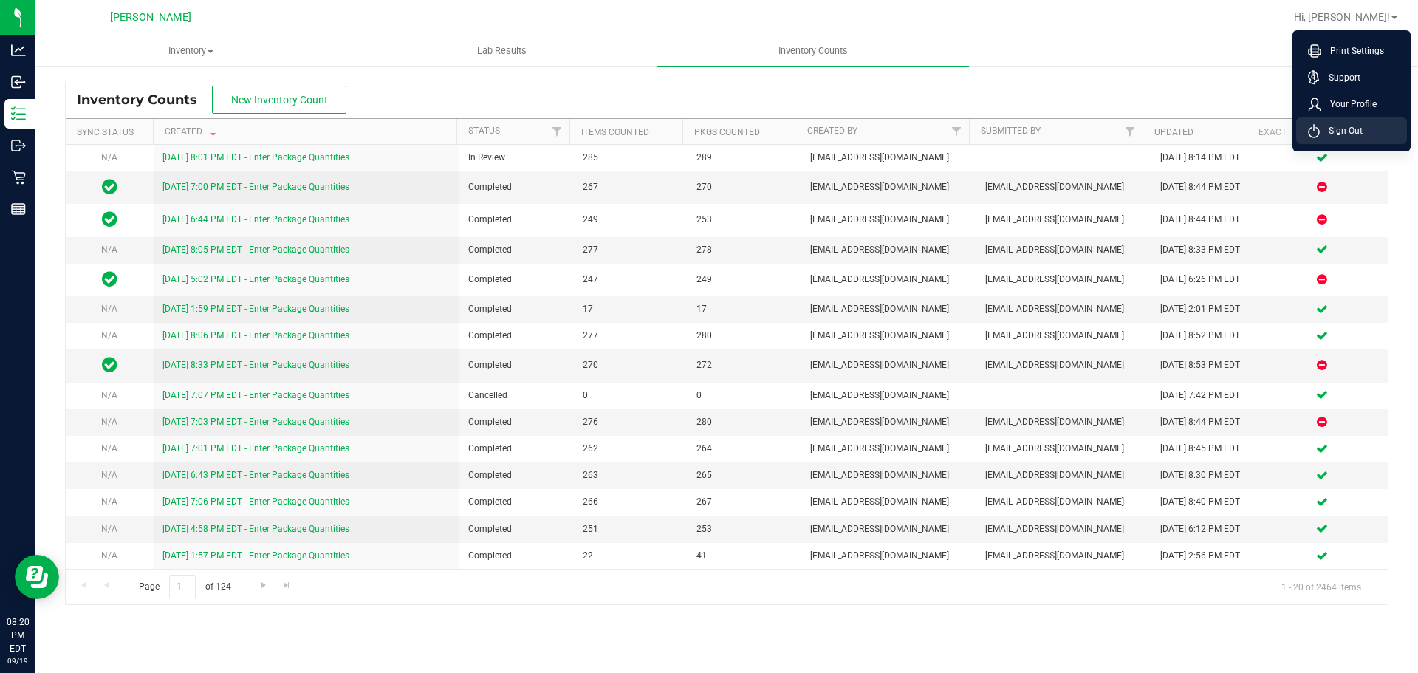
click at [1377, 128] on li "Sign Out" at bounding box center [1351, 130] width 111 height 27
